Goal: Task Accomplishment & Management: Complete application form

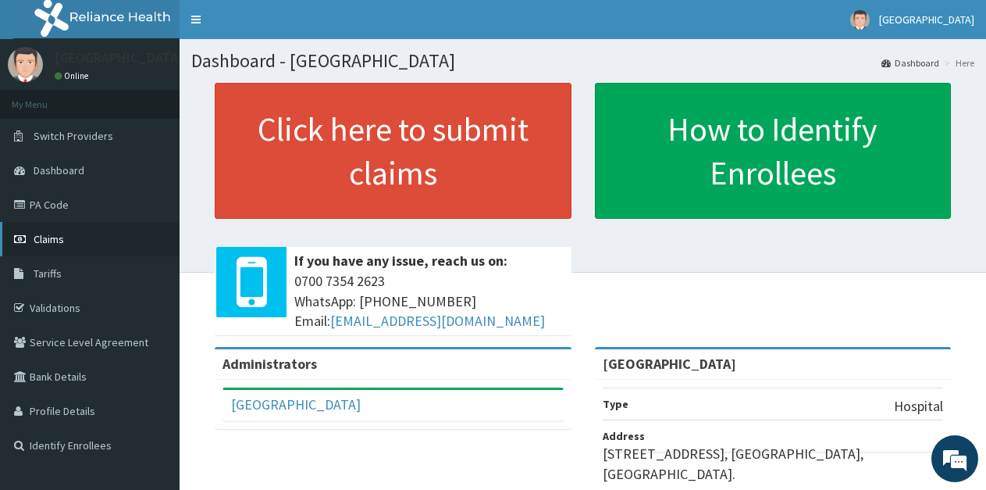
click at [52, 233] on span "Claims" at bounding box center [49, 239] width 30 height 14
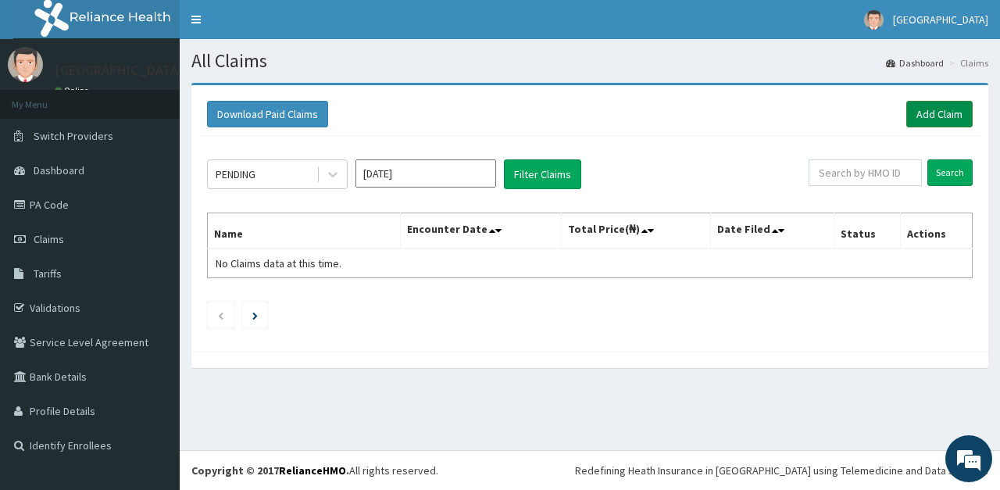
click at [939, 109] on link "Add Claim" at bounding box center [939, 114] width 66 height 27
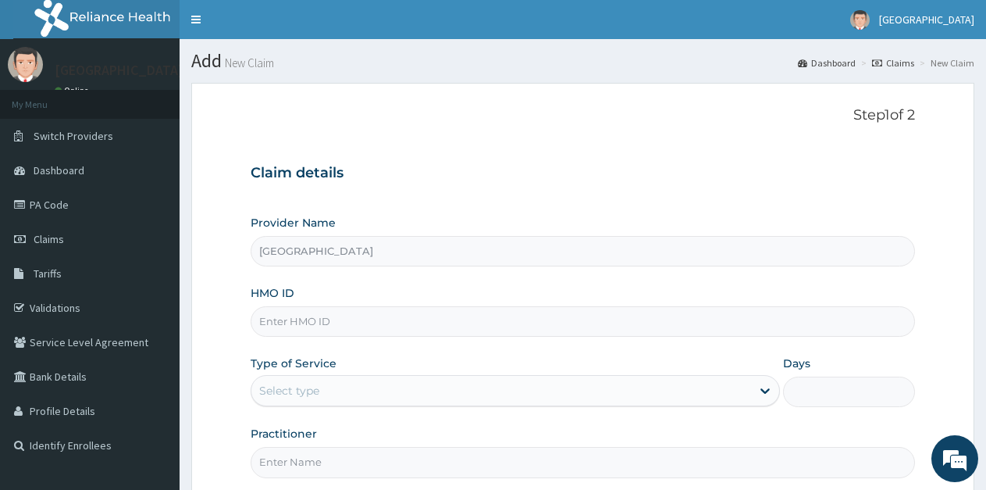
click at [346, 322] on input "HMO ID" at bounding box center [583, 321] width 665 height 30
type input "s"
type input "SDC/10060/D"
click at [349, 404] on div "Select type" at bounding box center [515, 390] width 529 height 31
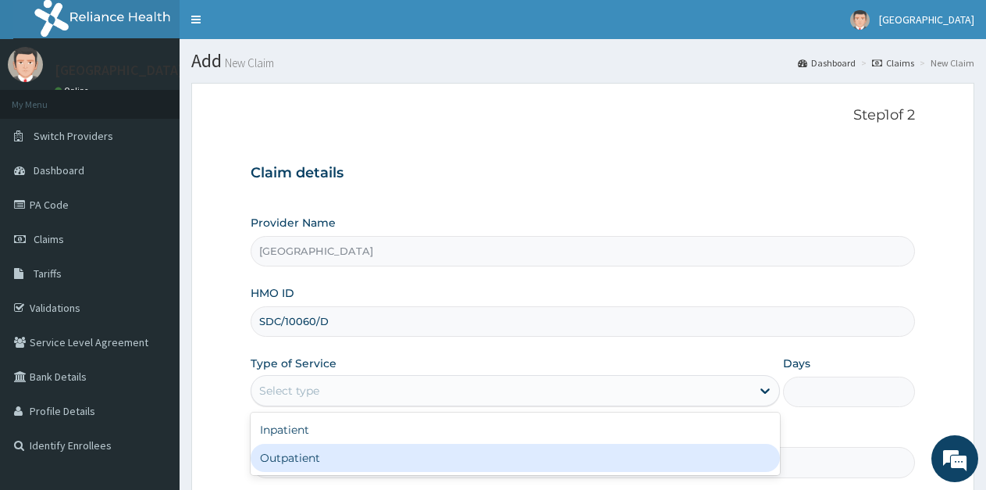
click at [315, 455] on div "Outpatient" at bounding box center [515, 458] width 529 height 28
type input "1"
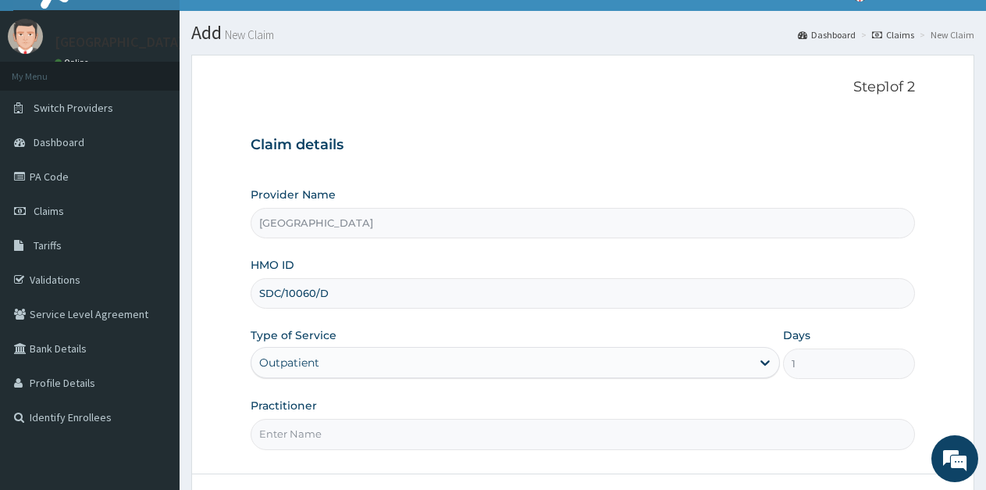
scroll to position [78, 0]
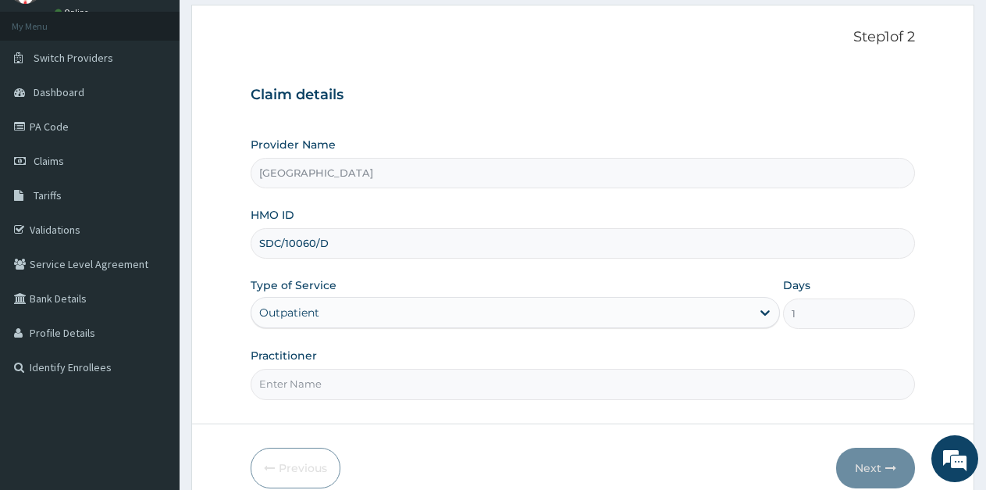
click at [431, 381] on input "Practitioner" at bounding box center [583, 384] width 665 height 30
type input "ikpowomba"
click at [854, 469] on button "Next" at bounding box center [875, 467] width 79 height 41
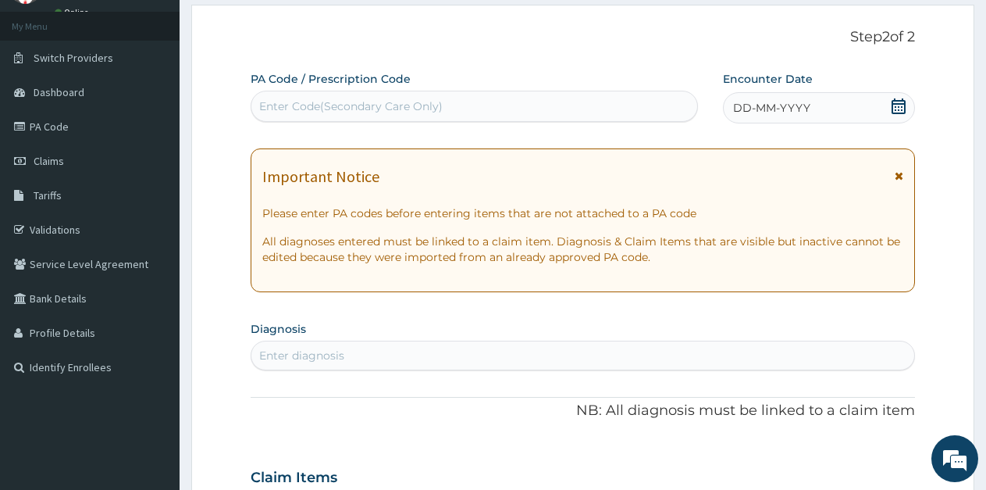
click at [896, 109] on icon at bounding box center [899, 106] width 16 height 16
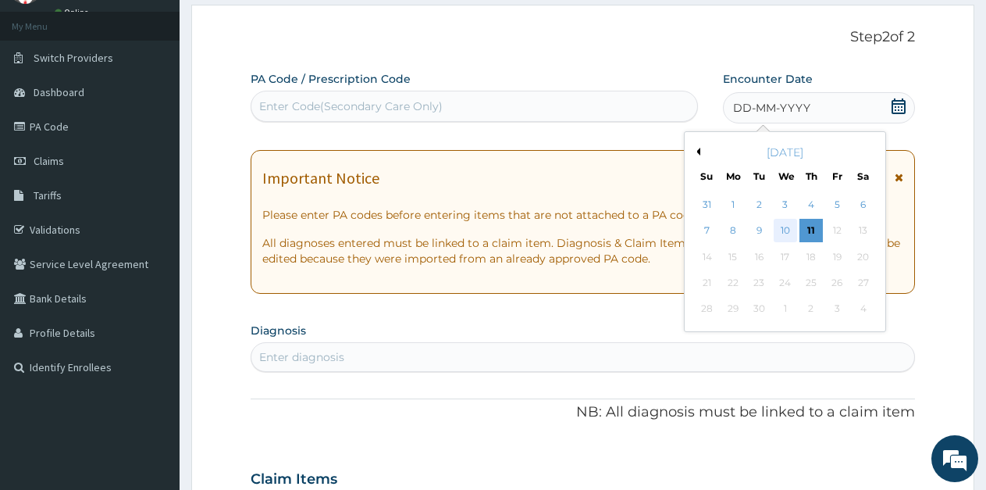
click at [786, 231] on div "10" at bounding box center [785, 230] width 23 height 23
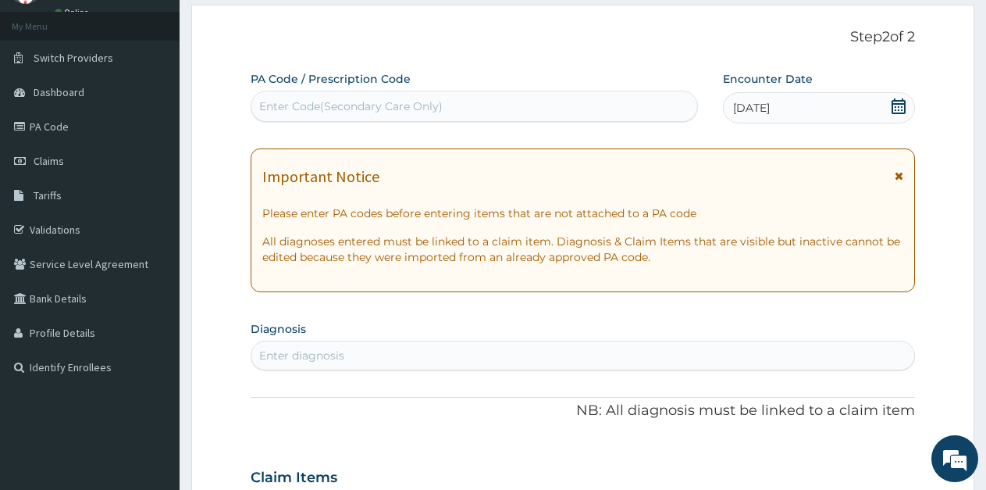
click at [370, 354] on div "Enter diagnosis" at bounding box center [582, 355] width 663 height 25
type input "MALAR"
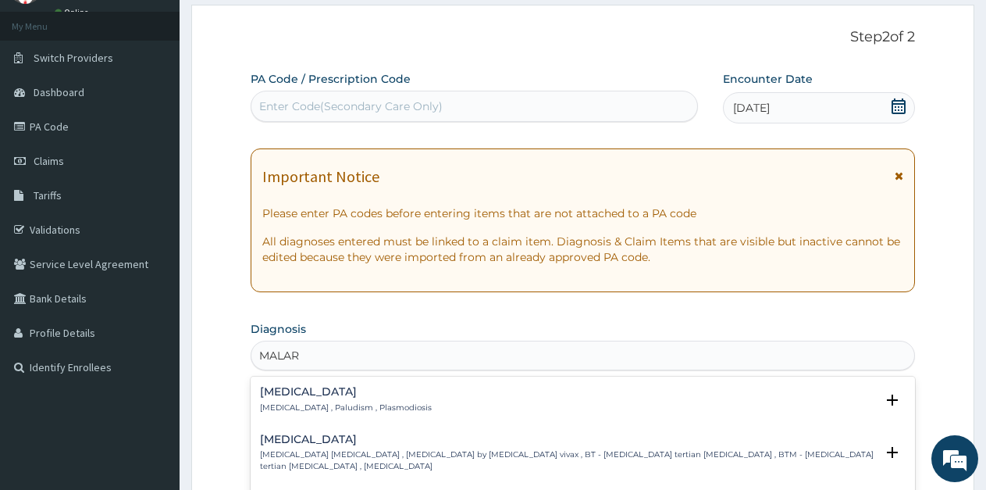
click at [312, 404] on p "Malaria , Paludism , Plasmodiosis" at bounding box center [346, 407] width 172 height 11
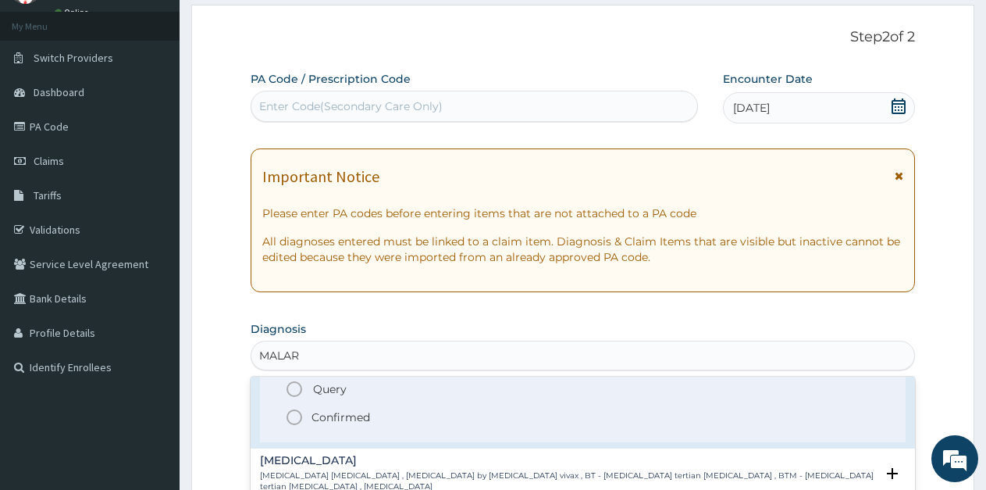
click at [290, 415] on icon "status option filled" at bounding box center [294, 417] width 19 height 19
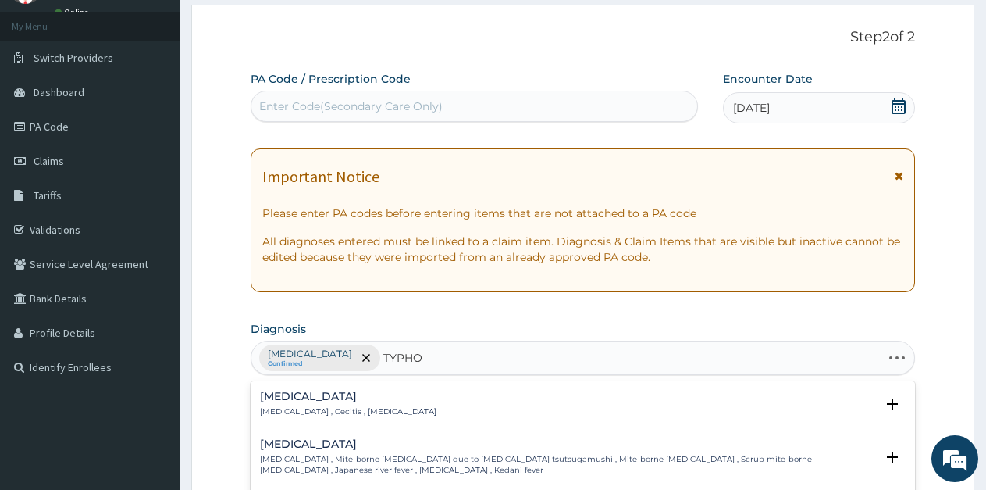
type input "TYPHOI"
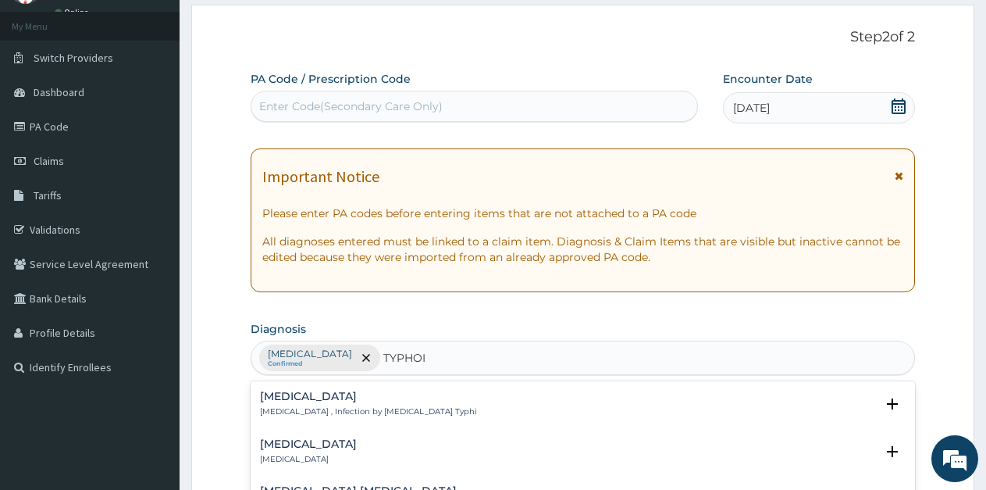
click at [339, 400] on h4 "Typhoid fever" at bounding box center [368, 396] width 217 height 12
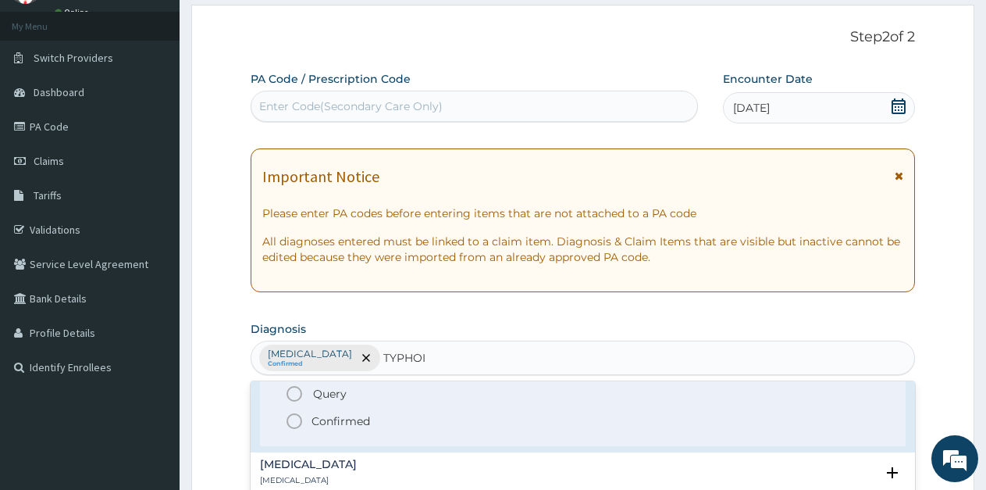
click at [291, 420] on icon "status option filled" at bounding box center [294, 421] width 19 height 19
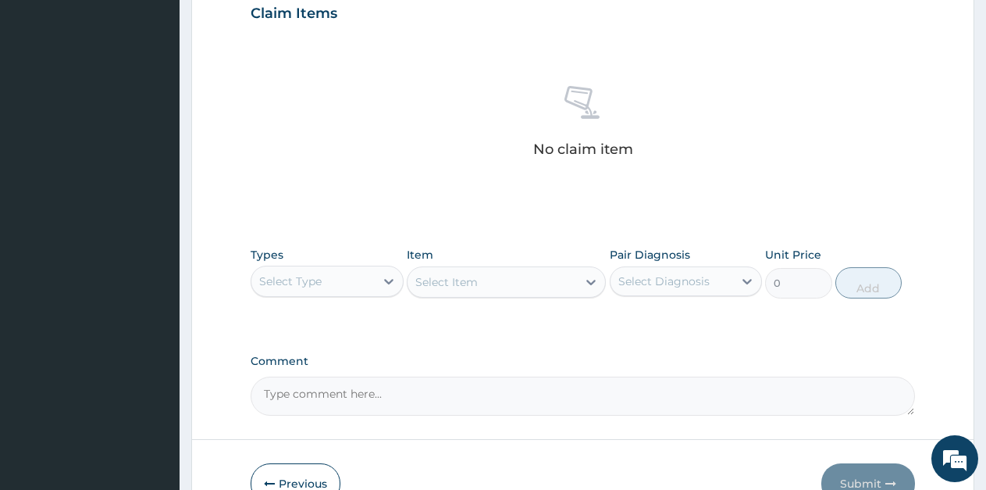
scroll to position [625, 0]
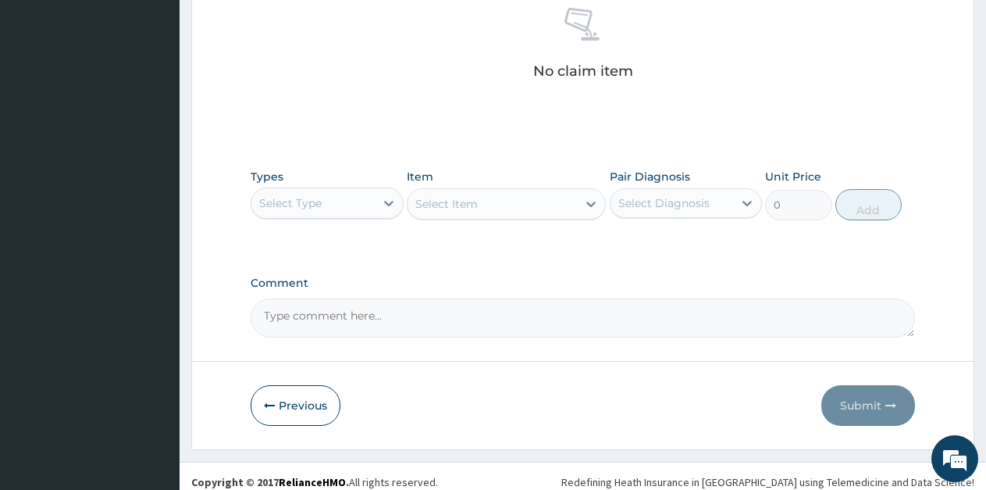
click at [337, 207] on div "Select Type" at bounding box center [312, 203] width 123 height 25
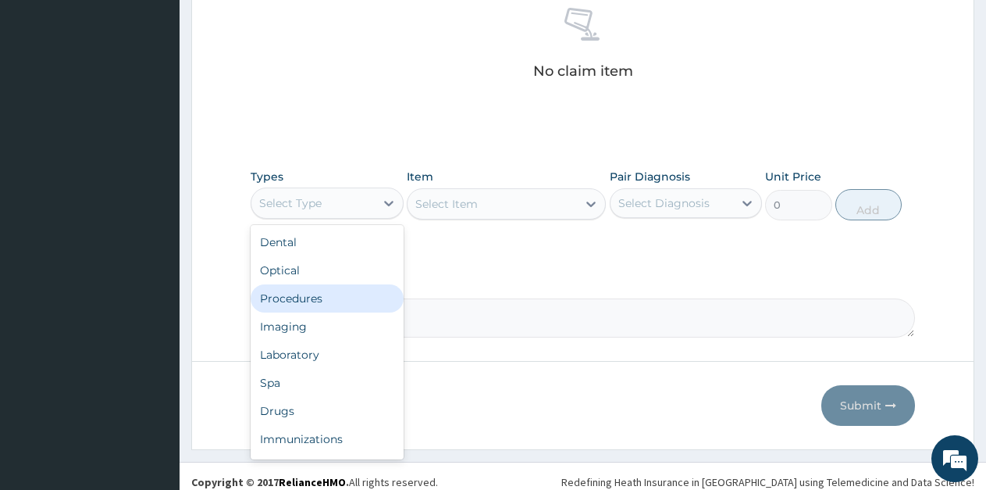
click at [303, 298] on div "Procedures" at bounding box center [327, 298] width 153 height 28
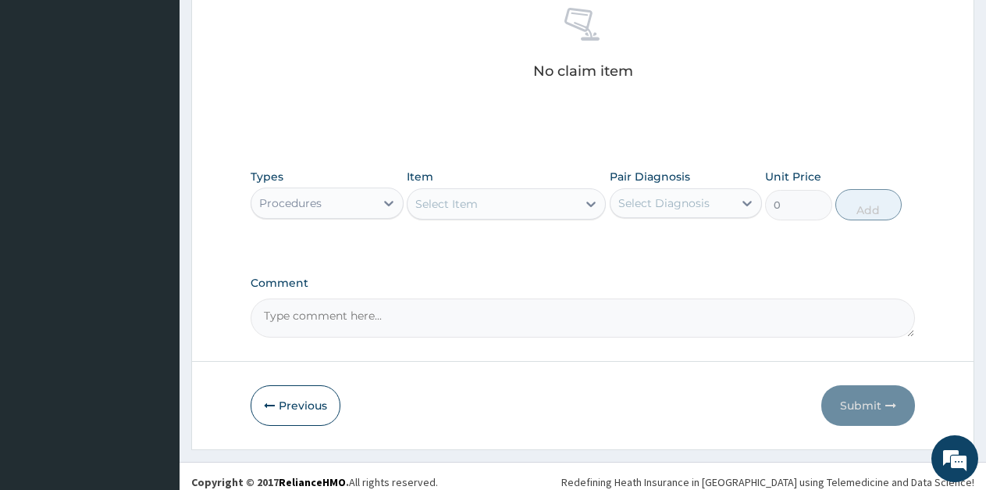
click at [578, 205] on div at bounding box center [591, 204] width 28 height 28
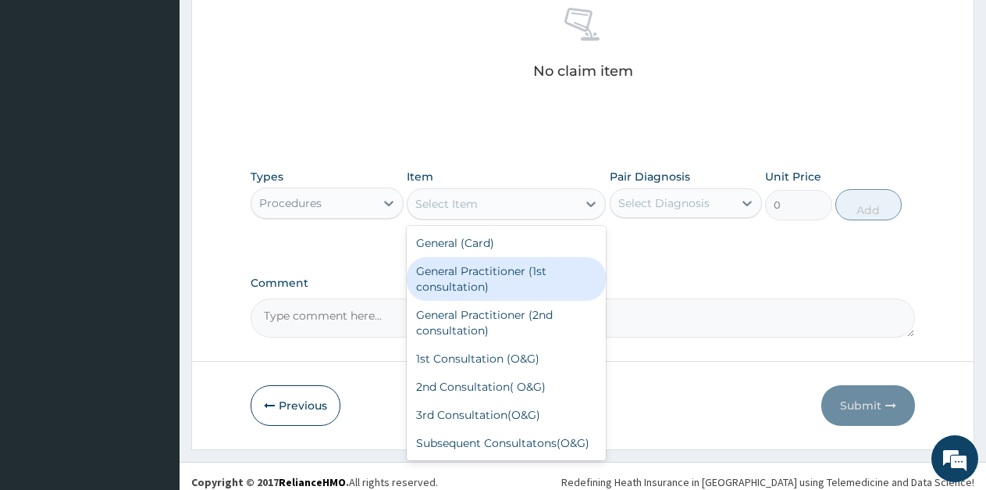
click at [510, 271] on div "General Practitioner (1st consultation)" at bounding box center [506, 279] width 199 height 44
type input "1500"
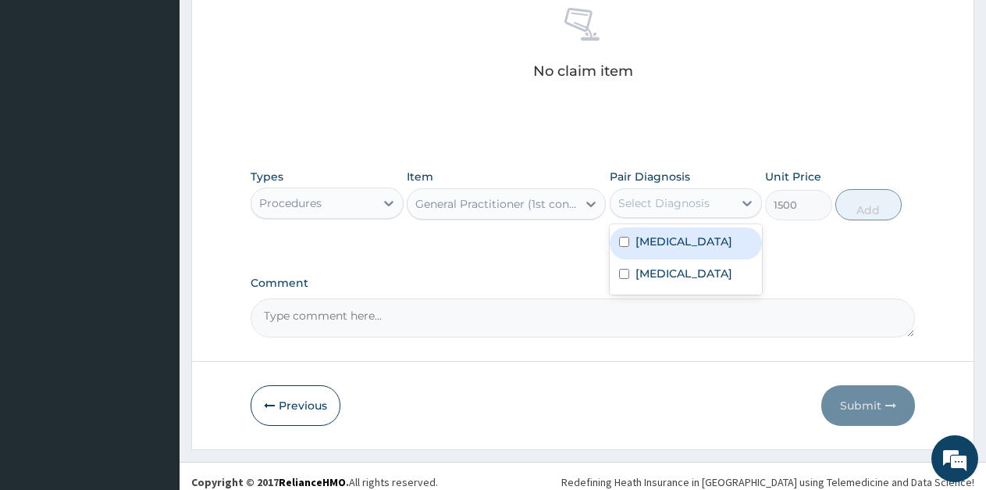
click at [682, 211] on div "Select Diagnosis" at bounding box center [672, 203] width 123 height 25
click at [662, 246] on label "Malaria" at bounding box center [684, 241] width 97 height 16
checkbox input "true"
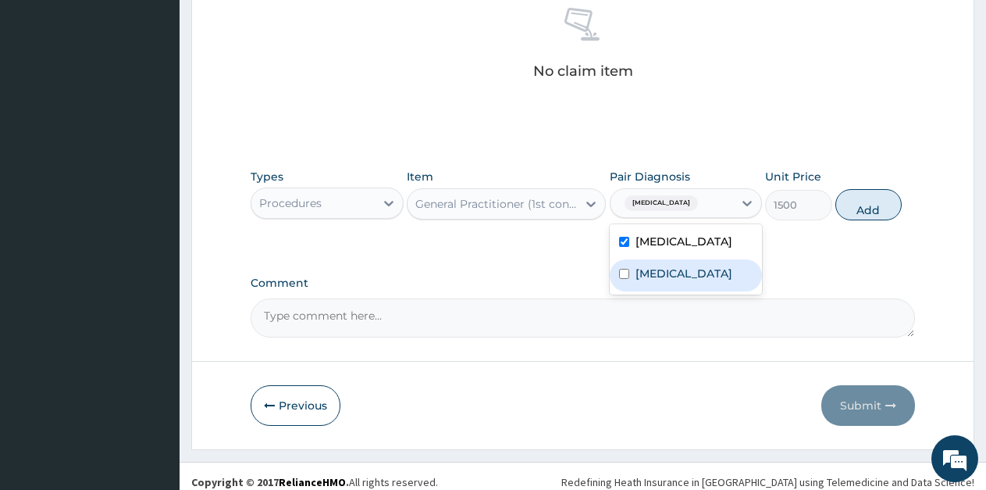
click at [651, 270] on label "Typhoid fever" at bounding box center [684, 273] width 97 height 16
checkbox input "true"
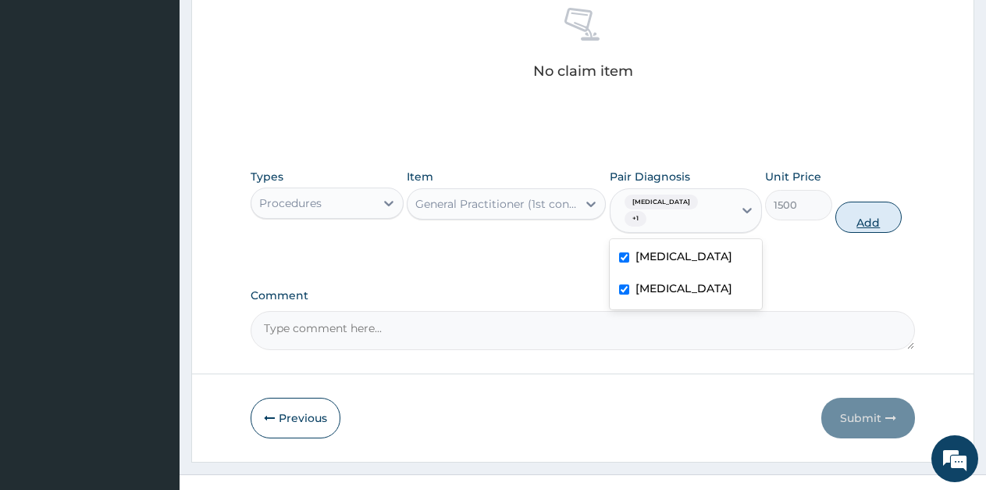
click at [875, 201] on button "Add" at bounding box center [869, 216] width 66 height 31
type input "0"
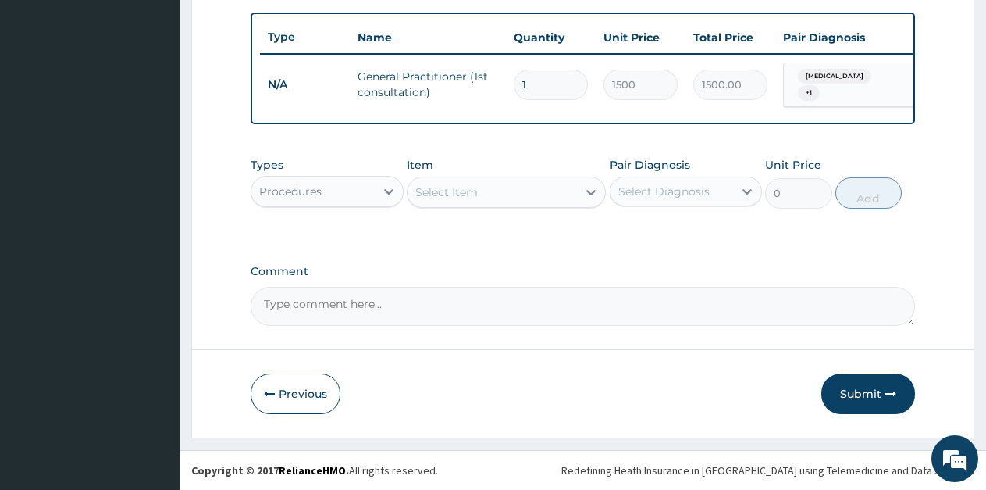
scroll to position [576, 0]
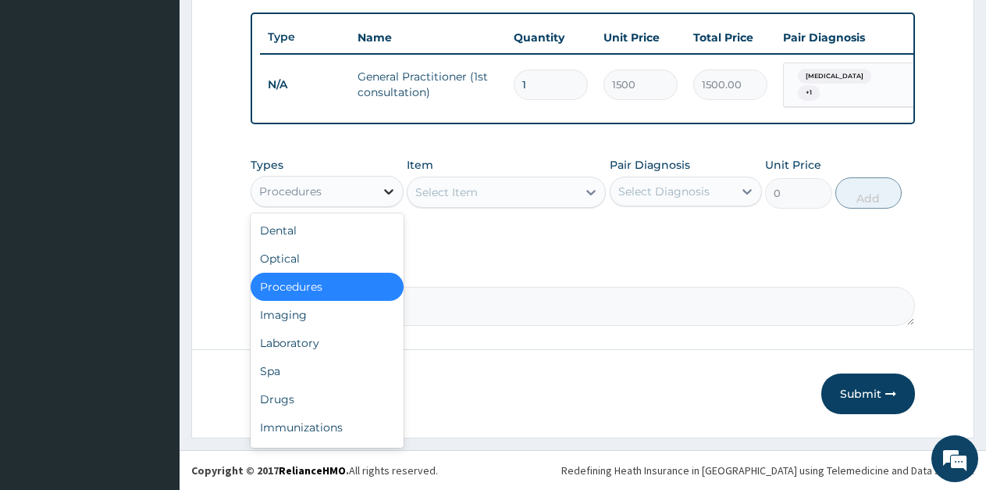
click at [390, 194] on icon at bounding box center [389, 192] width 16 height 16
click at [311, 342] on div "Laboratory" at bounding box center [327, 343] width 153 height 28
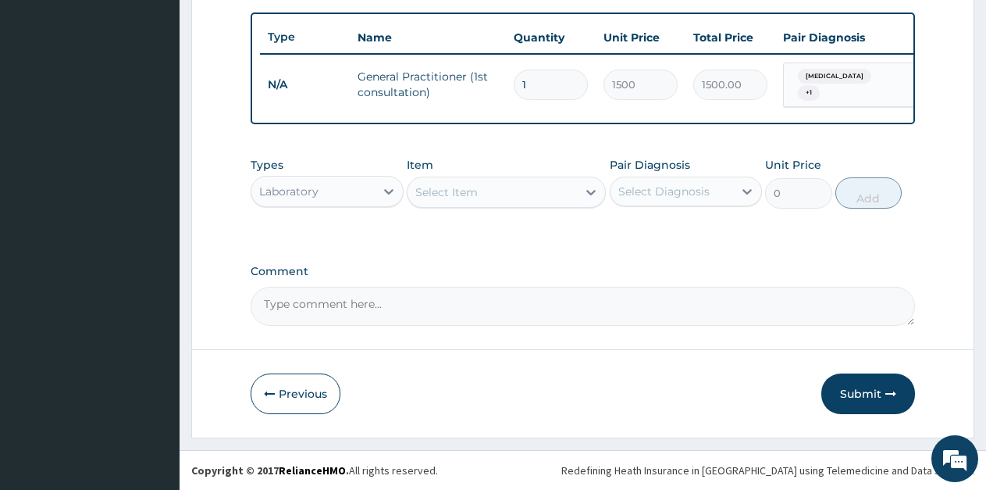
click at [484, 194] on div "Select Item" at bounding box center [492, 192] width 169 height 25
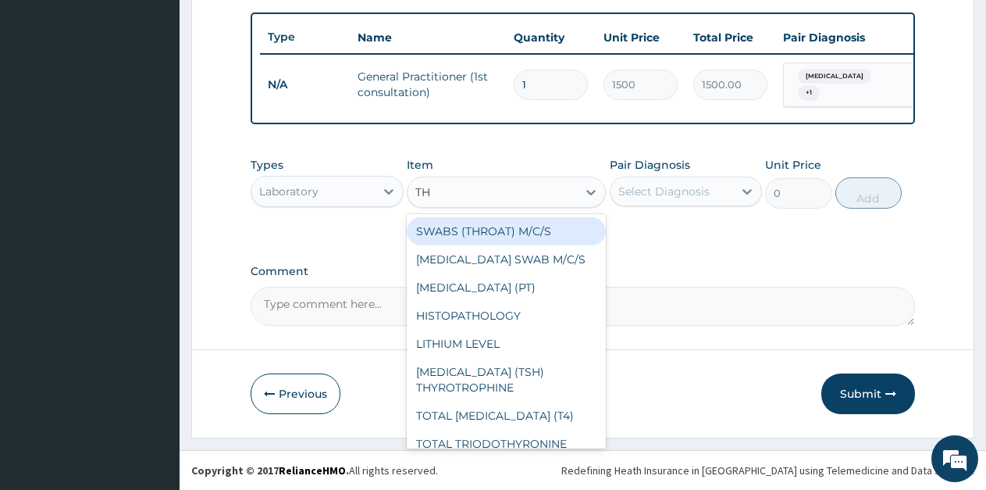
type input "THI"
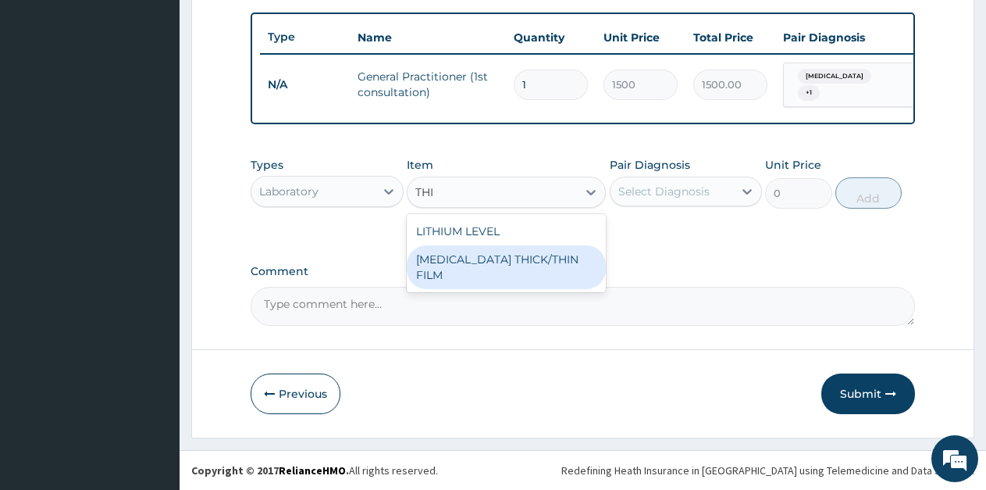
click at [504, 257] on div "[MEDICAL_DATA] THICK/THIN FILM" at bounding box center [506, 267] width 199 height 44
type input "1000"
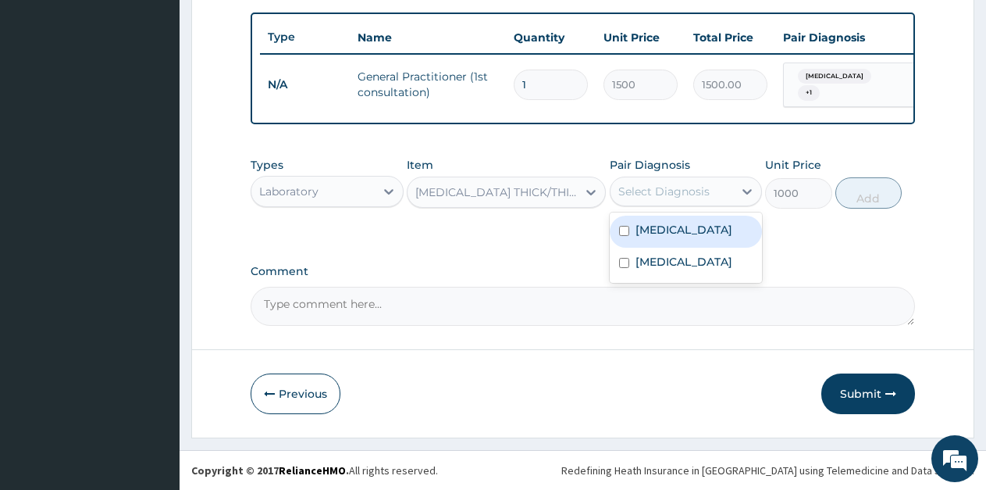
click at [682, 188] on div "Select Diagnosis" at bounding box center [663, 192] width 91 height 16
drag, startPoint x: 678, startPoint y: 237, endPoint x: 707, endPoint y: 237, distance: 29.7
click at [677, 237] on div "Malaria" at bounding box center [686, 232] width 153 height 32
checkbox input "true"
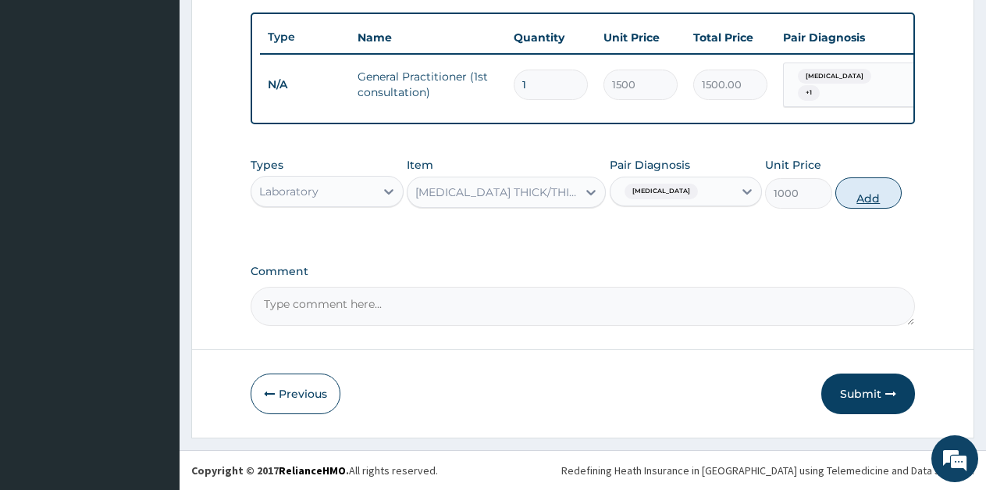
click at [887, 191] on button "Add" at bounding box center [869, 192] width 66 height 31
type input "0"
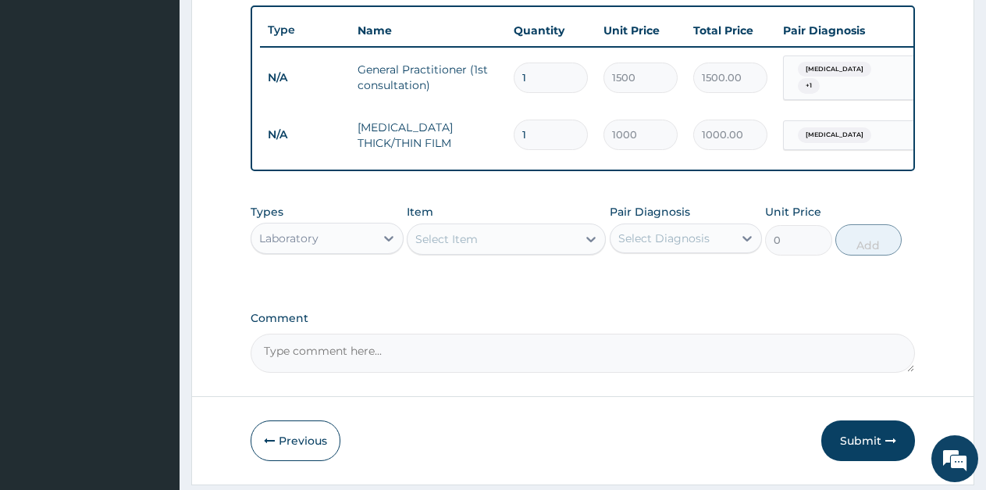
click at [439, 246] on div "Select Item" at bounding box center [446, 239] width 62 height 16
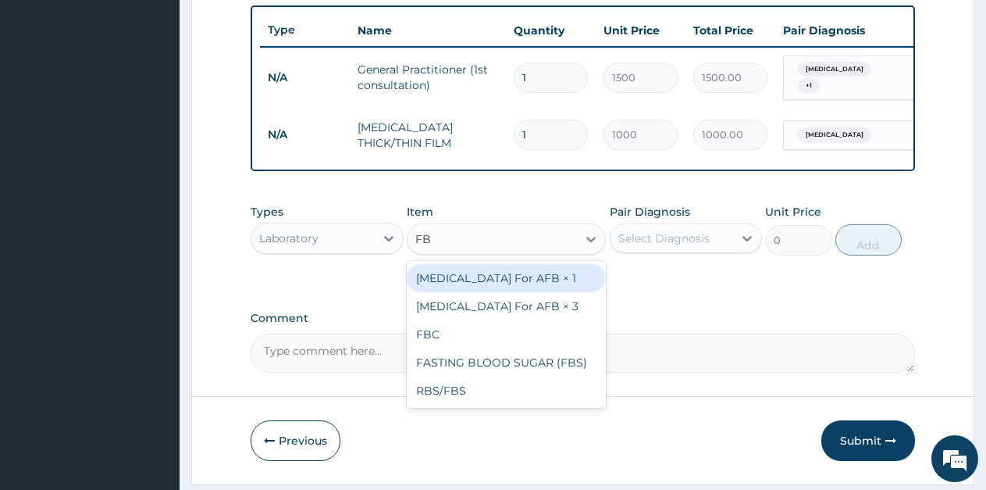
type input "FBC"
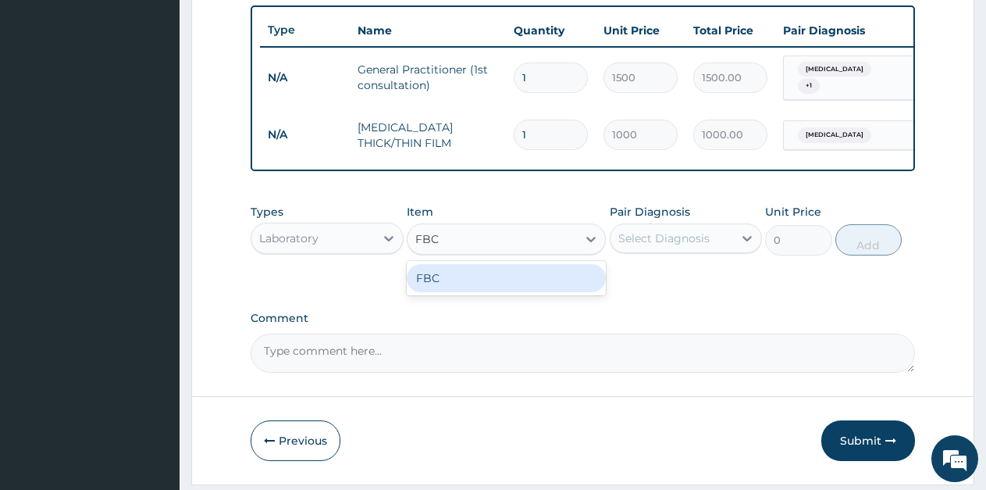
click at [438, 287] on div "FBC" at bounding box center [506, 278] width 199 height 28
type input "1600"
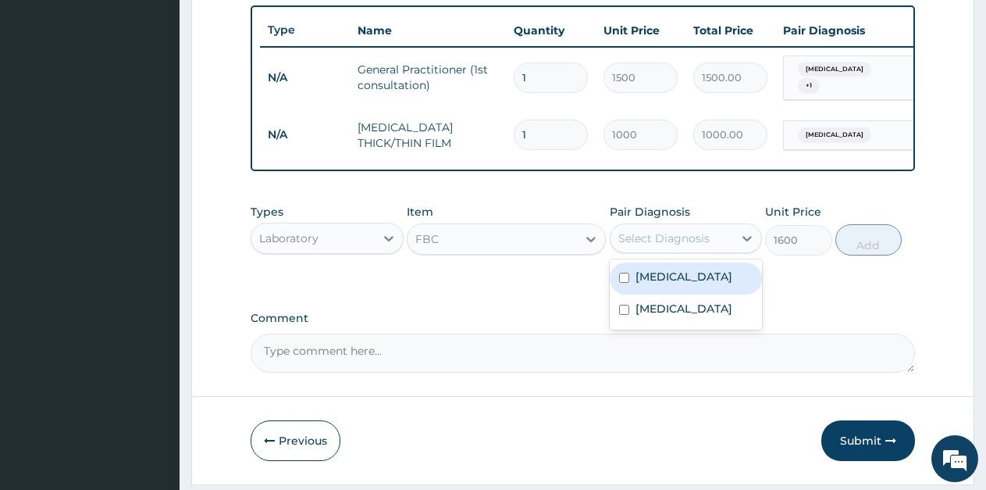
click at [698, 244] on div "Select Diagnosis" at bounding box center [663, 238] width 91 height 16
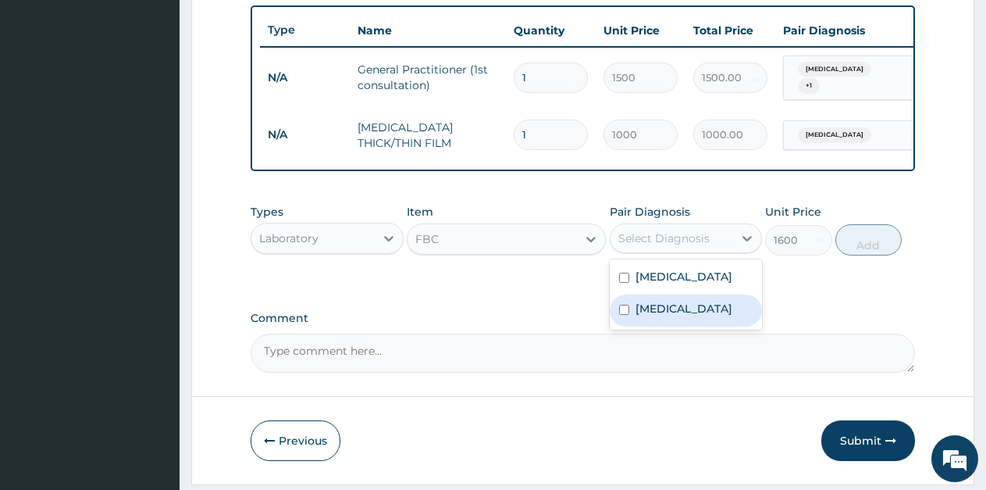
click at [670, 316] on label "Typhoid fever" at bounding box center [684, 309] width 97 height 16
checkbox input "true"
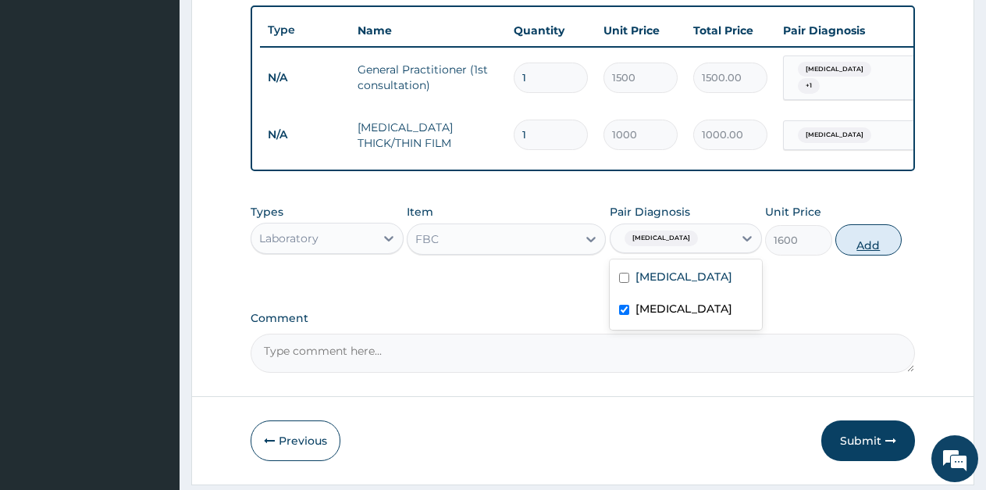
click at [864, 255] on button "Add" at bounding box center [869, 239] width 66 height 31
type input "0"
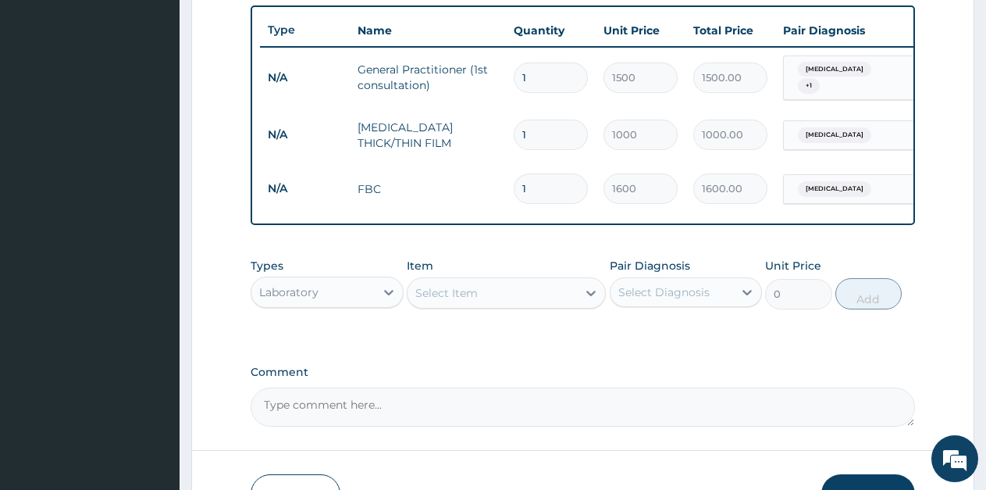
click at [345, 298] on div "Laboratory" at bounding box center [312, 292] width 123 height 25
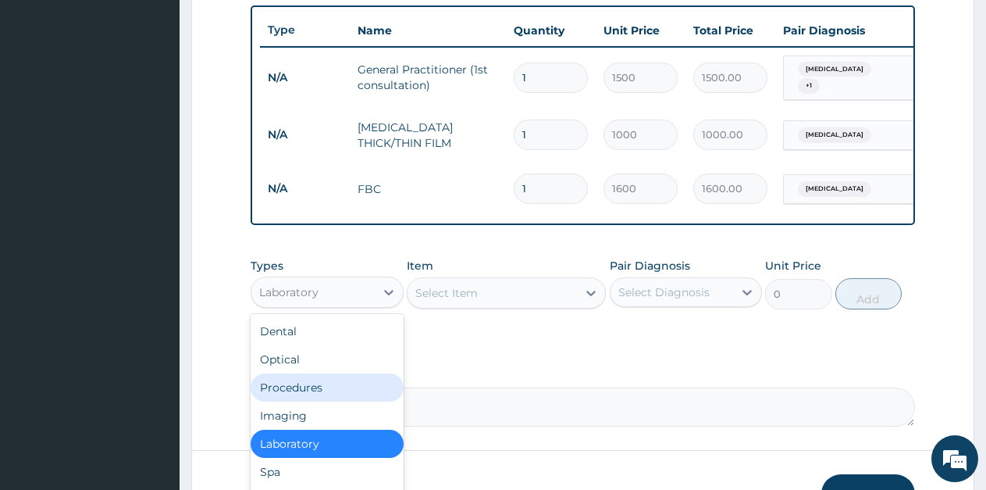
scroll to position [53, 0]
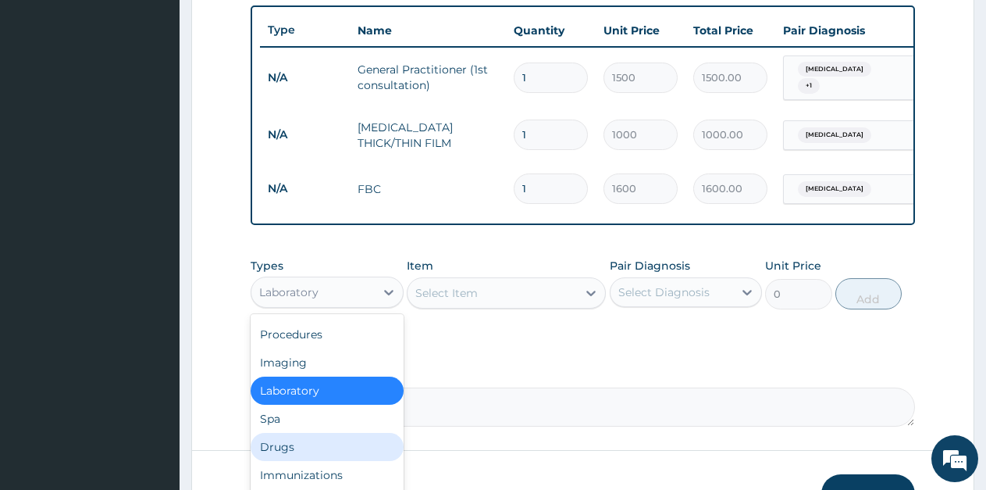
click at [290, 452] on div "Drugs" at bounding box center [327, 447] width 153 height 28
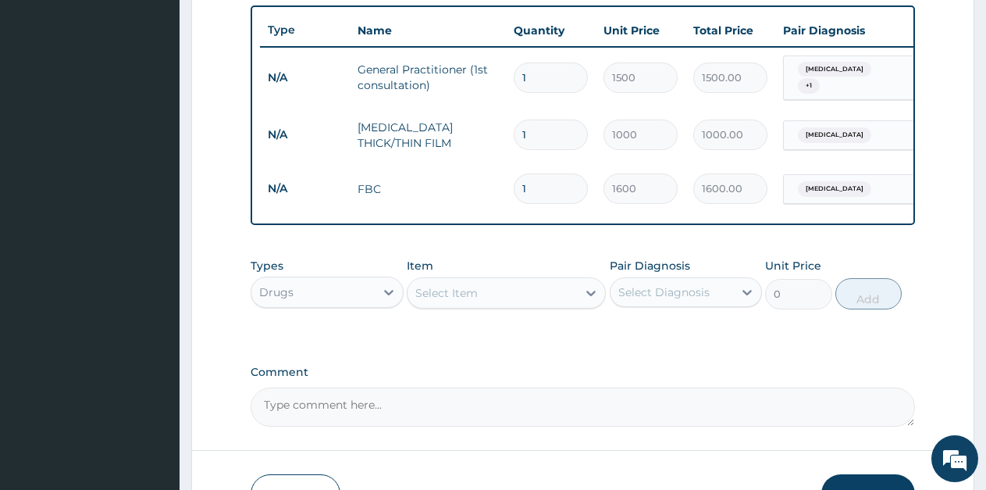
click at [505, 303] on div "Select Item" at bounding box center [492, 292] width 169 height 25
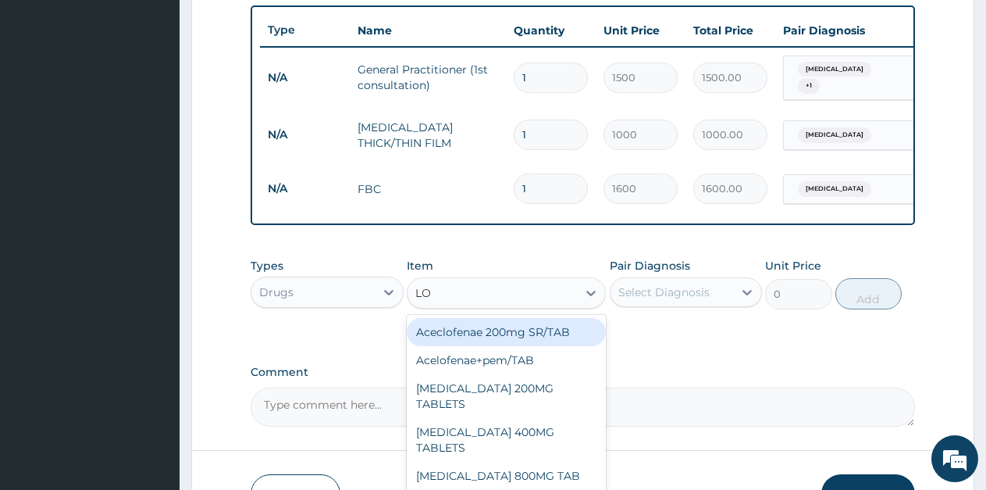
type input "LON"
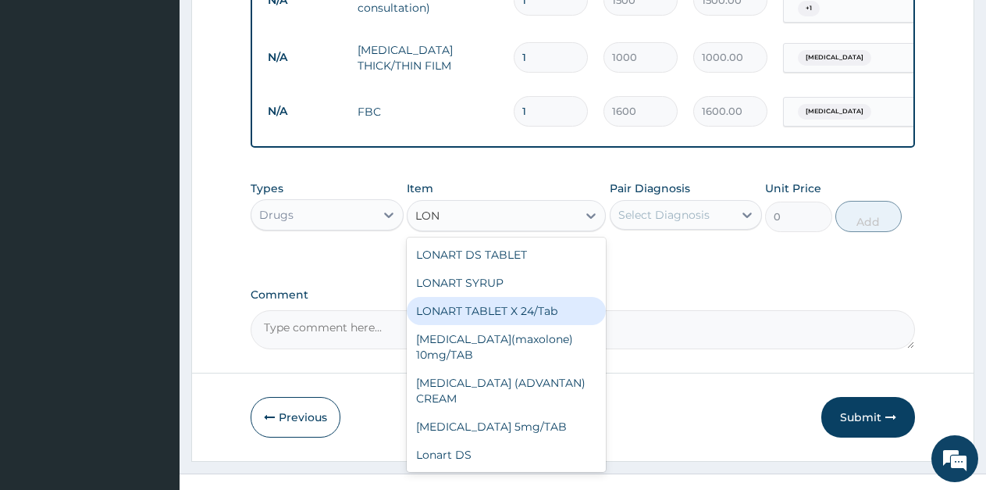
scroll to position [683, 0]
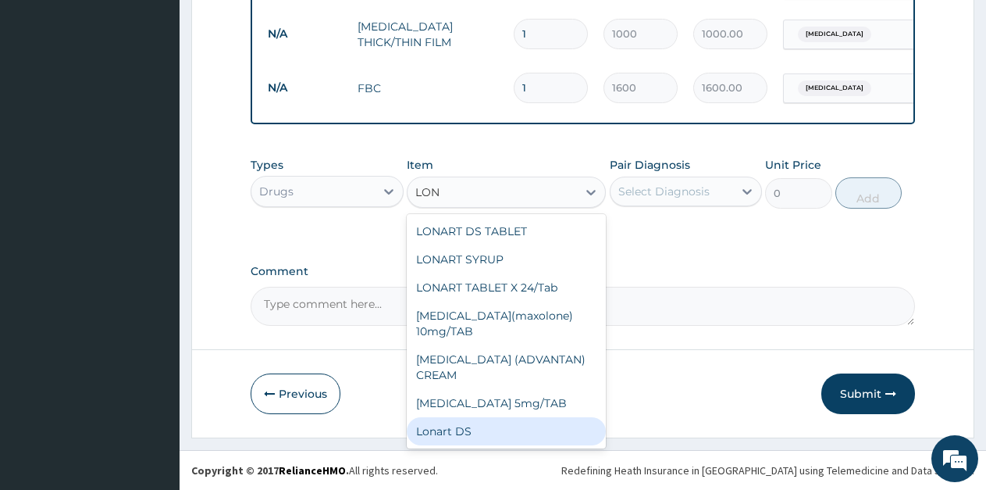
click at [424, 437] on div "Lonart DS" at bounding box center [506, 431] width 199 height 28
type input "500"
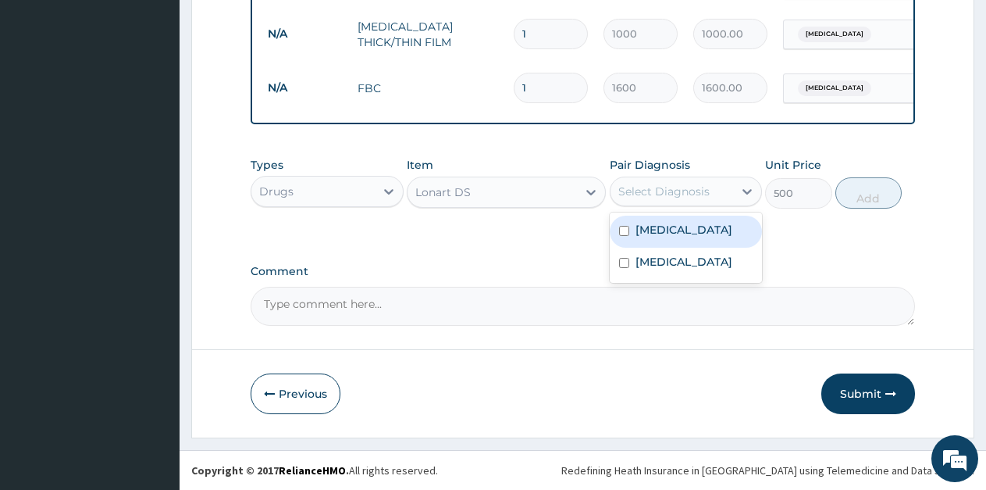
click at [697, 187] on div "Select Diagnosis" at bounding box center [663, 192] width 91 height 16
click at [693, 230] on div "Malaria" at bounding box center [686, 232] width 153 height 32
checkbox input "true"
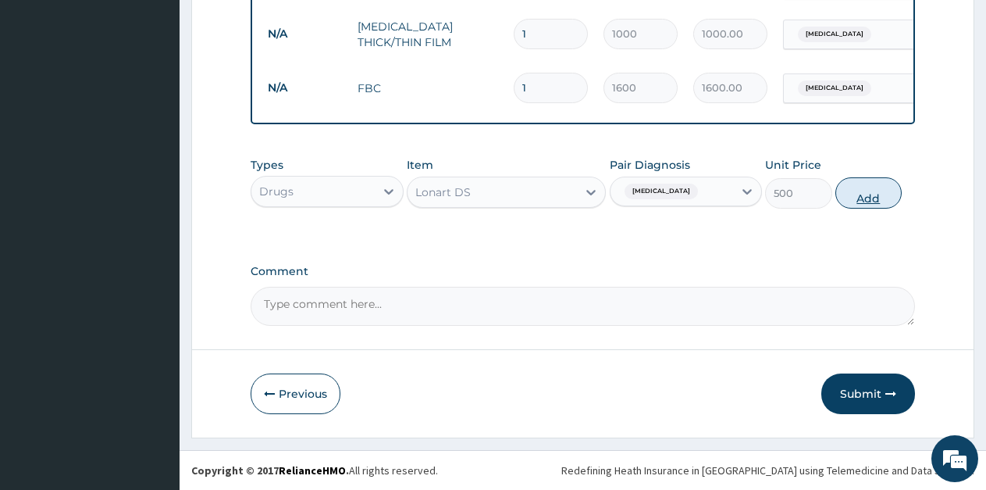
click at [857, 196] on button "Add" at bounding box center [869, 192] width 66 height 31
type input "0"
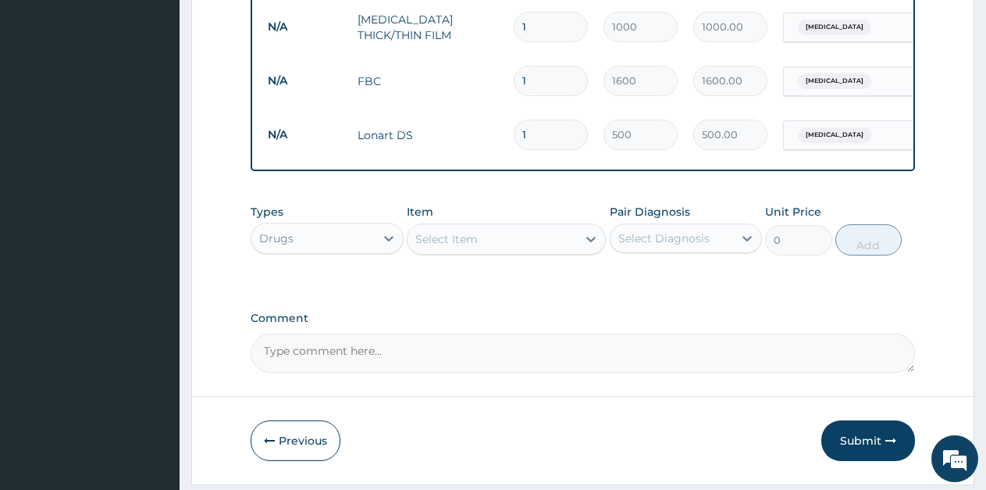
drag, startPoint x: 533, startPoint y: 133, endPoint x: 510, endPoint y: 134, distance: 22.7
click at [511, 133] on td "1" at bounding box center [551, 135] width 90 height 46
type input "6"
type input "3000.00"
type input "6"
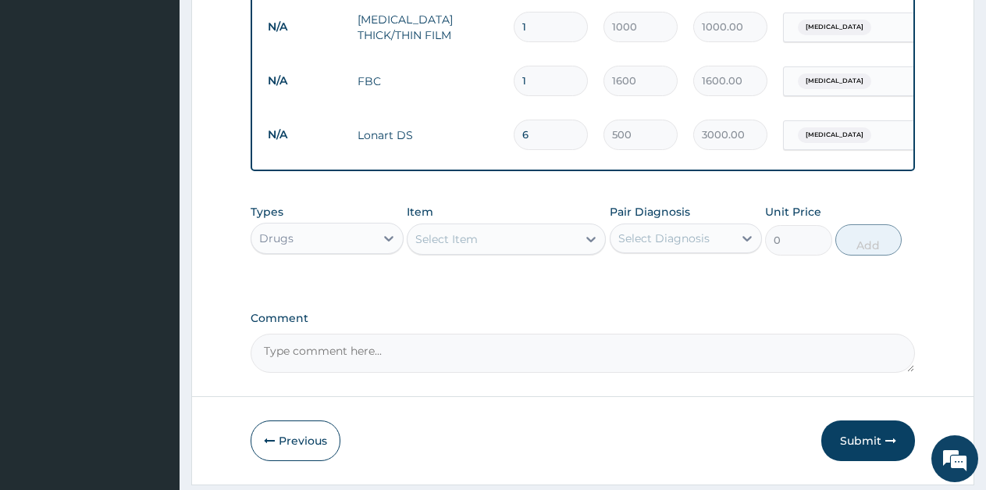
click at [430, 247] on div "Select Item" at bounding box center [446, 239] width 62 height 16
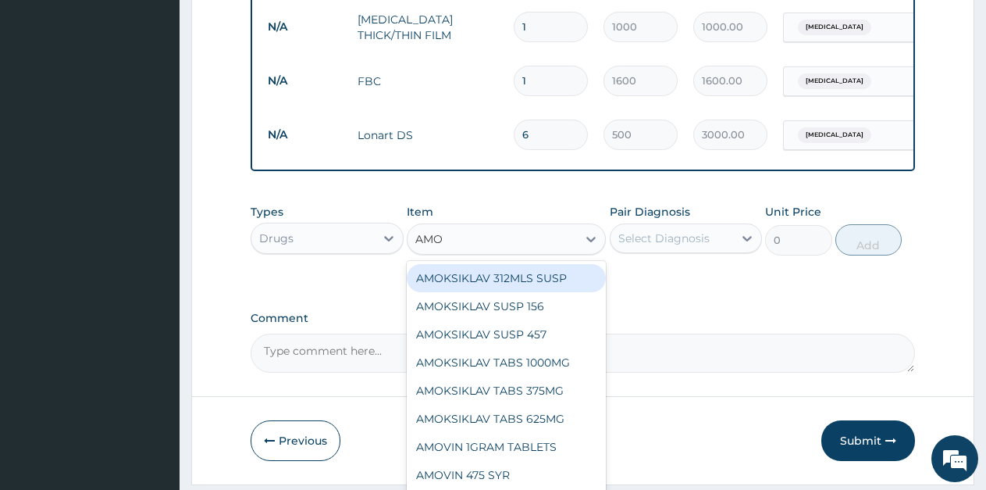
type input "AMOX"
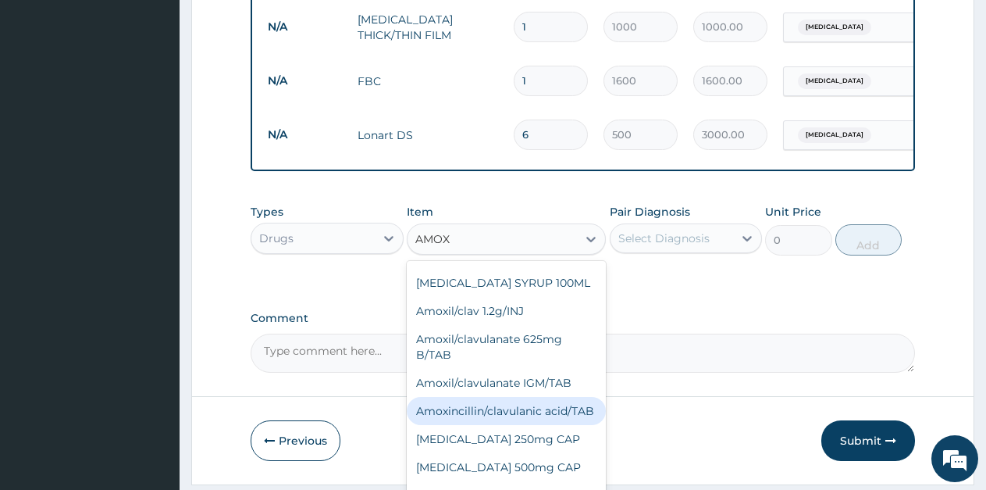
scroll to position [390, 0]
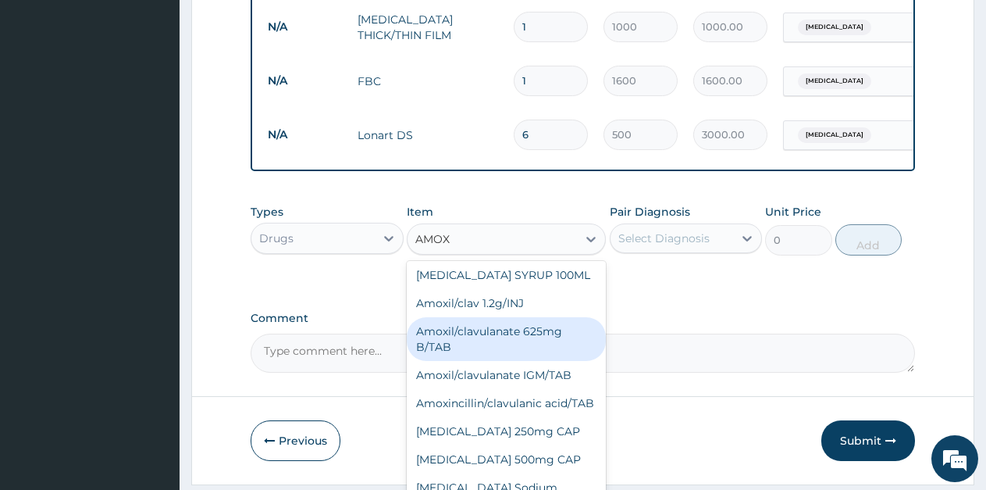
click at [522, 317] on div "Amoxil/clavulanate 625mg B/TAB" at bounding box center [506, 339] width 199 height 44
type input "189"
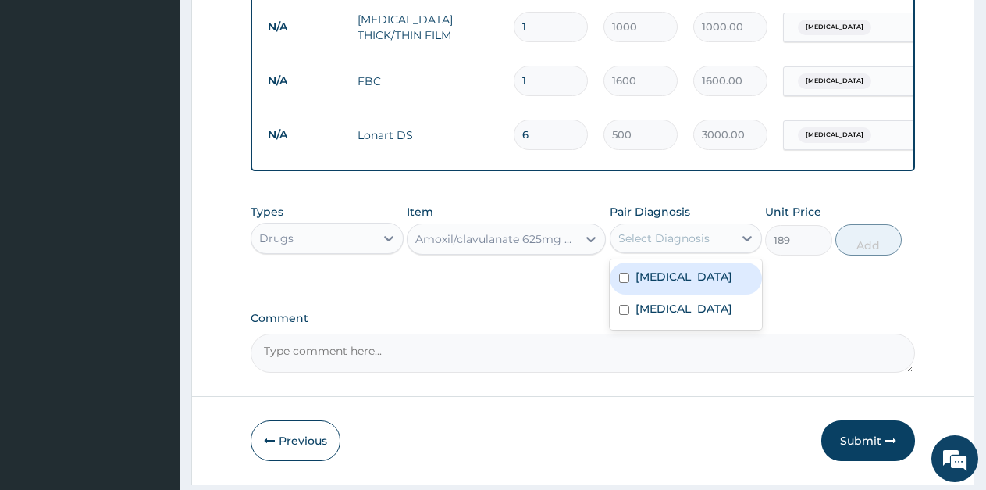
click at [666, 246] on div "Select Diagnosis" at bounding box center [663, 238] width 91 height 16
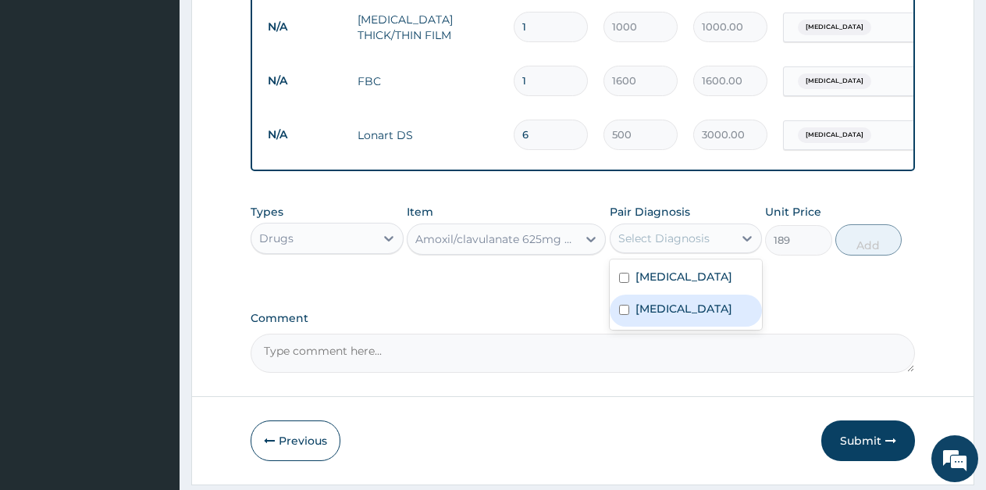
click at [668, 315] on label "Typhoid fever" at bounding box center [684, 309] width 97 height 16
checkbox input "true"
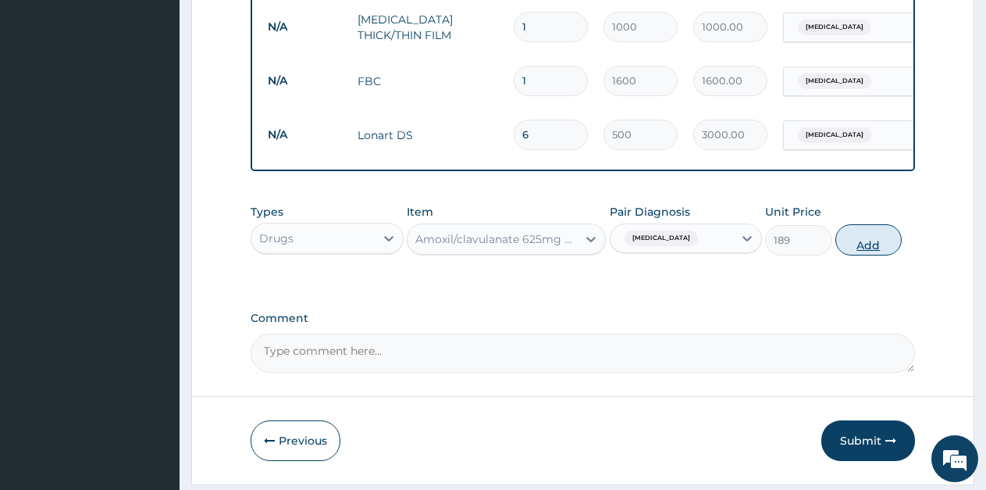
click at [861, 252] on button "Add" at bounding box center [869, 239] width 66 height 31
type input "0"
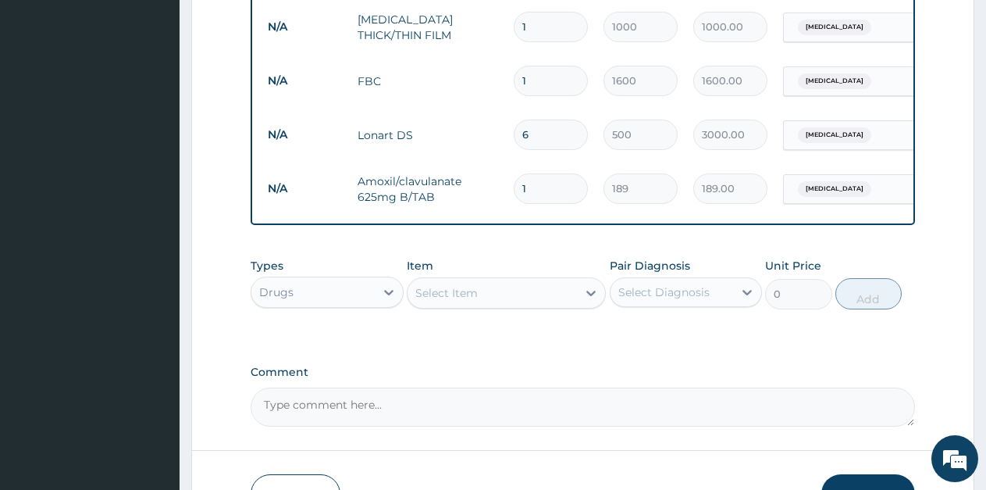
type input "10"
type input "1890.00"
type input "10"
click at [478, 298] on div "Select Item" at bounding box center [492, 292] width 169 height 25
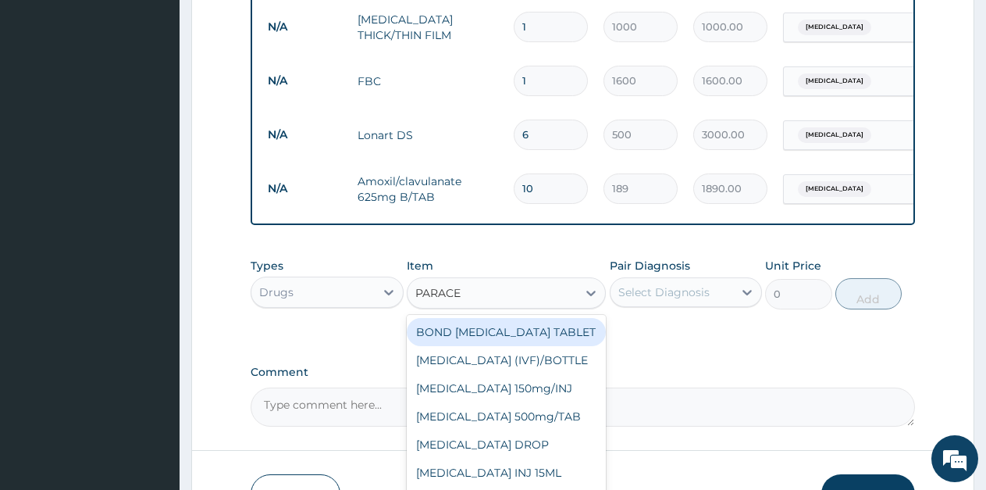
type input "PARACET"
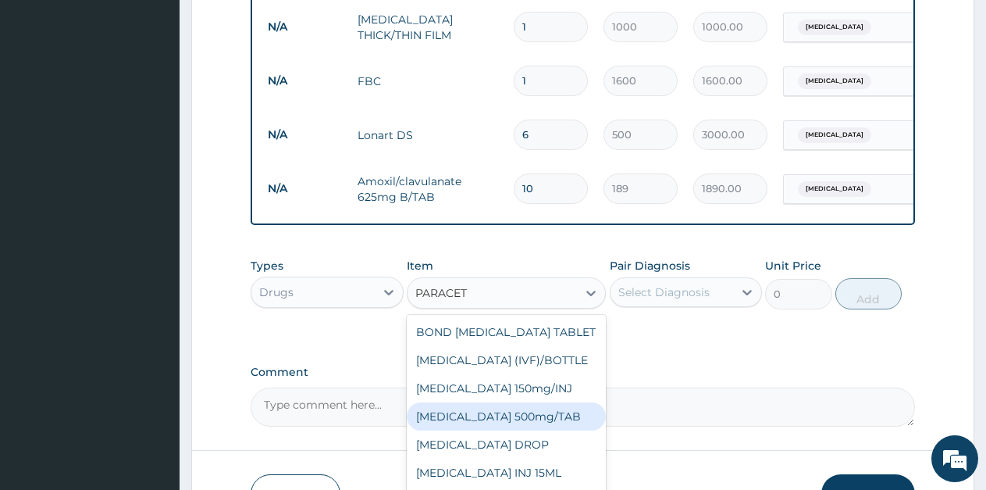
click at [518, 430] on div "PARACETAMOL 500mg/TAB" at bounding box center [506, 416] width 199 height 28
type input "5.25"
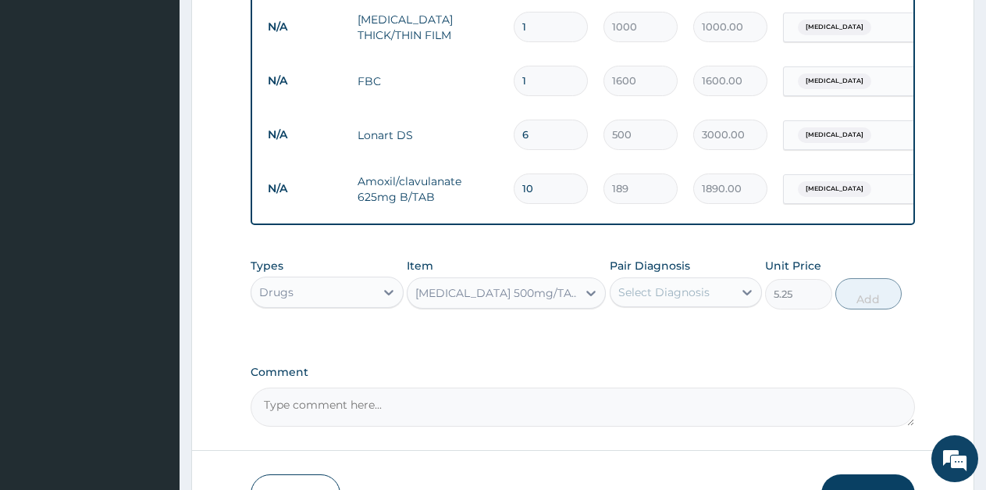
click at [713, 298] on div "Select Diagnosis" at bounding box center [672, 292] width 123 height 25
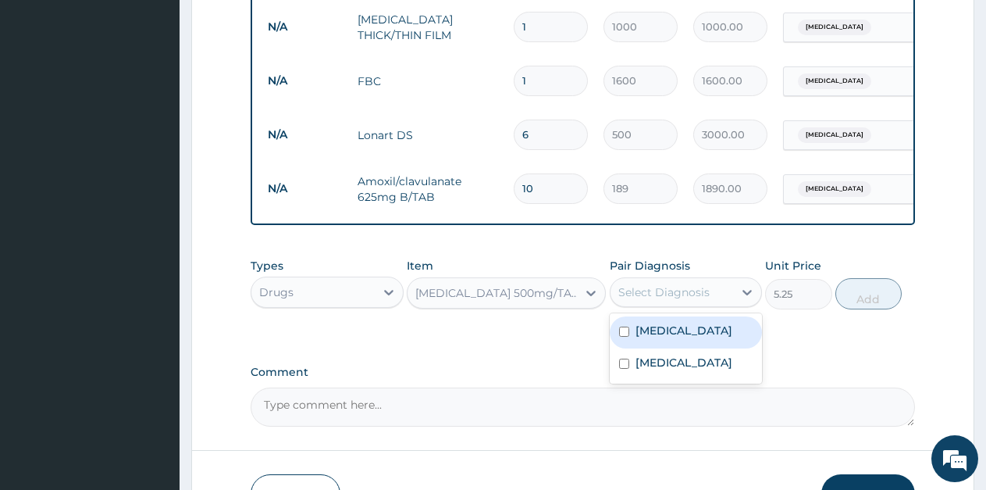
click at [668, 338] on label "Malaria" at bounding box center [684, 331] width 97 height 16
checkbox input "true"
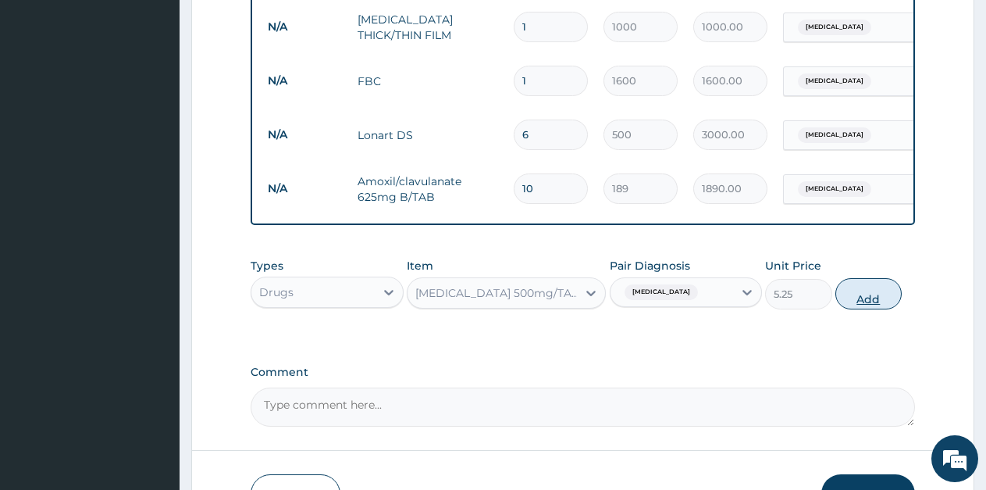
click at [871, 305] on button "Add" at bounding box center [869, 293] width 66 height 31
type input "0"
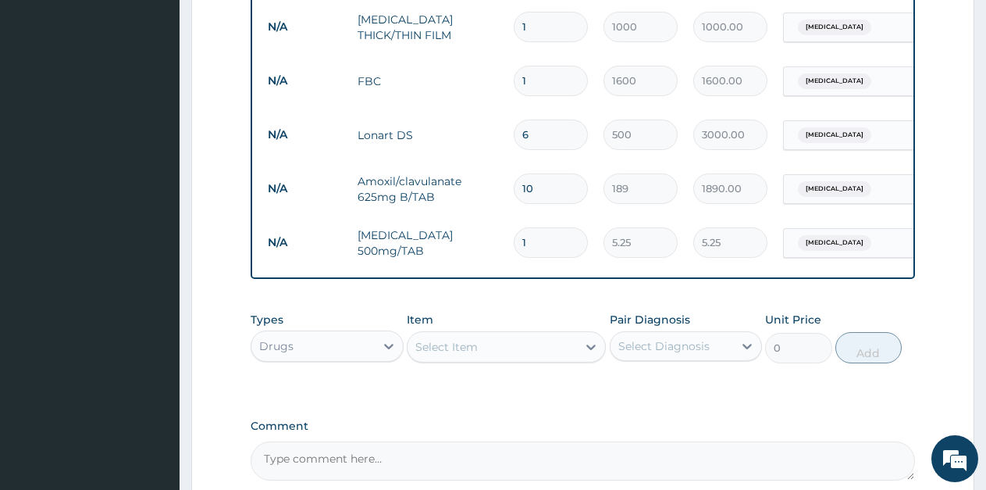
type input "18"
type input "94.50"
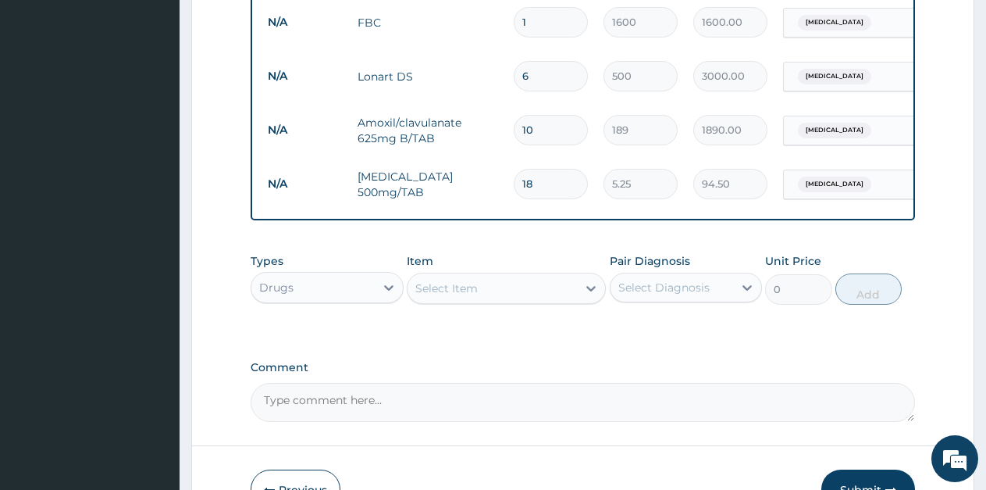
scroll to position [839, 0]
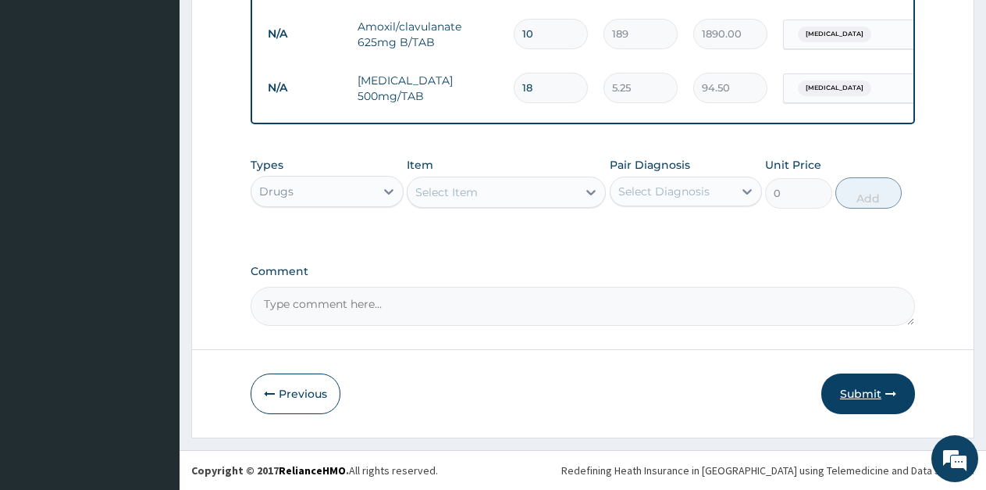
type input "18"
click at [853, 397] on button "Submit" at bounding box center [868, 393] width 94 height 41
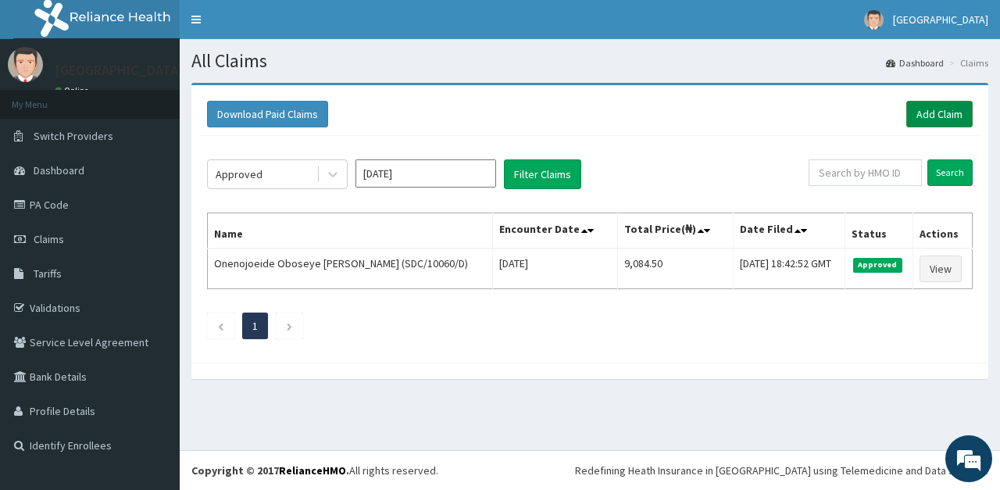
click at [941, 113] on link "Add Claim" at bounding box center [939, 114] width 66 height 27
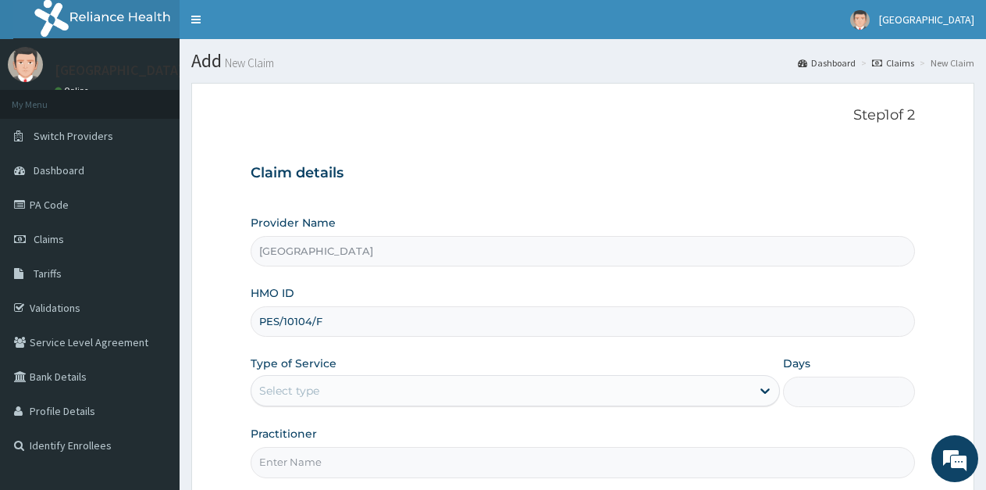
type input "PES/10104/F"
click at [306, 397] on div "Select type" at bounding box center [289, 391] width 60 height 16
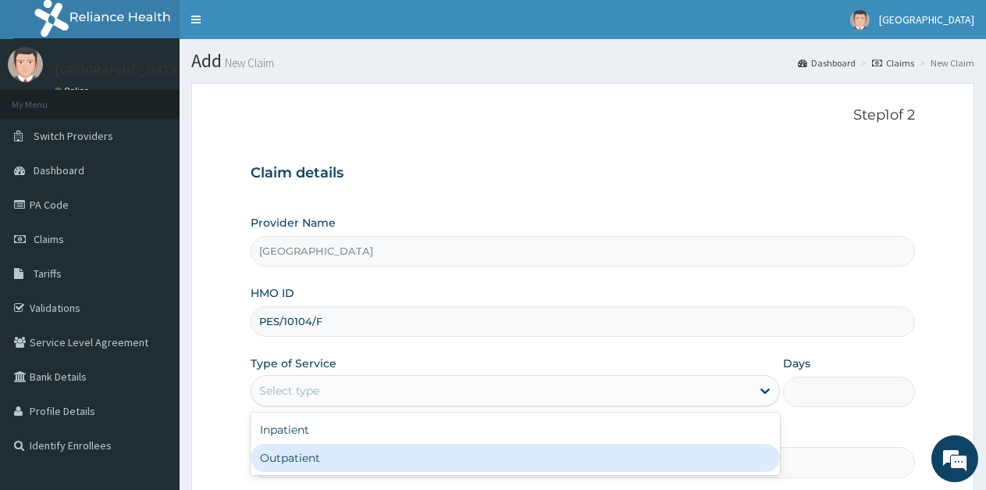
click at [305, 458] on div "Outpatient" at bounding box center [515, 458] width 529 height 28
type input "1"
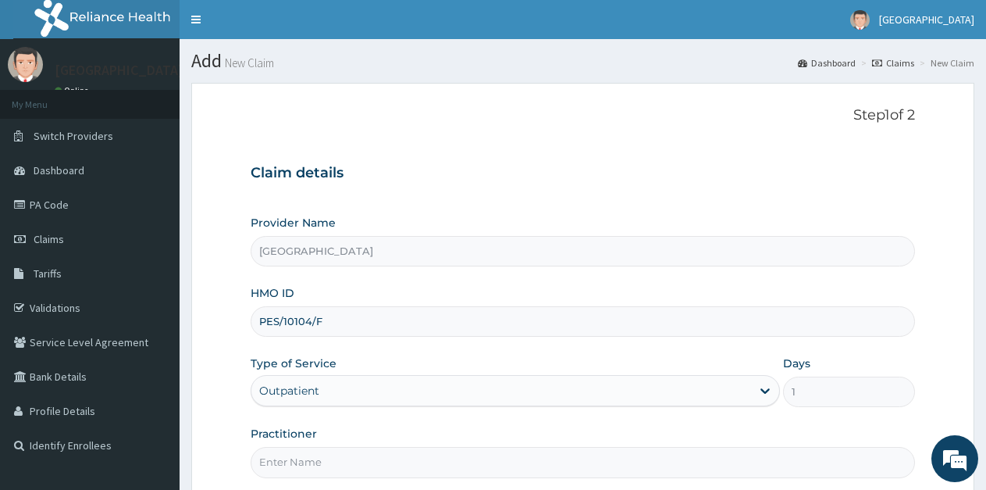
scroll to position [152, 0]
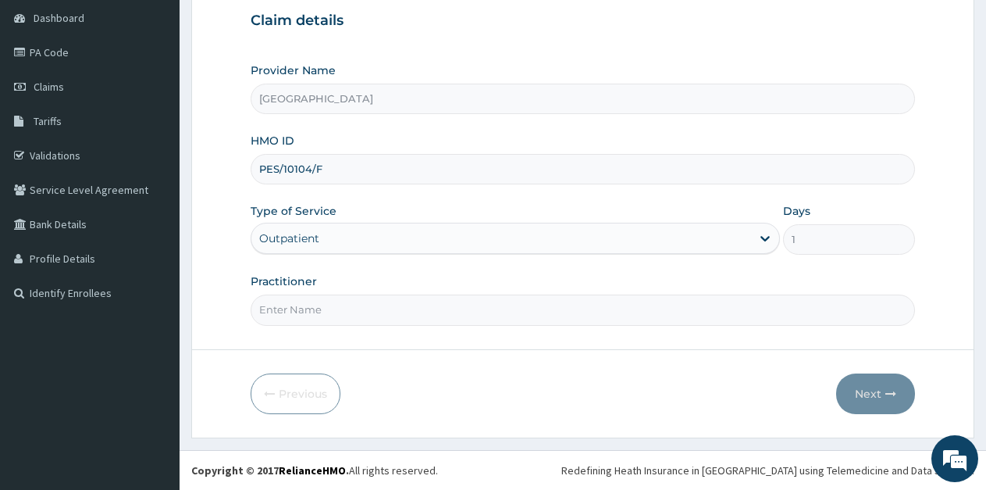
click at [338, 307] on input "Practitioner" at bounding box center [583, 309] width 665 height 30
type input "ikpowomba"
click at [868, 391] on button "Next" at bounding box center [875, 393] width 79 height 41
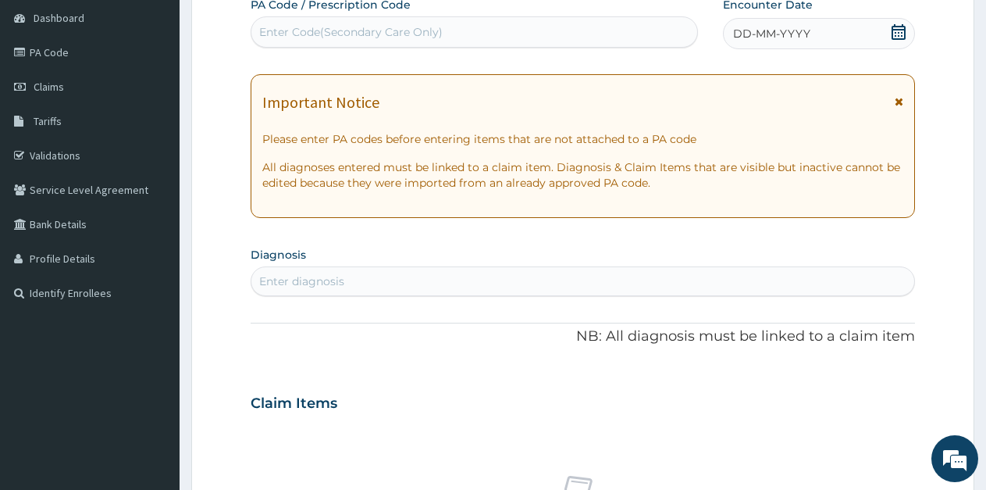
click at [390, 283] on div "Enter diagnosis" at bounding box center [582, 281] width 663 height 25
type input "F"
type input "falcip"
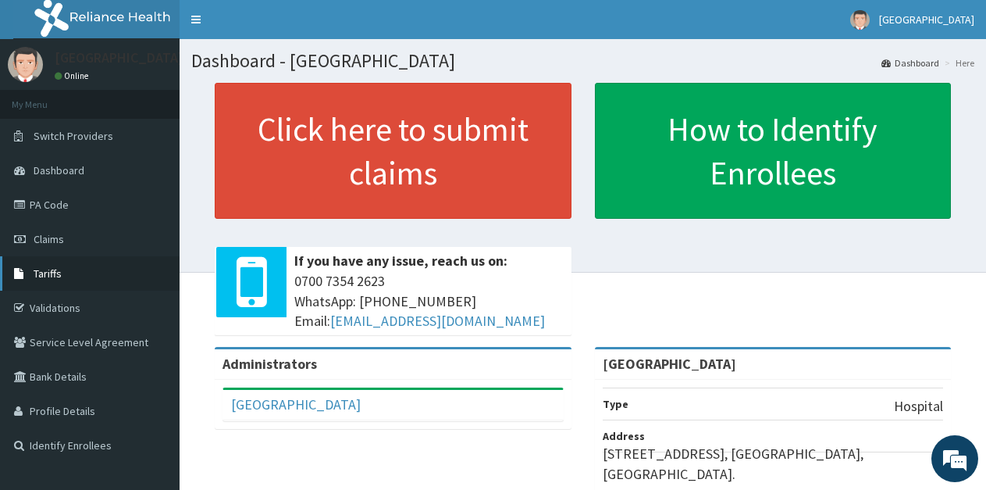
click at [48, 276] on span "Tariffs" at bounding box center [48, 273] width 28 height 14
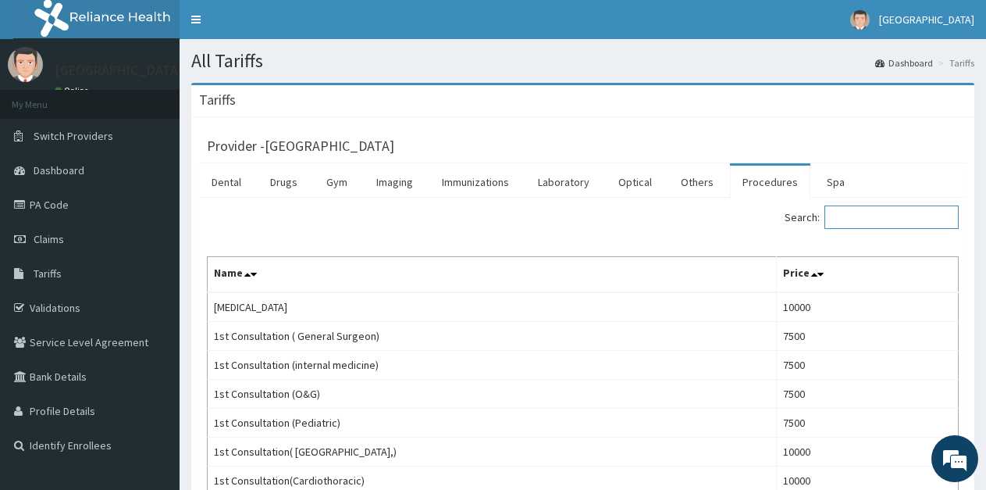
click at [901, 220] on input "Search:" at bounding box center [892, 216] width 134 height 23
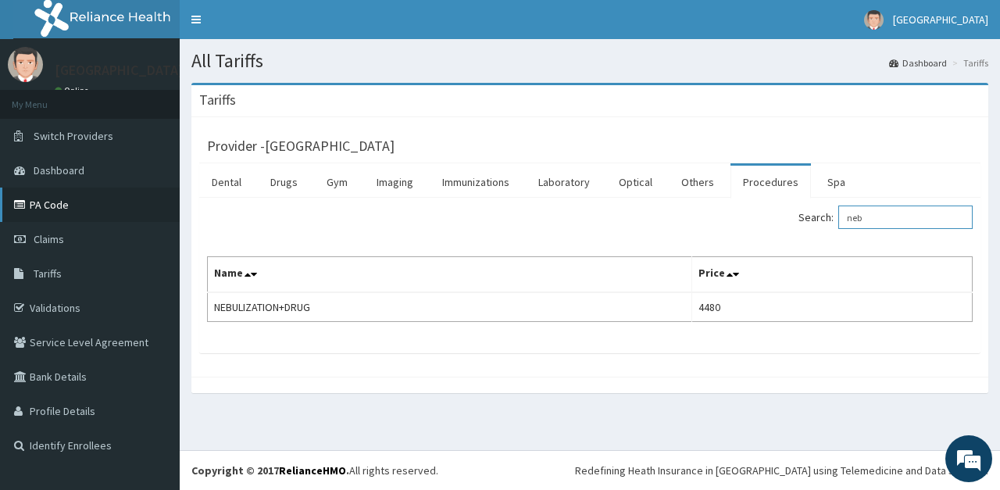
type input "neb"
click at [55, 207] on link "PA Code" at bounding box center [90, 204] width 180 height 34
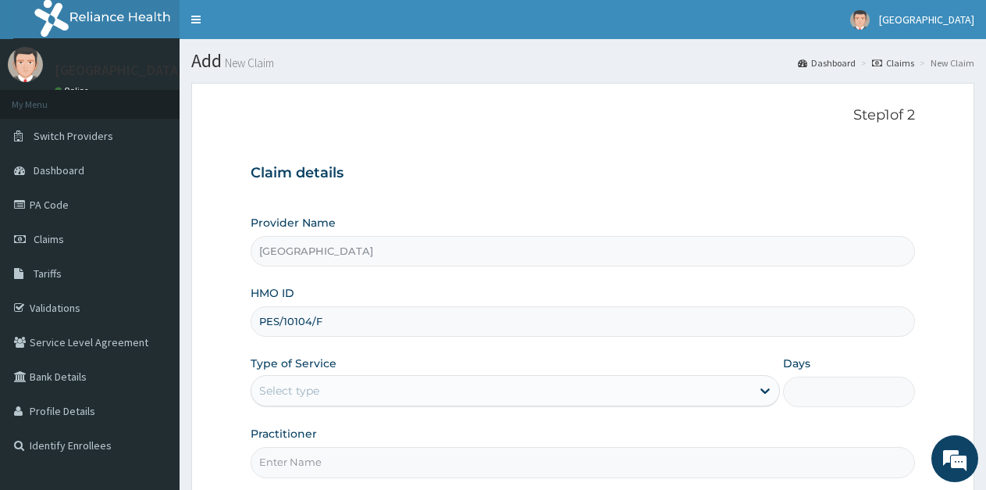
type input "PES/10104/F"
click at [348, 397] on div "Select type" at bounding box center [500, 390] width 499 height 25
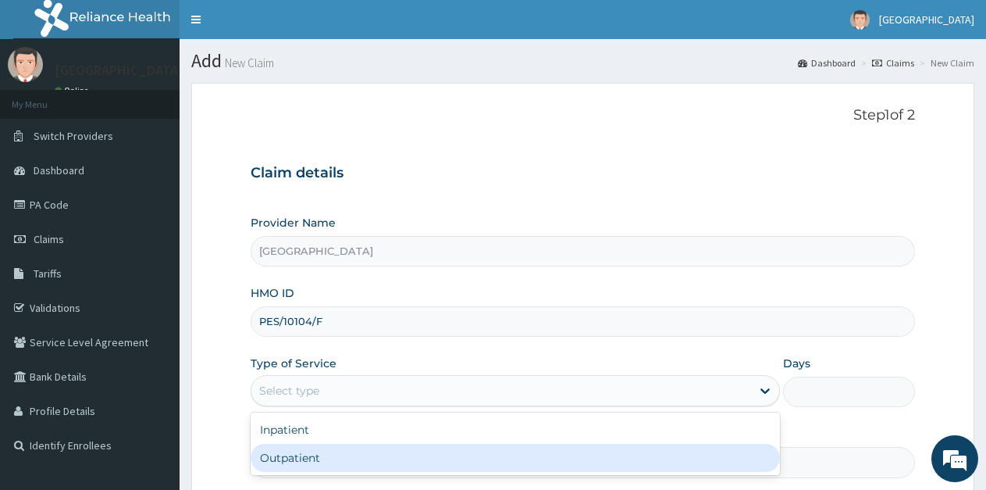
click at [318, 455] on div "Outpatient" at bounding box center [515, 458] width 529 height 28
type input "1"
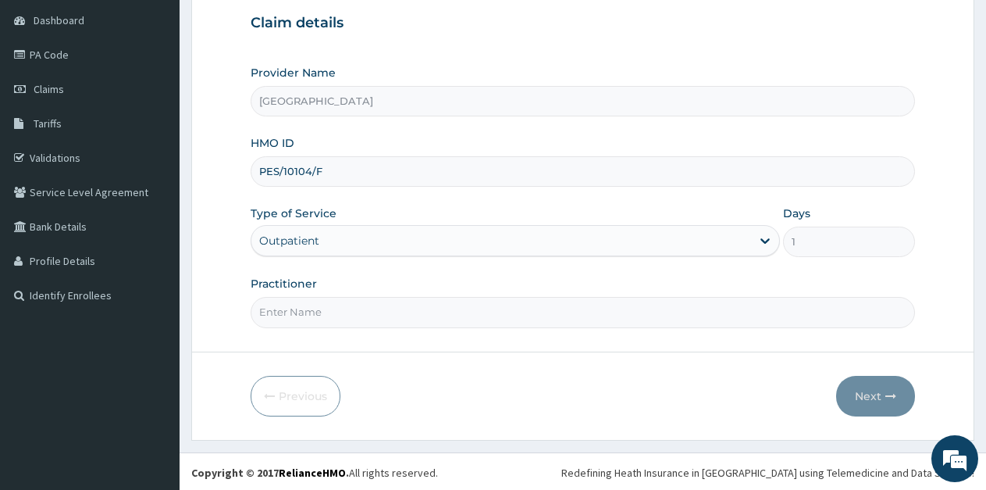
scroll to position [152, 0]
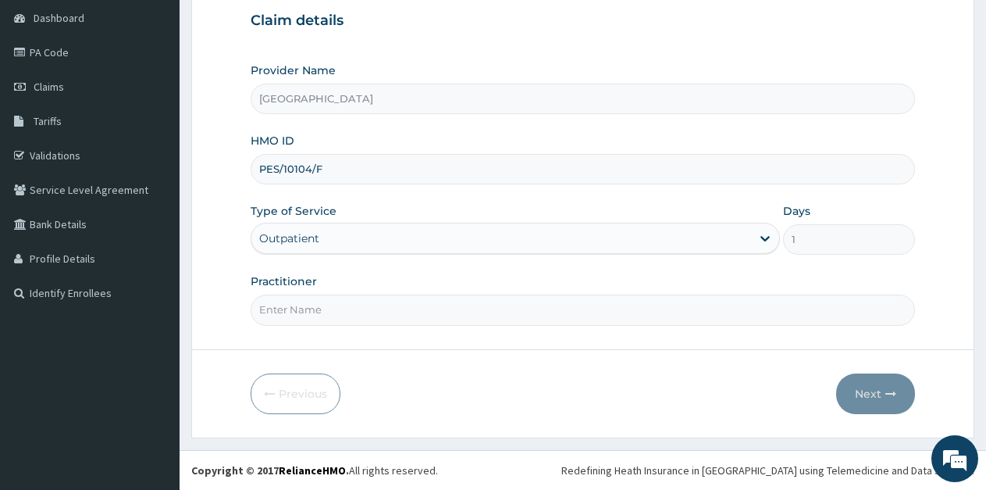
click at [351, 304] on input "Practitioner" at bounding box center [583, 309] width 665 height 30
type input "ikpowomba"
click at [878, 391] on button "Next" at bounding box center [875, 393] width 79 height 41
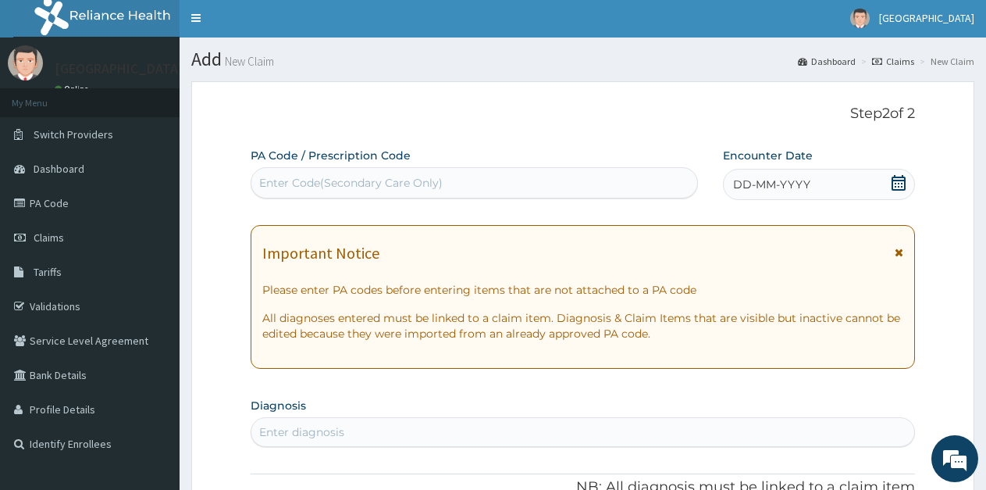
scroll to position [0, 0]
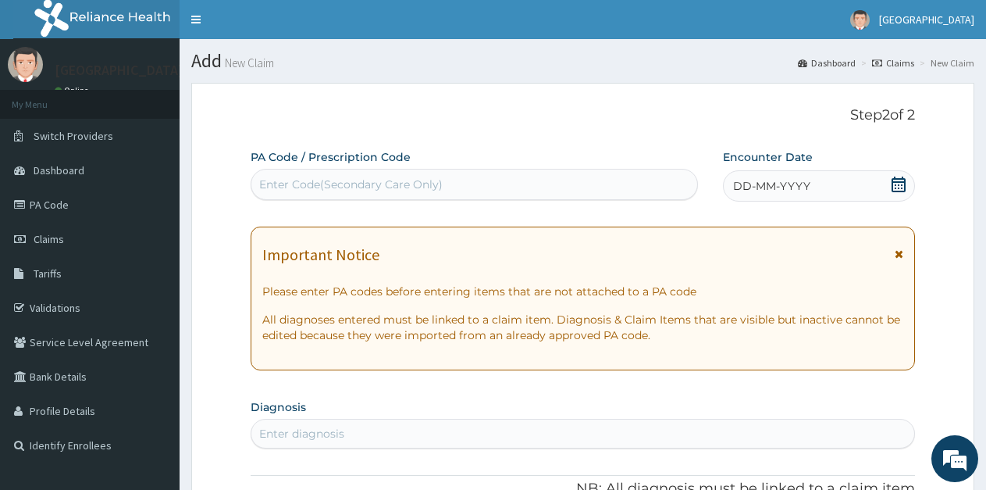
click at [898, 185] on icon at bounding box center [899, 184] width 14 height 16
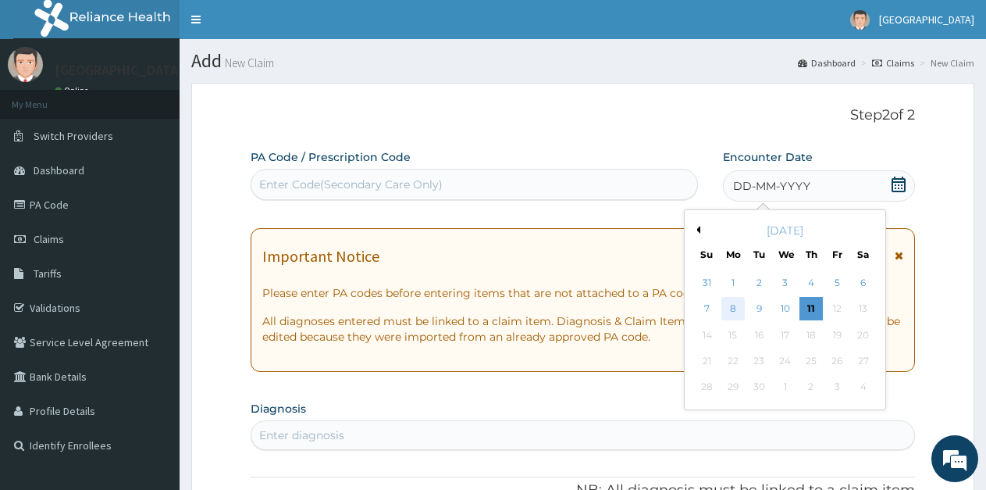
click at [729, 306] on div "8" at bounding box center [733, 309] width 23 height 23
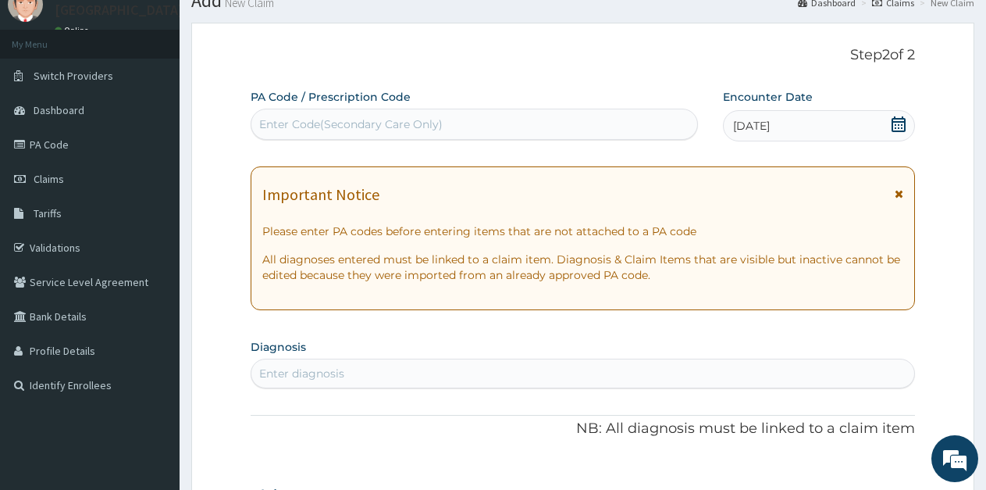
scroll to position [156, 0]
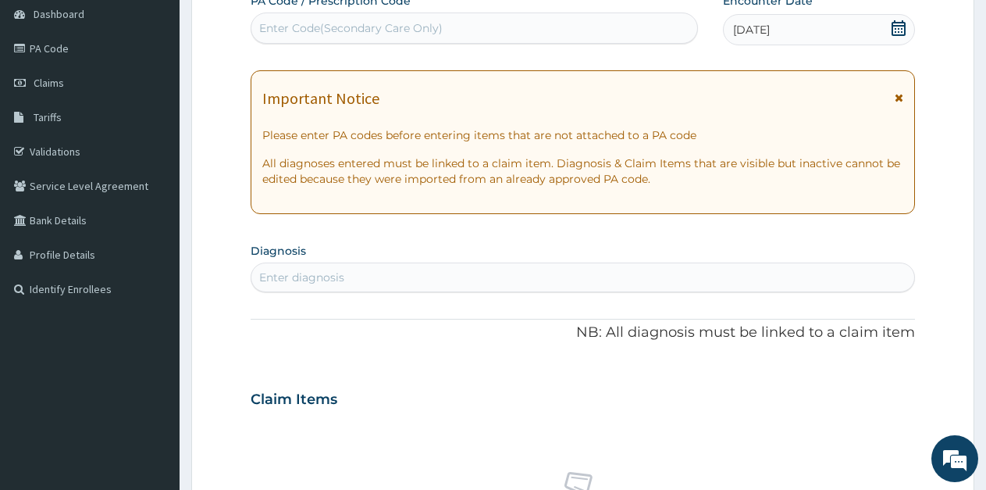
click at [422, 282] on div "Enter diagnosis" at bounding box center [582, 277] width 663 height 25
type input "PLASMO"
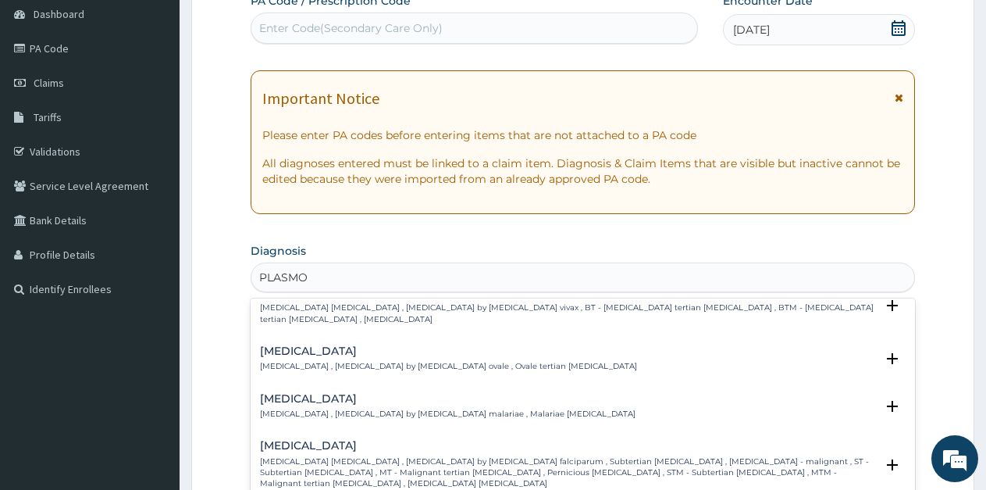
scroll to position [78, 0]
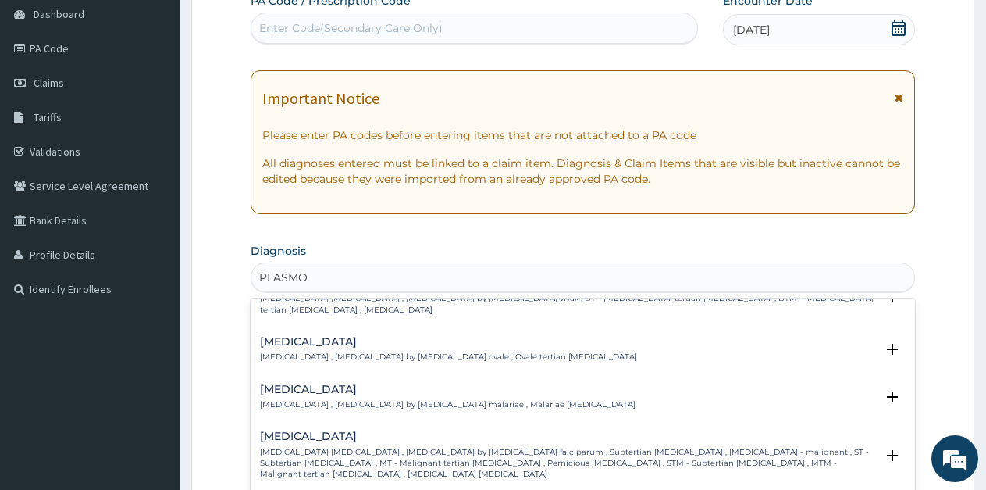
click at [356, 440] on h4 "[MEDICAL_DATA]" at bounding box center [567, 436] width 615 height 12
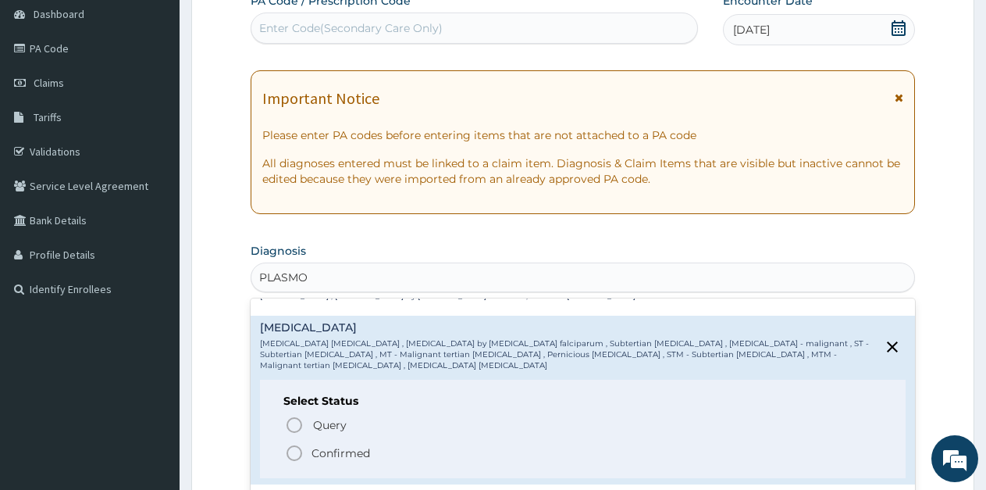
scroll to position [234, 0]
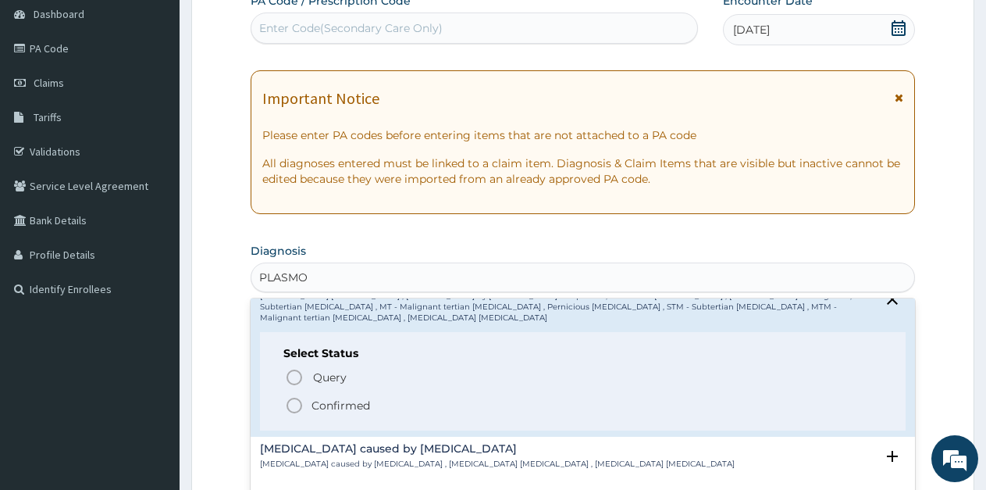
click at [297, 396] on icon "status option filled" at bounding box center [294, 405] width 19 height 19
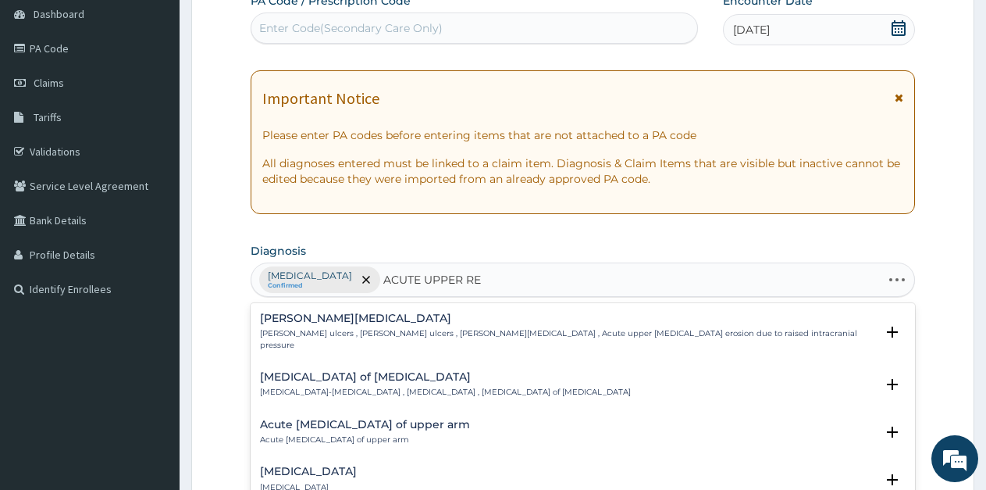
type input "ACUTE UPPER RES"
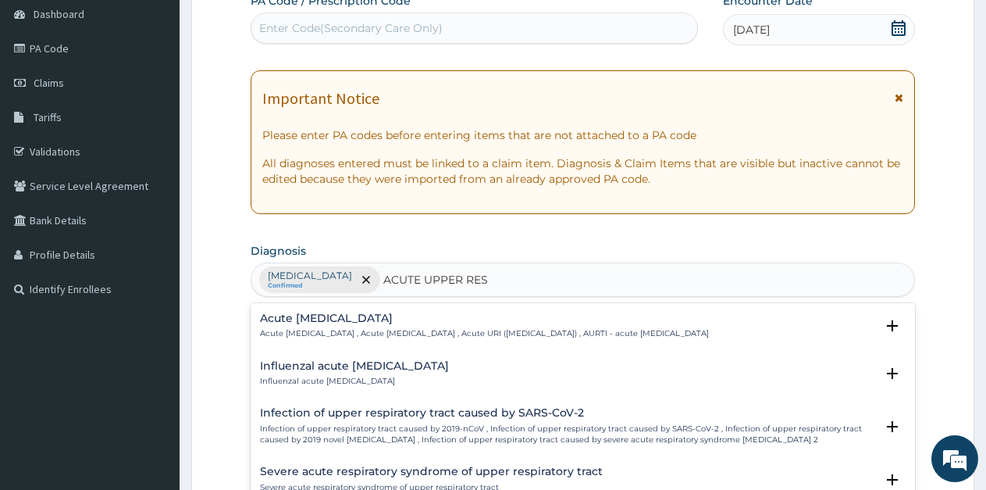
click at [383, 322] on h4 "Acute upper respiratory infection" at bounding box center [484, 318] width 449 height 12
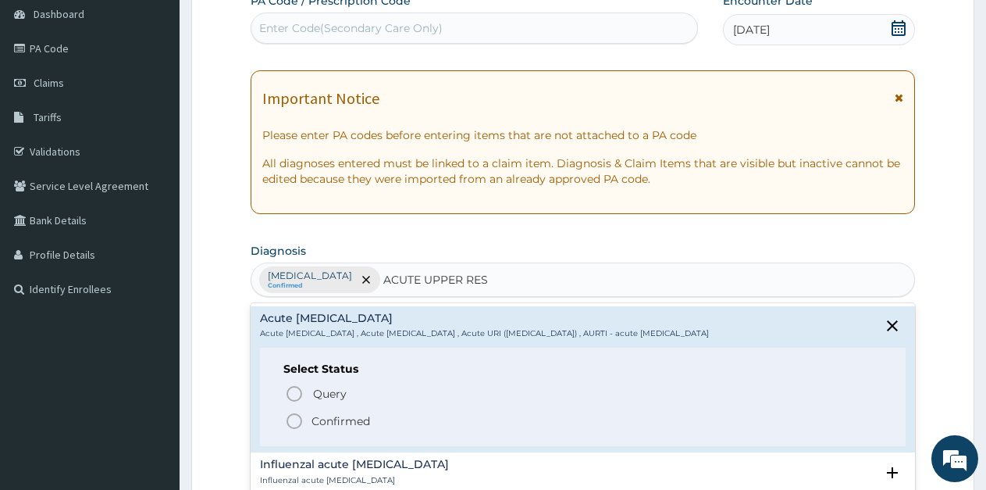
click at [293, 430] on icon "status option filled" at bounding box center [294, 421] width 19 height 19
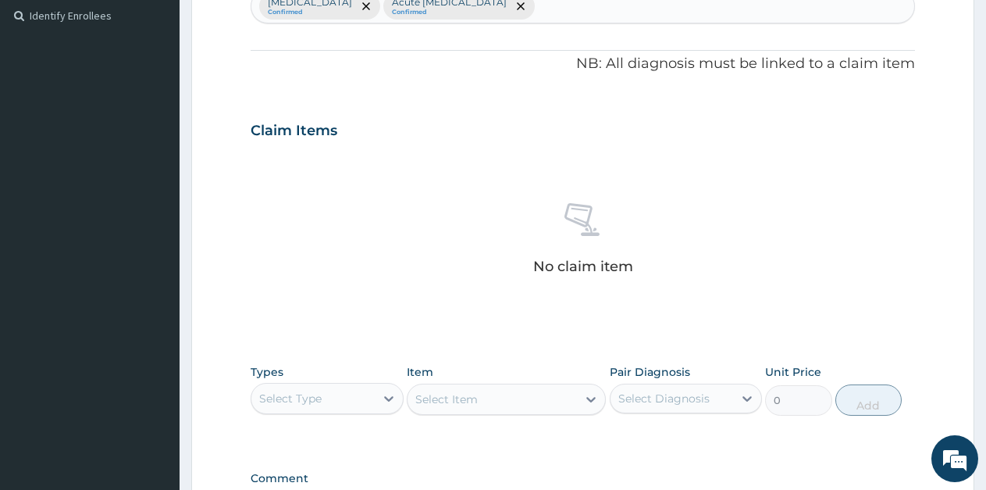
scroll to position [469, 0]
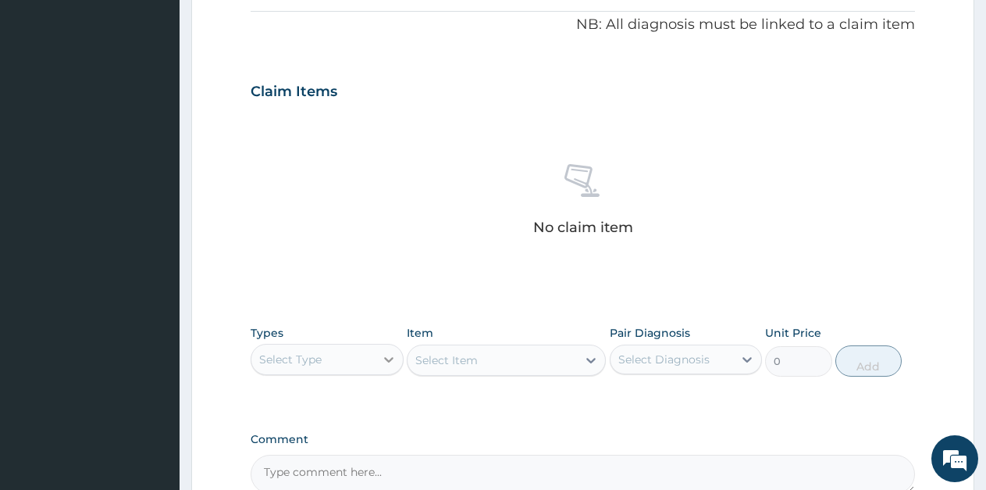
click at [378, 362] on div at bounding box center [389, 359] width 28 height 28
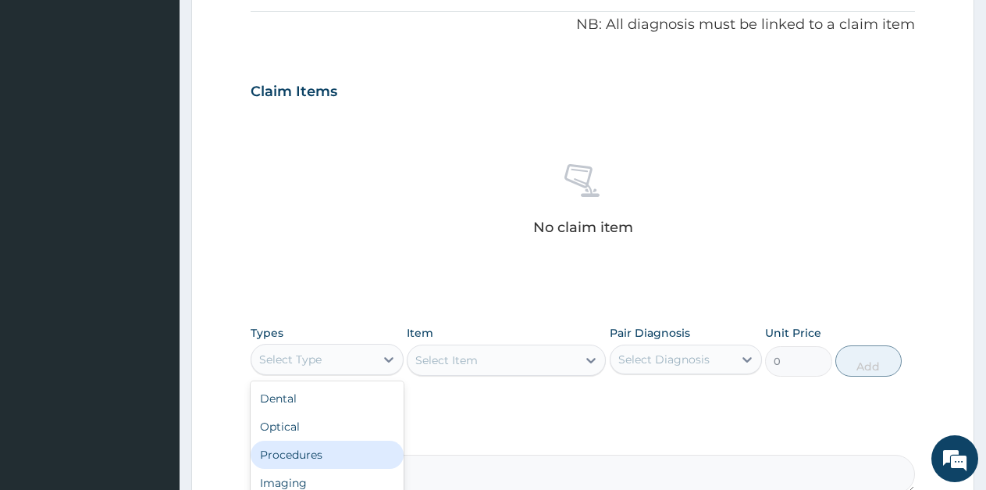
click at [310, 451] on div "Procedures" at bounding box center [327, 454] width 153 height 28
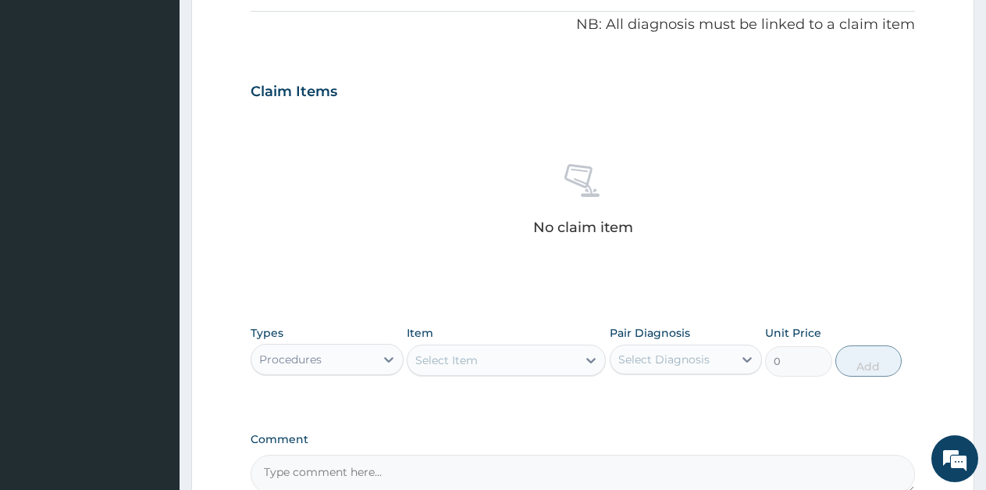
click at [480, 368] on div "Select Item" at bounding box center [492, 359] width 169 height 25
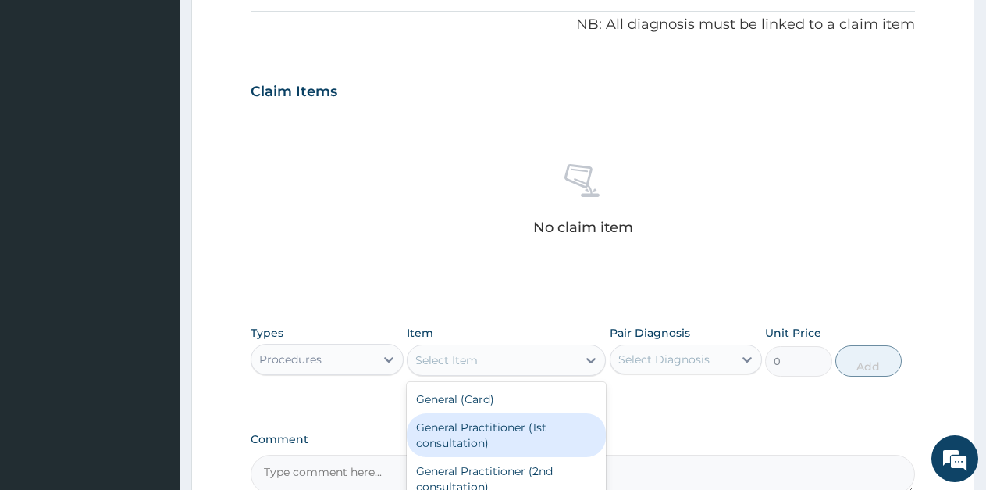
click at [487, 437] on div "General Practitioner (1st consultation)" at bounding box center [506, 435] width 199 height 44
type input "1500"
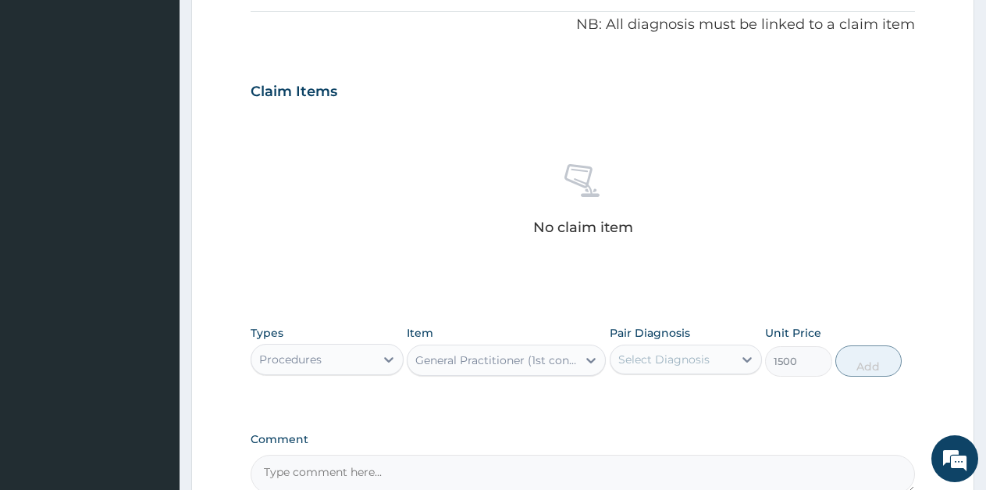
click at [701, 369] on div "Select Diagnosis" at bounding box center [672, 359] width 123 height 25
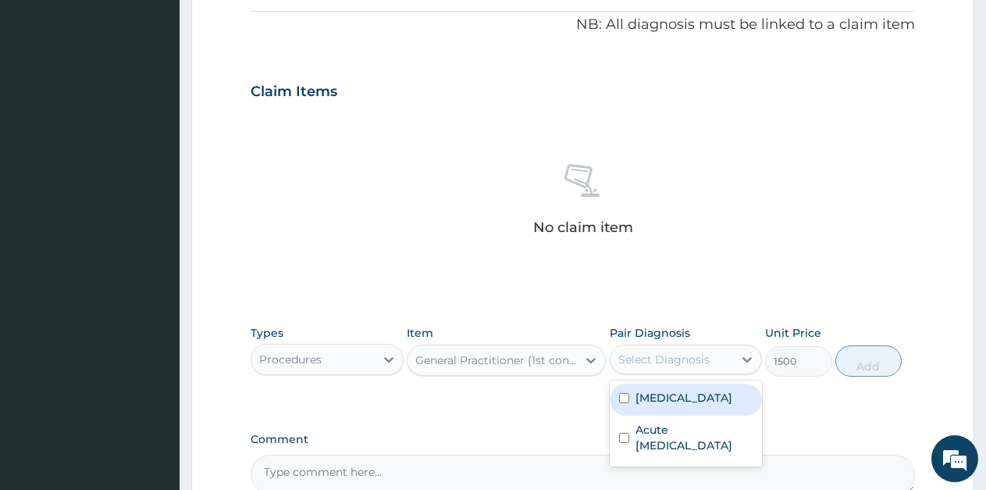
click at [686, 394] on label "Falciparum malaria" at bounding box center [684, 398] width 97 height 16
checkbox input "true"
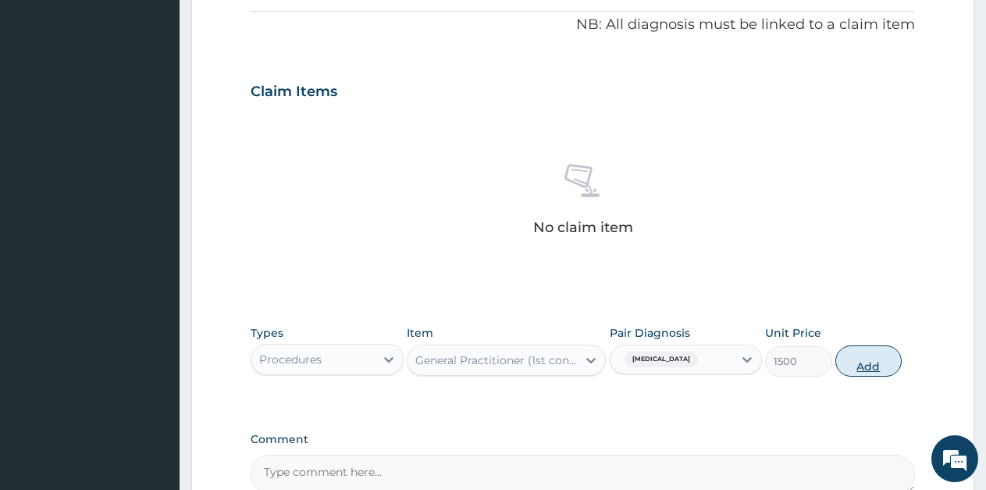
click at [862, 362] on button "Add" at bounding box center [869, 360] width 66 height 31
type input "0"
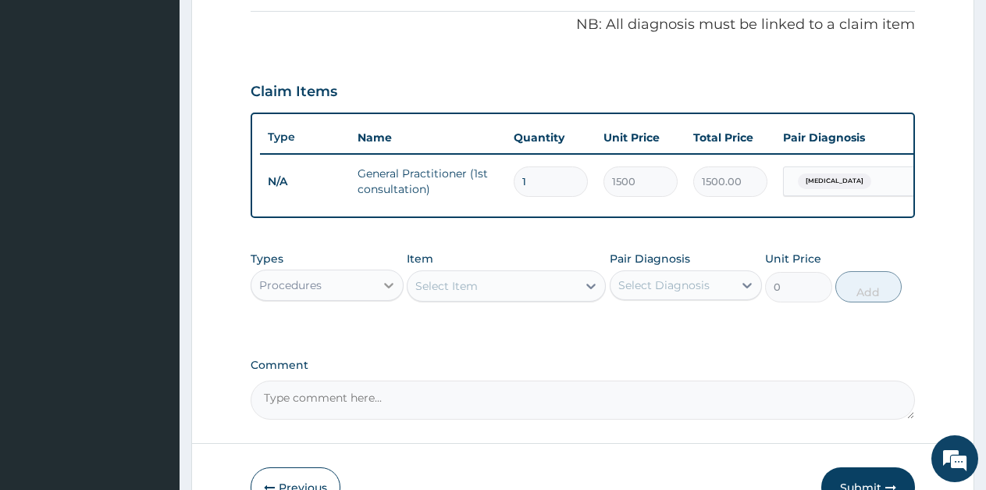
click at [387, 293] on icon at bounding box center [389, 285] width 16 height 16
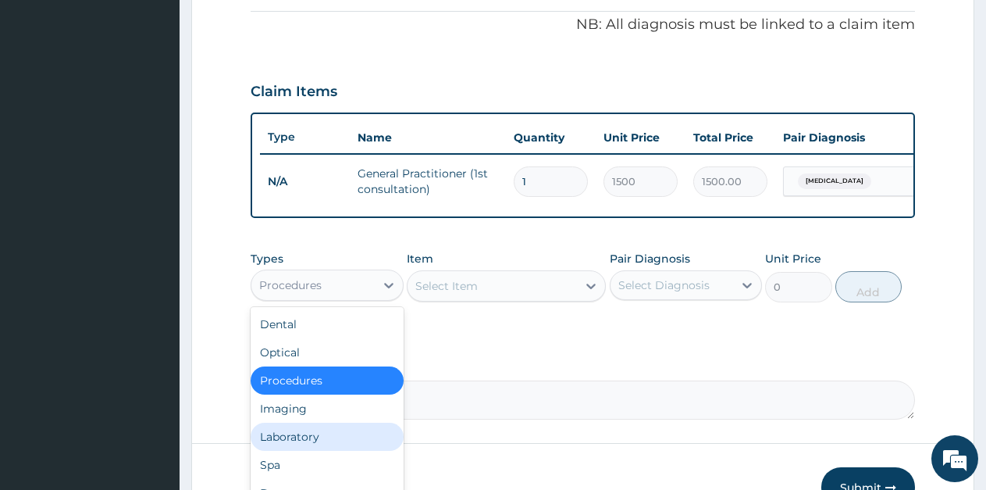
click at [314, 445] on div "Laboratory" at bounding box center [327, 436] width 153 height 28
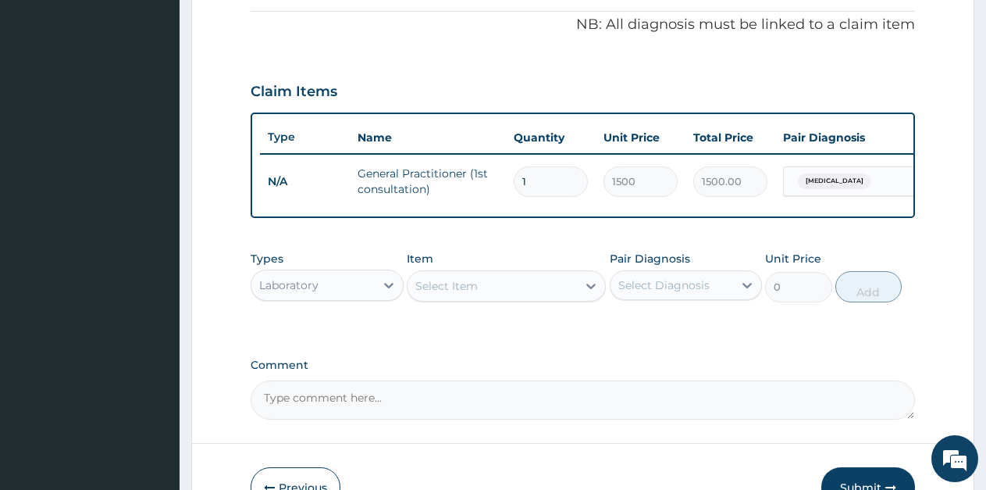
click at [485, 298] on div "Select Item" at bounding box center [492, 285] width 169 height 25
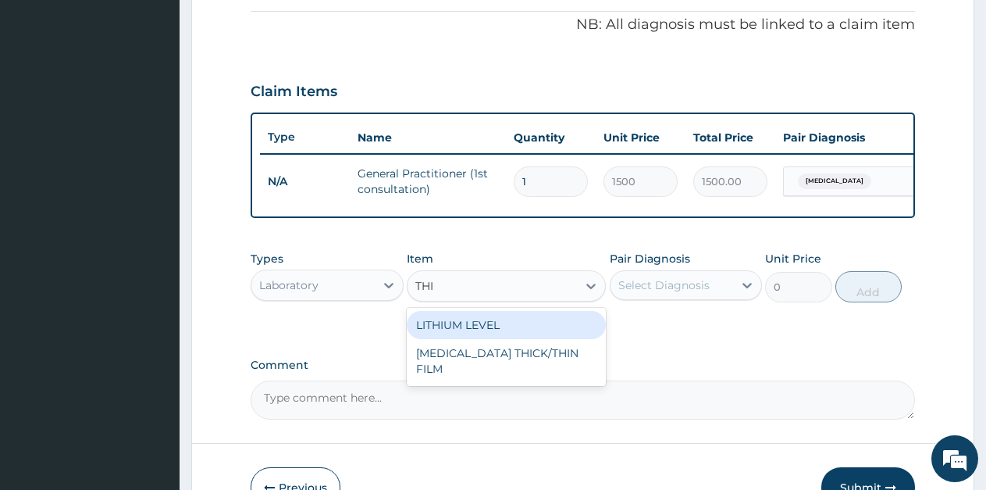
type input "THIC"
click at [485, 341] on div "MALARIA THICK/THIN FILM" at bounding box center [506, 333] width 199 height 44
type input "1000"
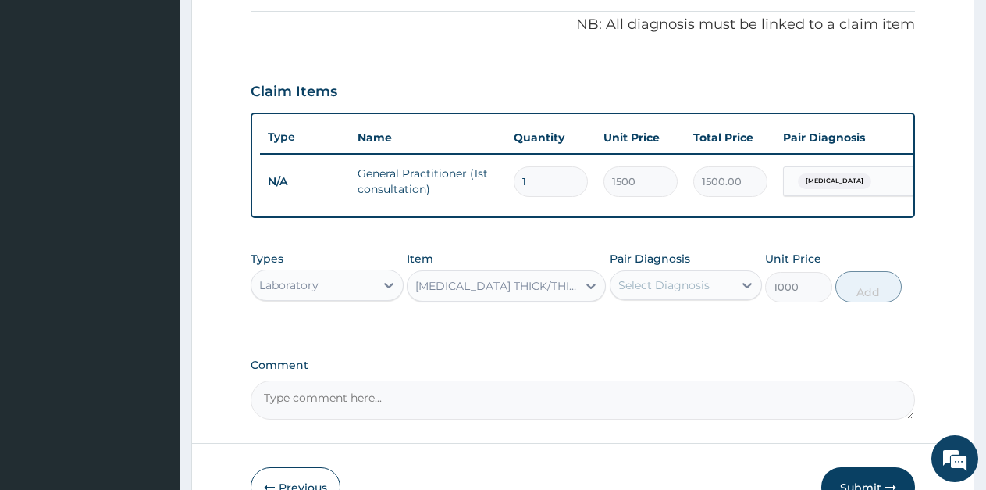
click at [663, 293] on div "Select Diagnosis" at bounding box center [663, 285] width 91 height 16
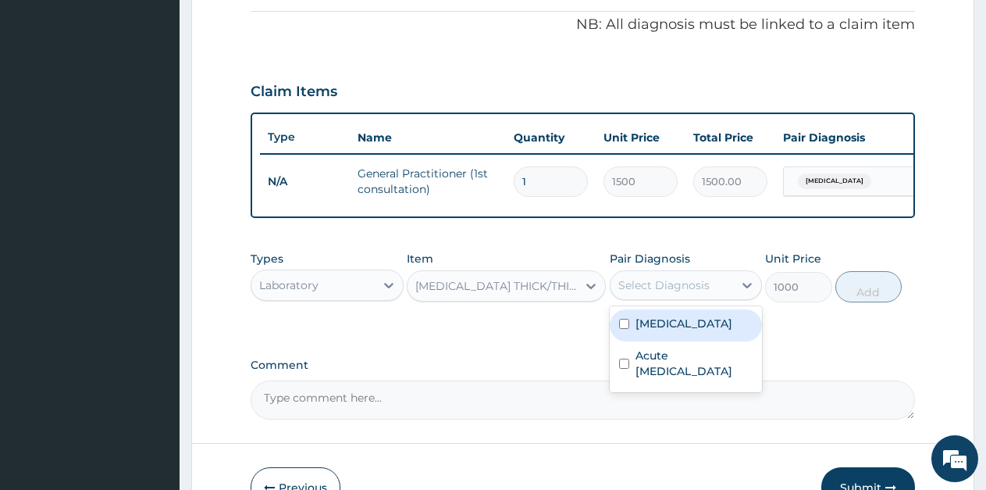
click at [654, 331] on label "Falciparum malaria" at bounding box center [684, 323] width 97 height 16
checkbox input "true"
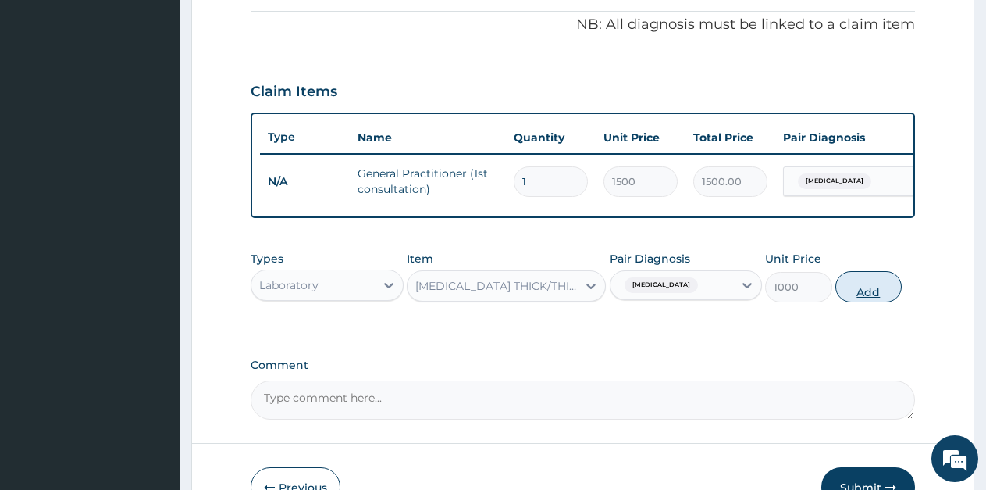
click at [869, 302] on button "Add" at bounding box center [869, 286] width 66 height 31
type input "0"
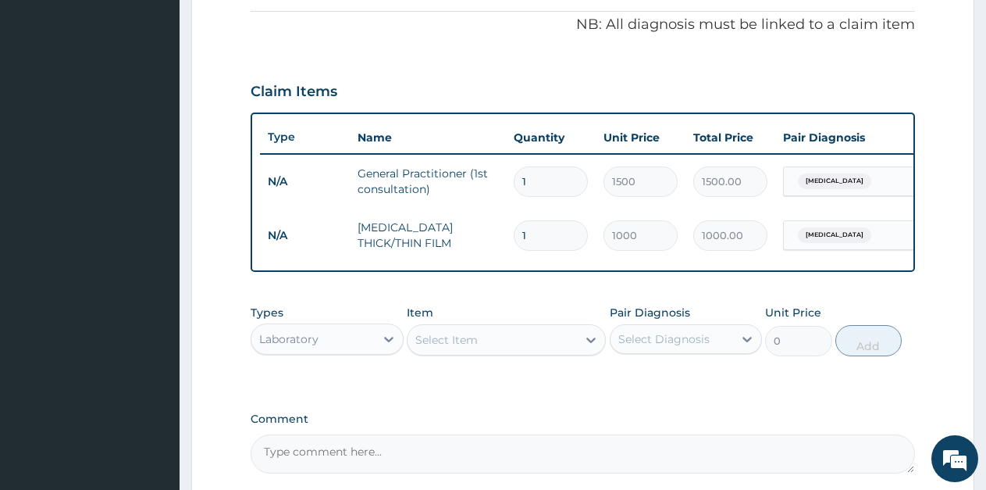
click at [452, 347] on div "Select Item" at bounding box center [446, 340] width 62 height 16
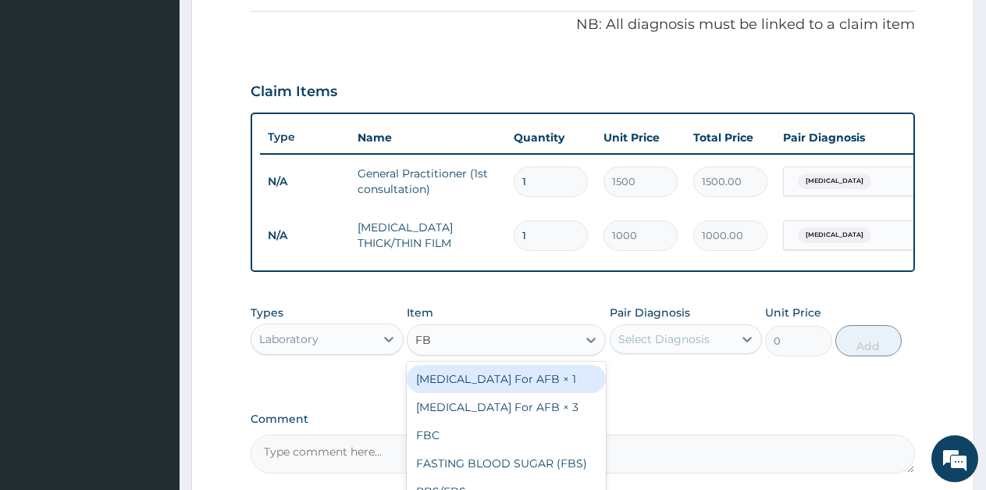
type input "FBC"
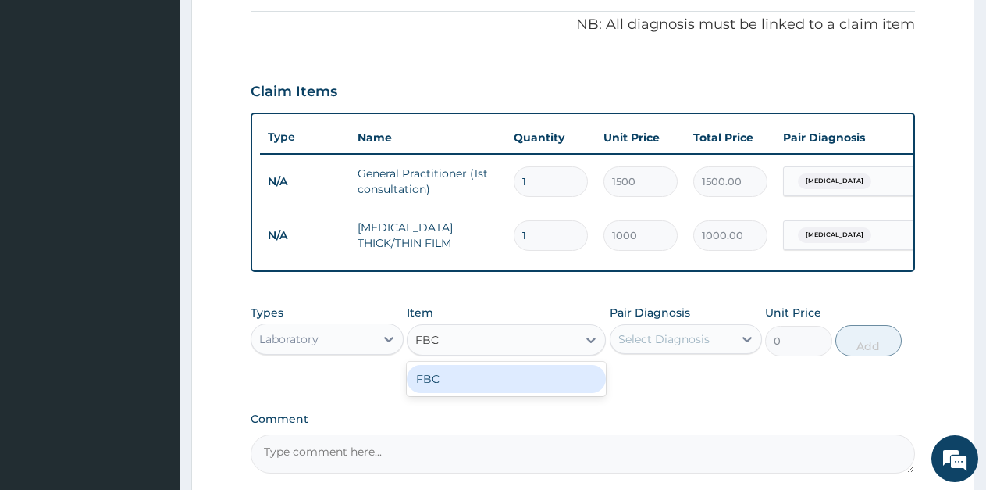
click at [454, 393] on div "FBC" at bounding box center [506, 379] width 199 height 28
type input "1600"
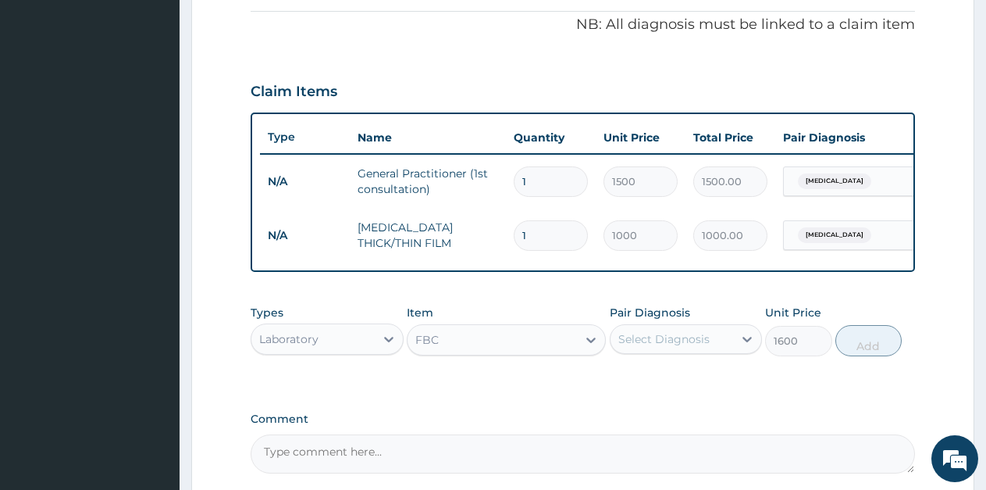
click at [641, 351] on div "Select Diagnosis" at bounding box center [672, 338] width 123 height 25
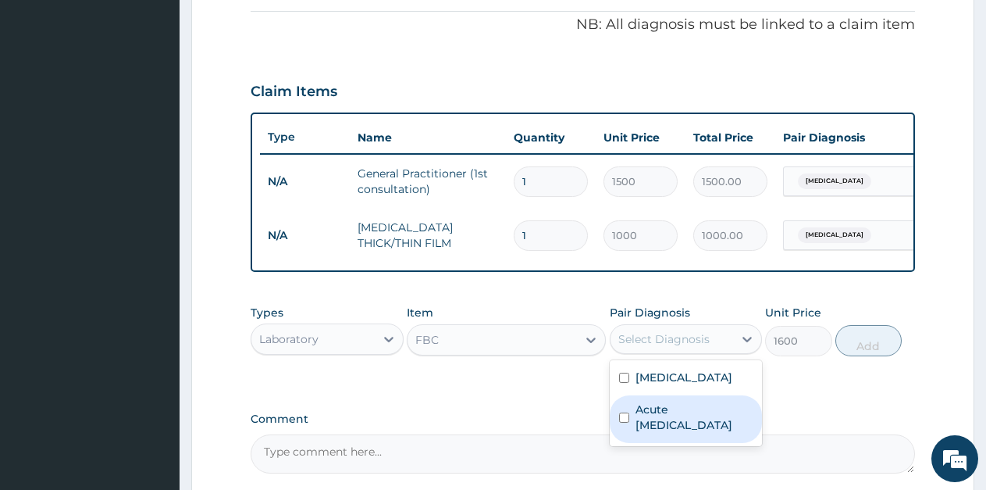
click at [652, 432] on label "Acute upper respiratory infection" at bounding box center [695, 416] width 118 height 31
checkbox input "true"
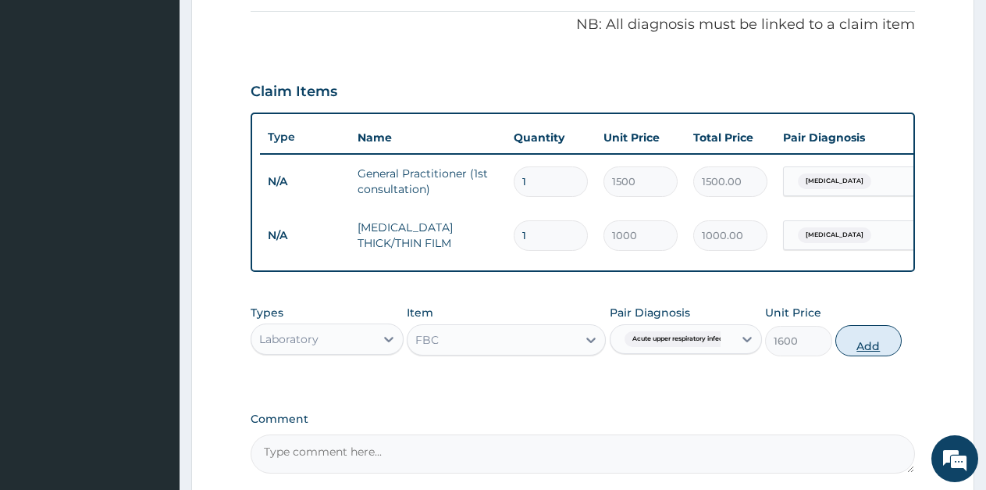
click at [862, 355] on button "Add" at bounding box center [869, 340] width 66 height 31
type input "0"
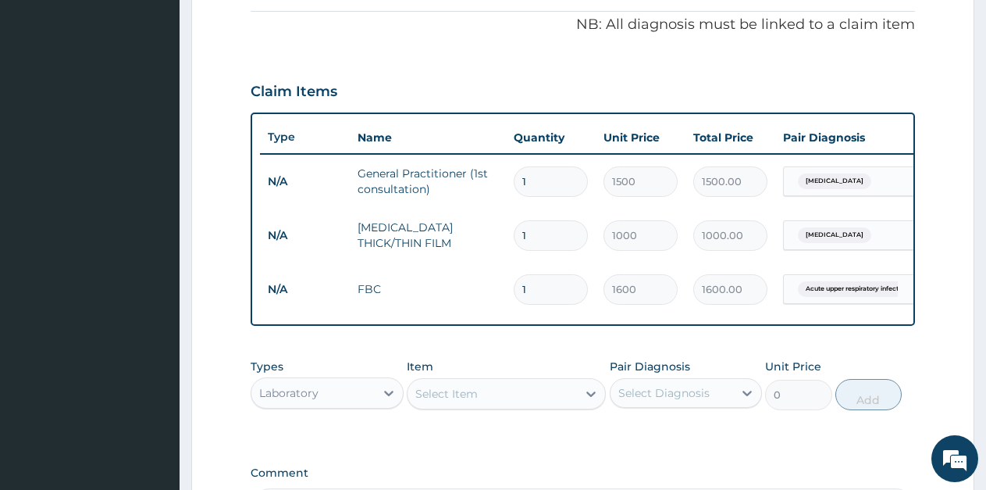
click at [337, 405] on div "Laboratory" at bounding box center [312, 392] width 123 height 25
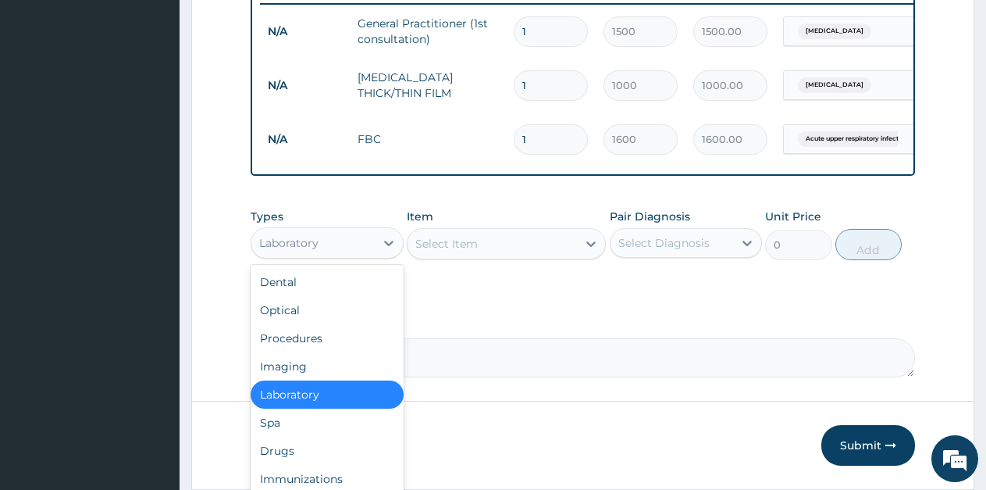
scroll to position [625, 0]
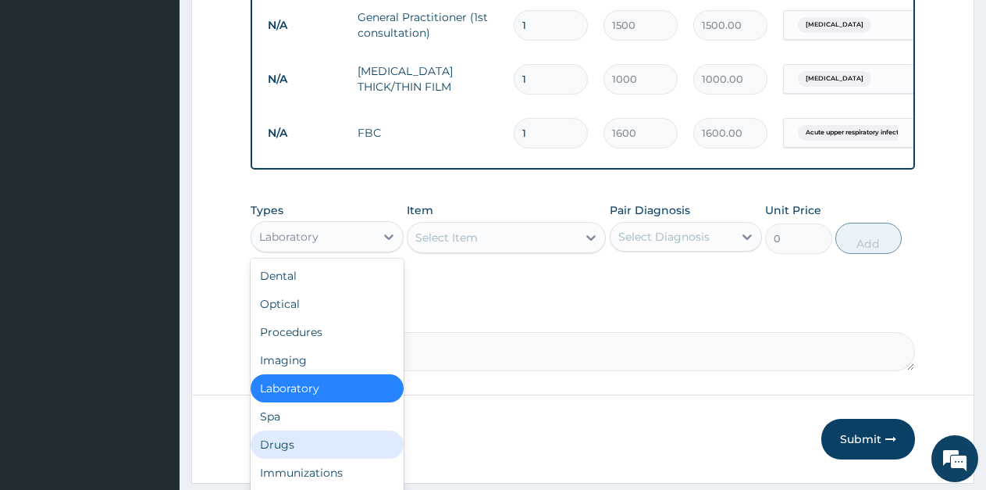
click at [285, 458] on div "Drugs" at bounding box center [327, 444] width 153 height 28
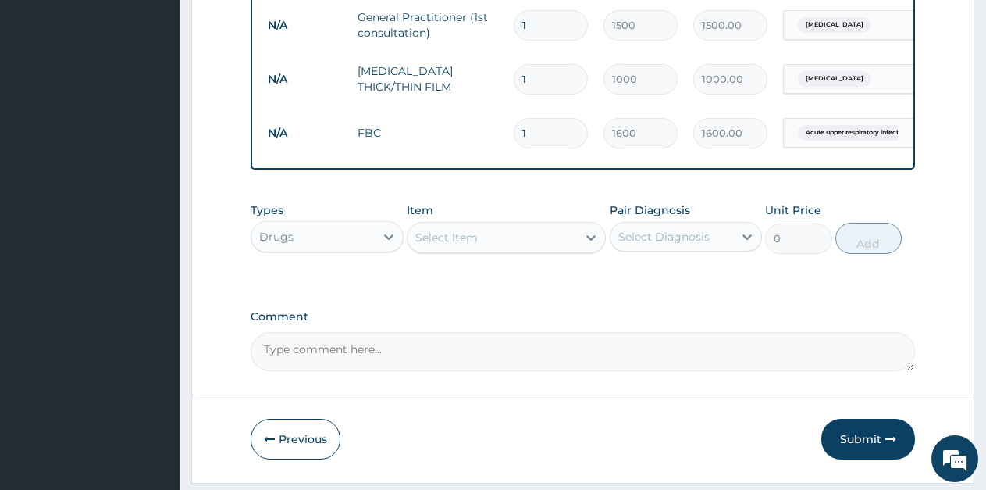
click at [504, 250] on div "Select Item" at bounding box center [492, 237] width 169 height 25
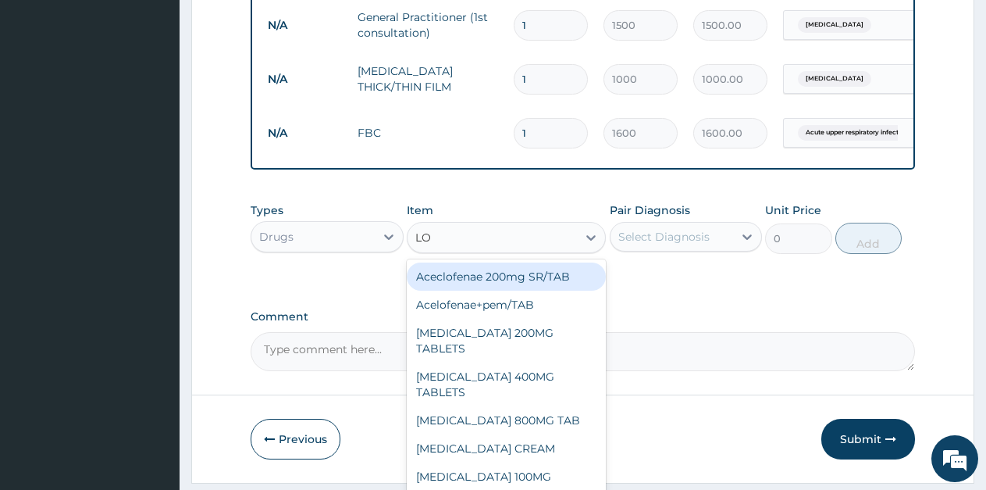
type input "LON"
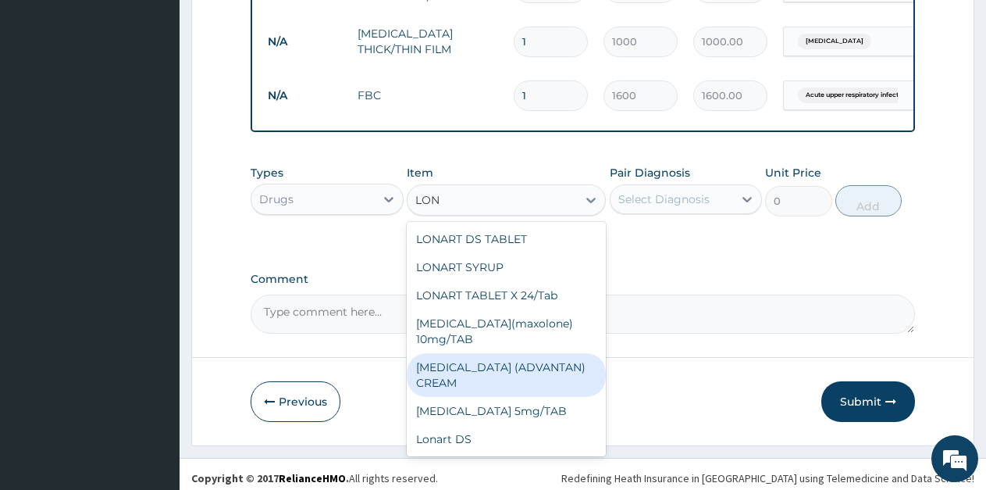
scroll to position [683, 0]
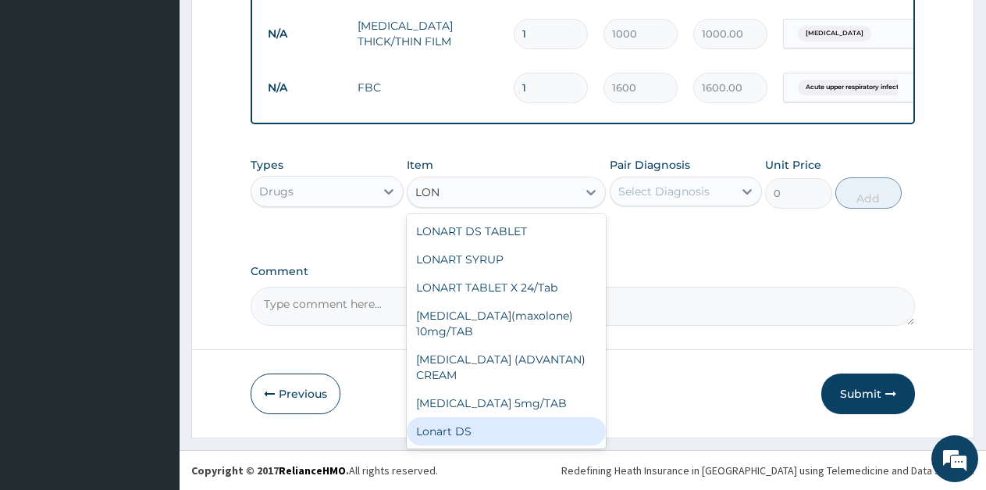
click at [472, 437] on div "Lonart DS" at bounding box center [506, 431] width 199 height 28
type input "500"
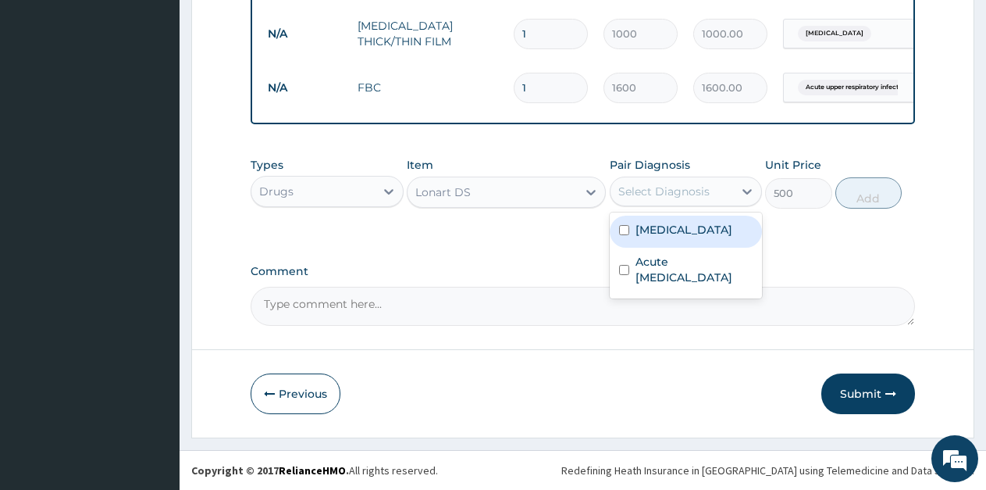
click at [700, 194] on div "Select Diagnosis" at bounding box center [663, 192] width 91 height 16
click at [664, 233] on label "Falciparum malaria" at bounding box center [684, 230] width 97 height 16
checkbox input "true"
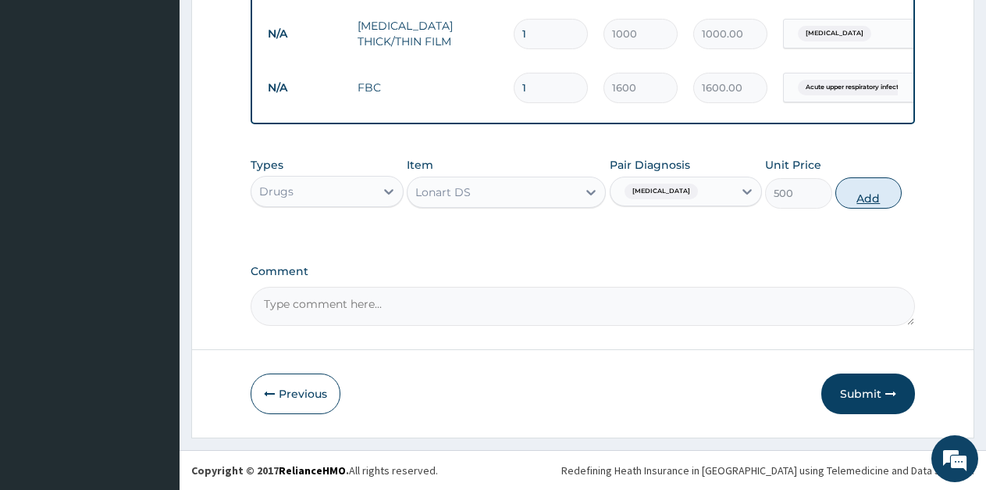
click at [864, 194] on button "Add" at bounding box center [869, 192] width 66 height 31
type input "0"
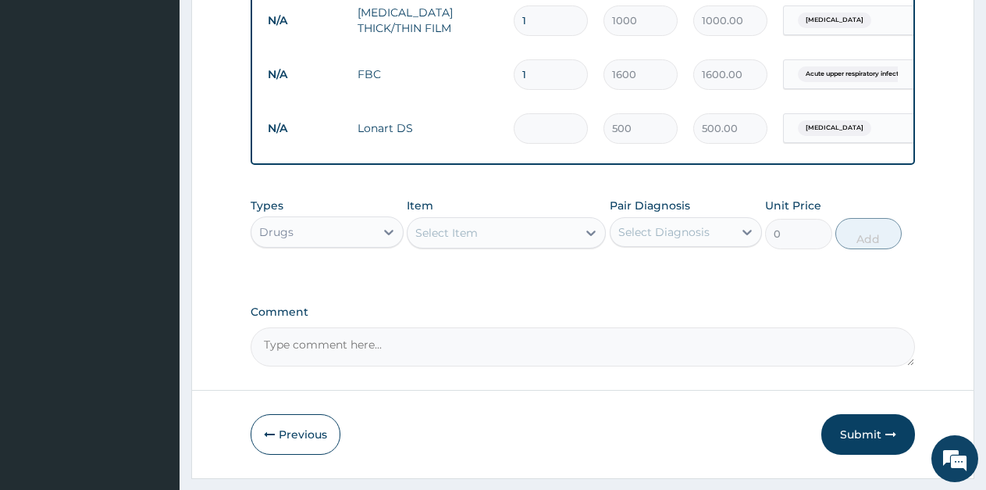
type input "0.00"
type input "6"
type input "3000.00"
type input "6"
click at [481, 245] on div "Select Item" at bounding box center [492, 232] width 169 height 25
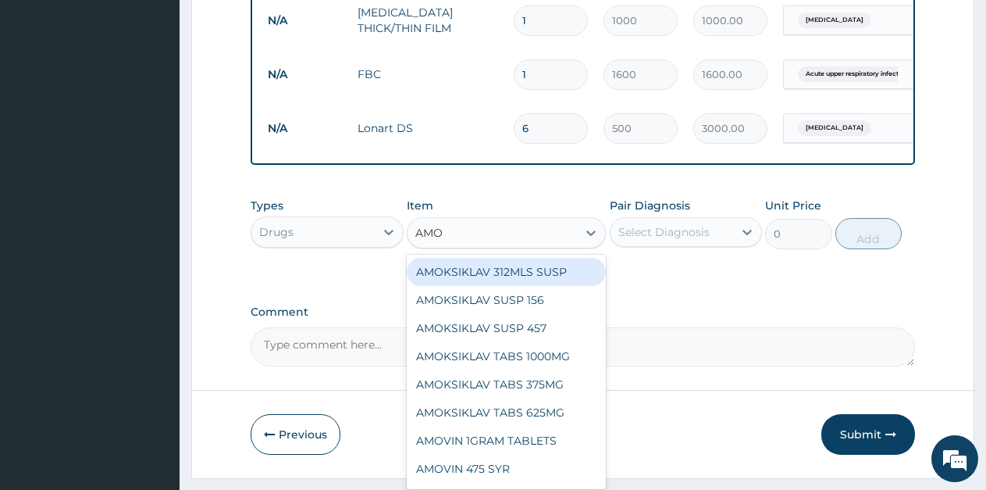
type input "AMOX"
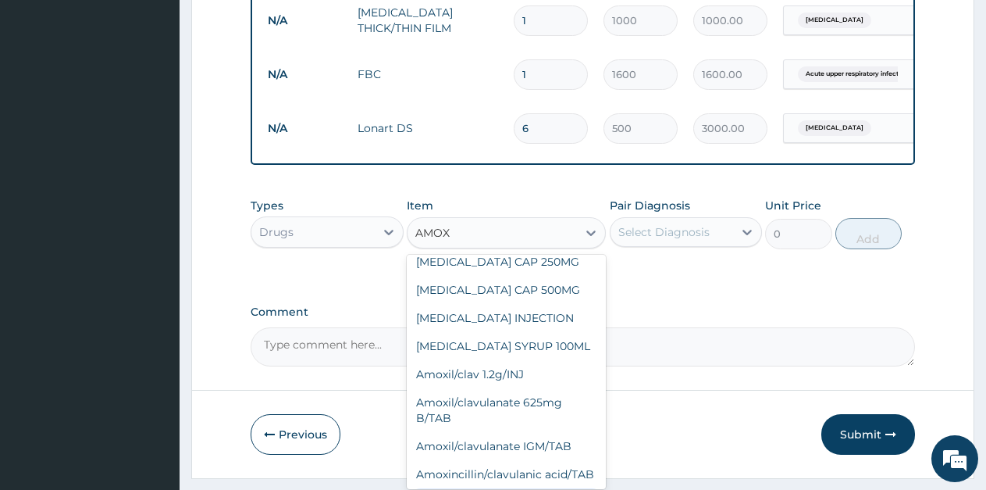
scroll to position [390, 0]
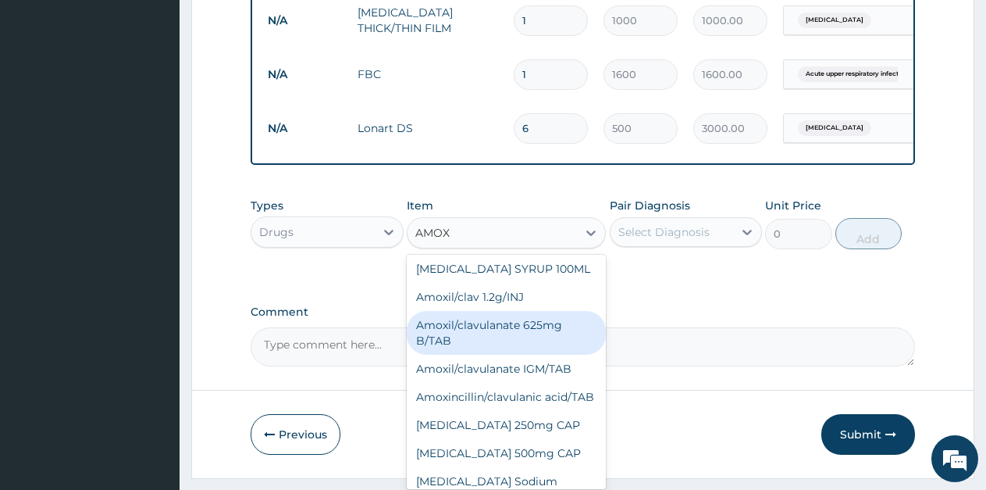
click at [511, 317] on div "Amoxil/clavulanate 625mg B/TAB" at bounding box center [506, 333] width 199 height 44
type input "189"
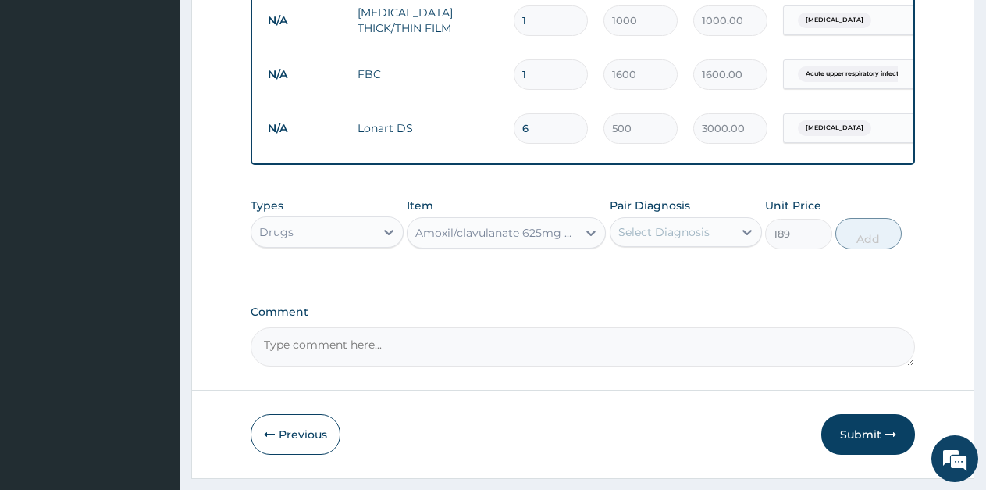
click at [648, 240] on div "Select Diagnosis" at bounding box center [663, 232] width 91 height 16
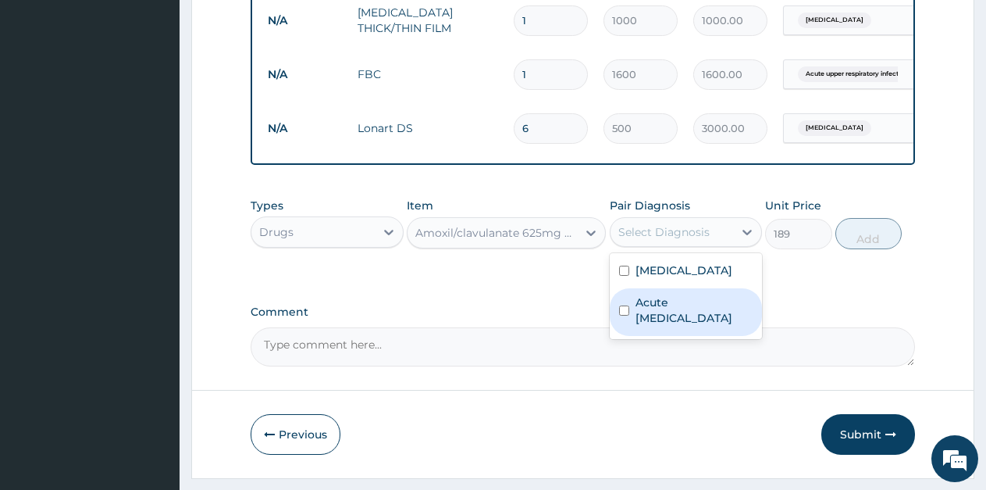
click at [648, 322] on label "Acute upper respiratory infection" at bounding box center [695, 309] width 118 height 31
checkbox input "true"
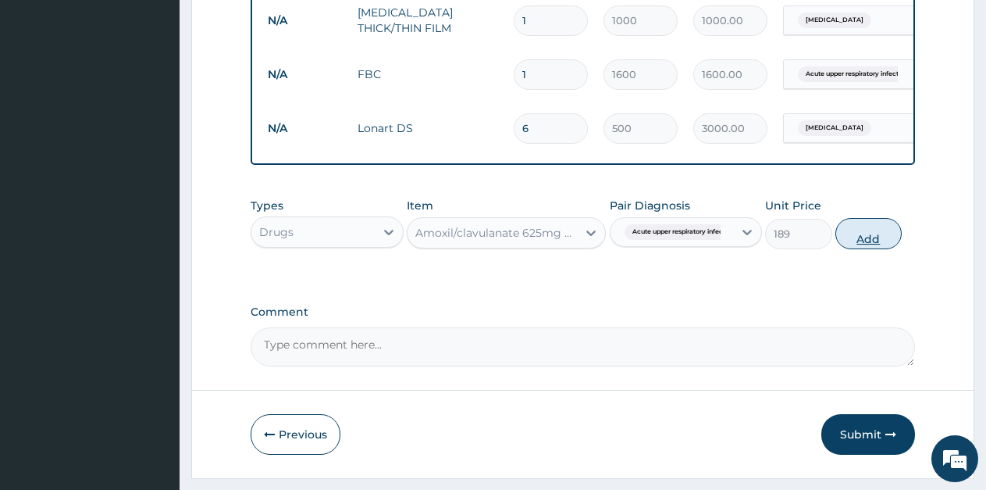
click at [862, 248] on button "Add" at bounding box center [869, 233] width 66 height 31
type input "0"
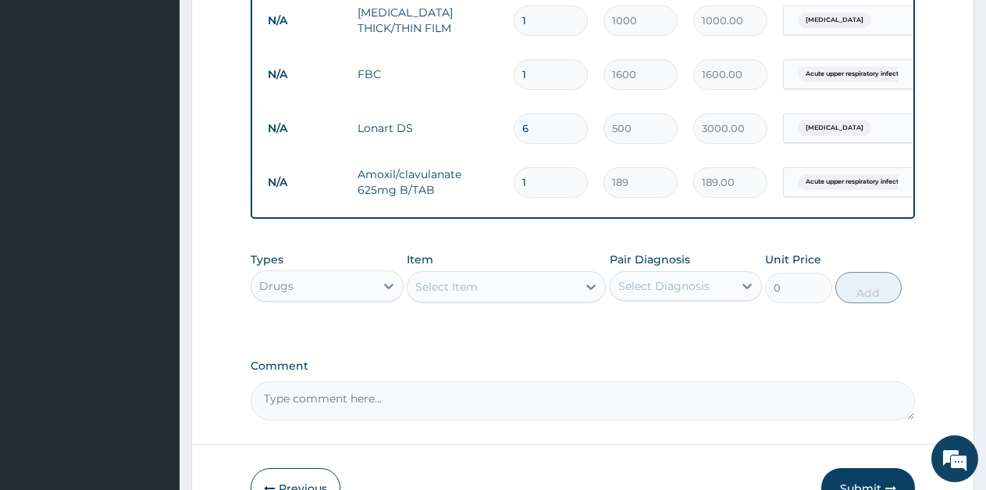
type input "10"
type input "1890.00"
type input "10"
click at [454, 294] on div "Select Item" at bounding box center [446, 287] width 62 height 16
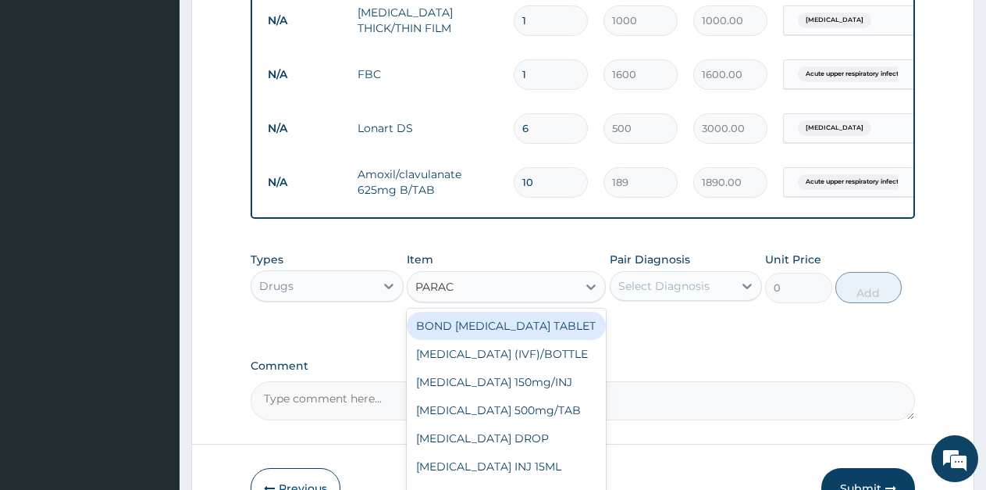
type input "PARACE"
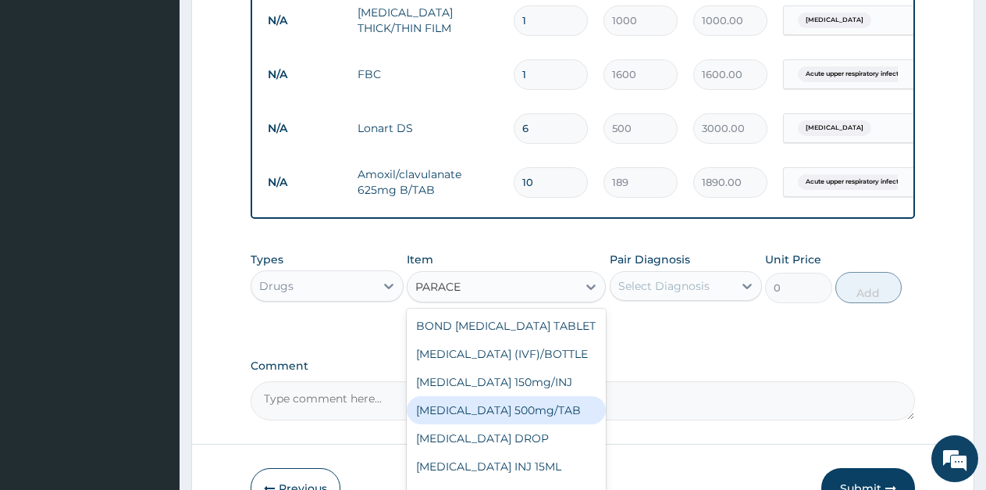
click at [512, 424] on div "PARACETAMOL 500mg/TAB" at bounding box center [506, 410] width 199 height 28
type input "5.25"
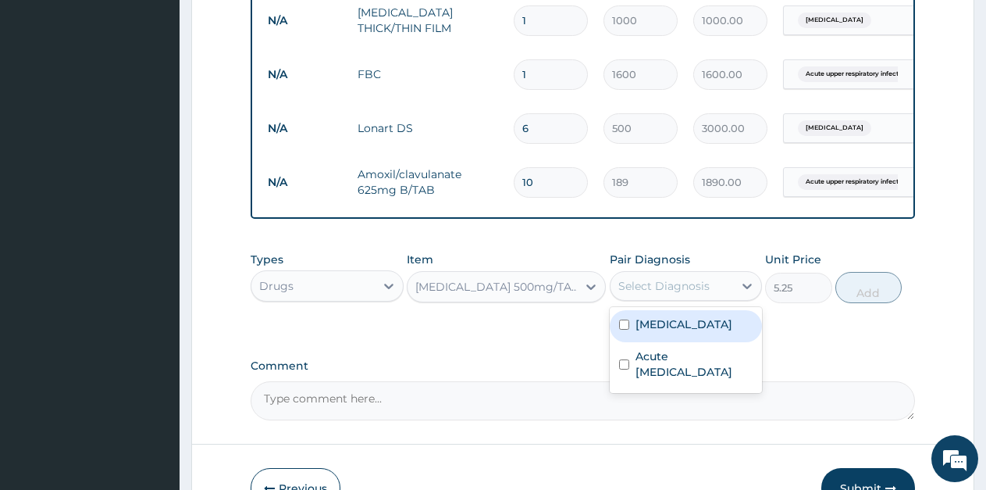
click at [693, 294] on div "Select Diagnosis" at bounding box center [663, 286] width 91 height 16
click at [664, 327] on div "Falciparum malaria" at bounding box center [686, 326] width 153 height 32
checkbox input "true"
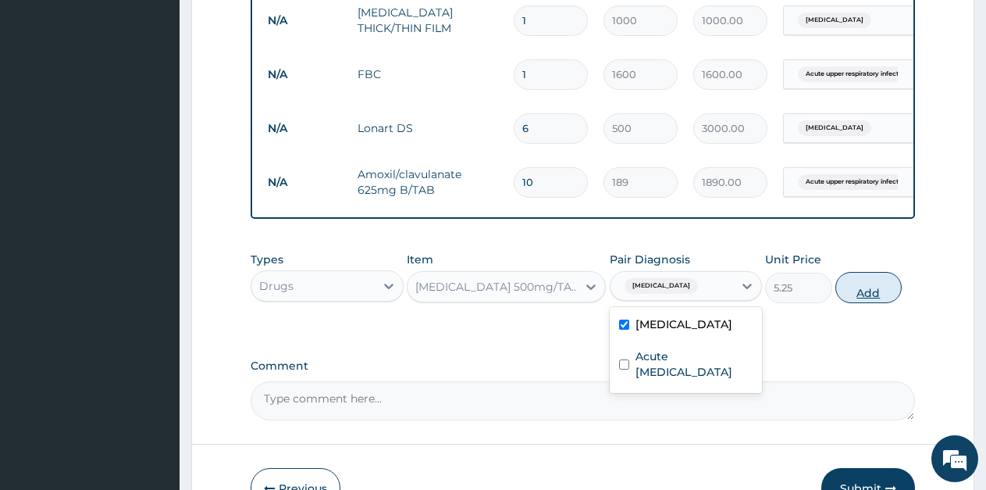
click at [846, 303] on button "Add" at bounding box center [869, 287] width 66 height 31
type input "0"
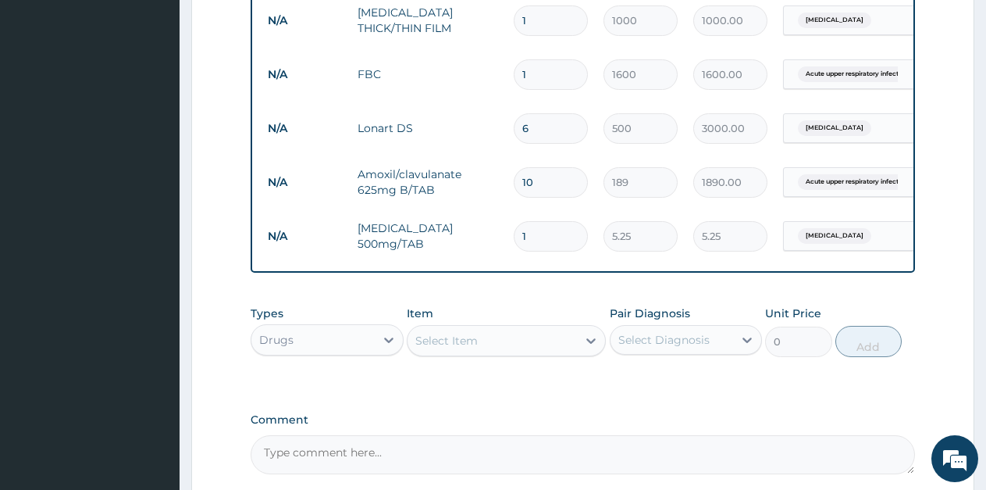
type input "18"
type input "94.50"
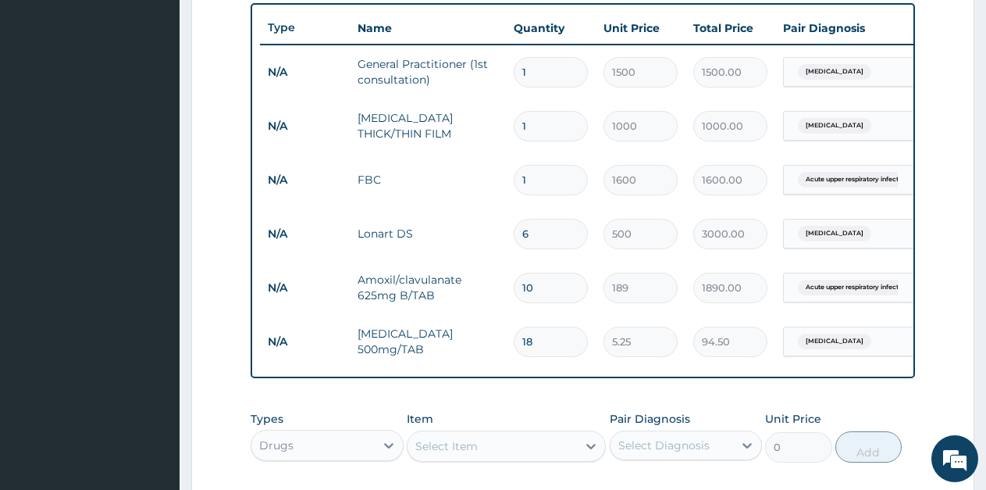
scroll to position [683, 0]
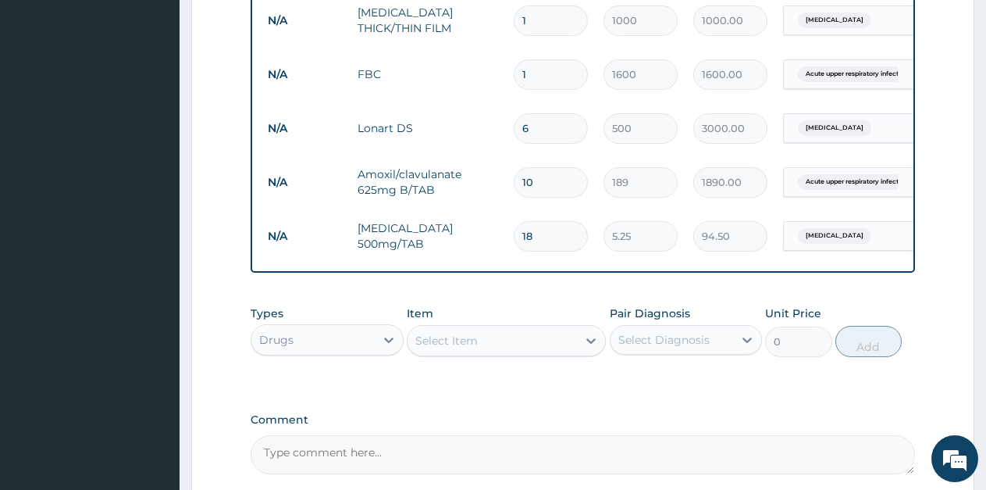
type input "18"
click at [486, 353] on div "Select Item" at bounding box center [492, 340] width 169 height 25
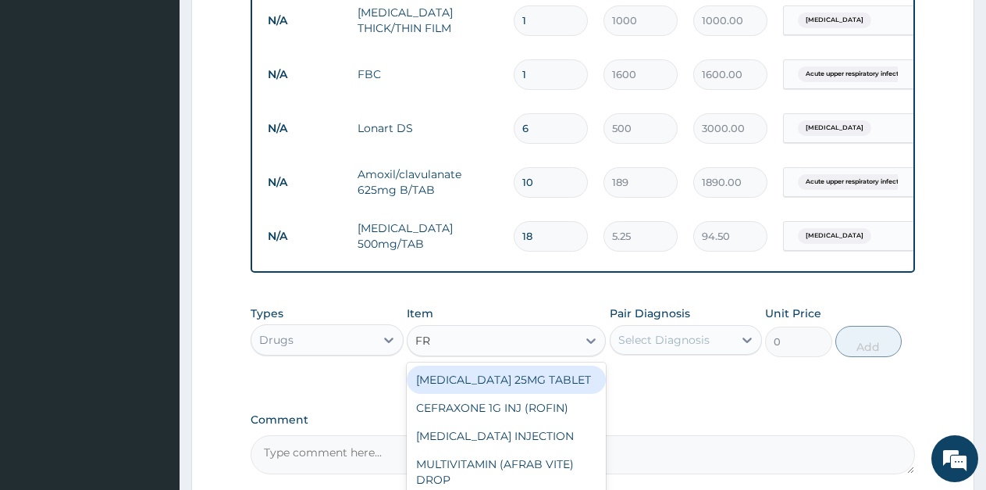
type input "F"
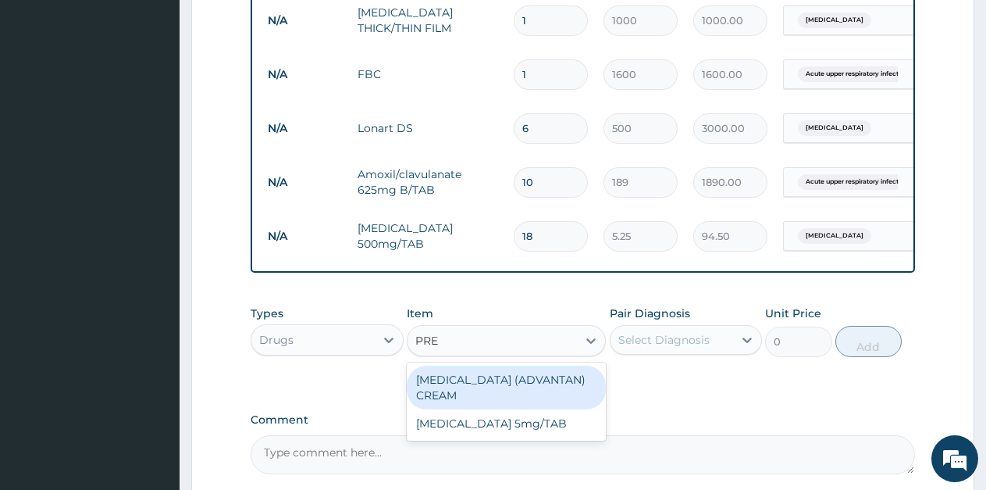
type input "PRED"
click at [595, 344] on icon at bounding box center [590, 340] width 9 height 5
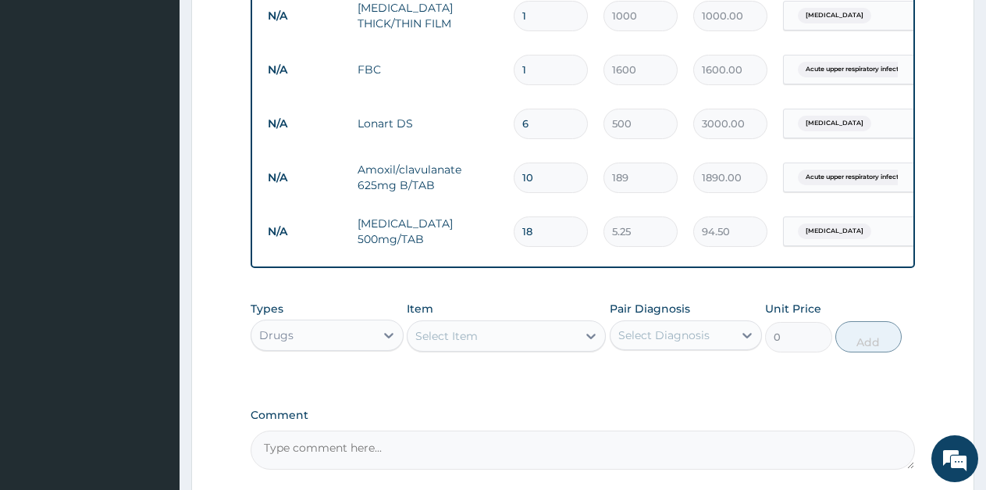
scroll to position [761, 0]
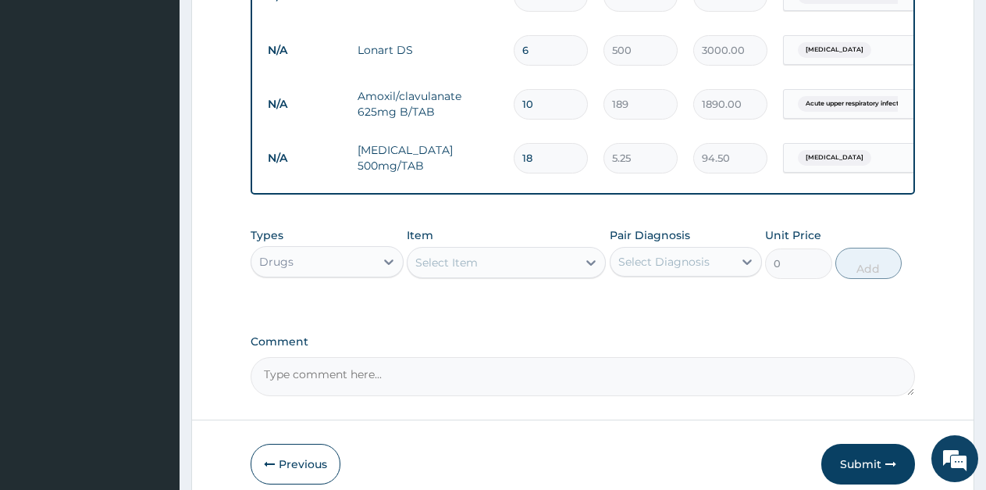
click at [526, 275] on div "Select Item" at bounding box center [492, 262] width 169 height 25
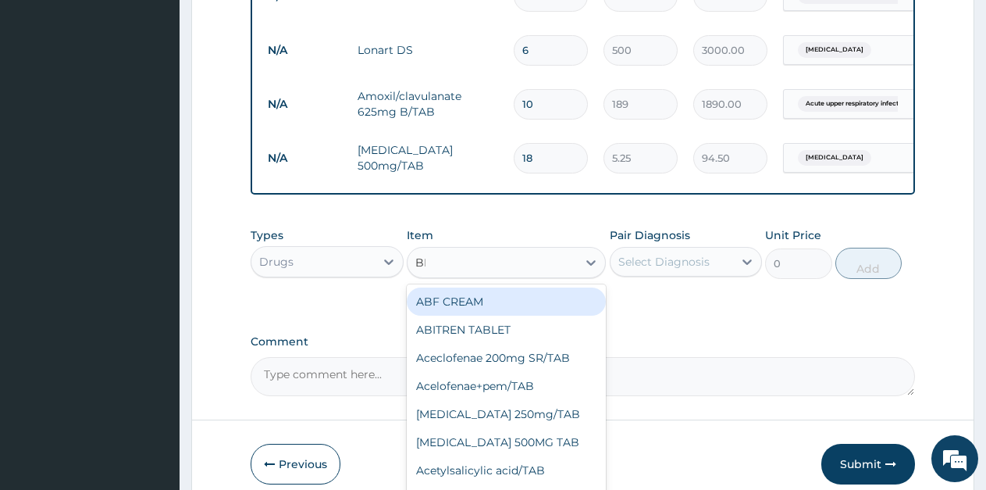
type input "BEE"
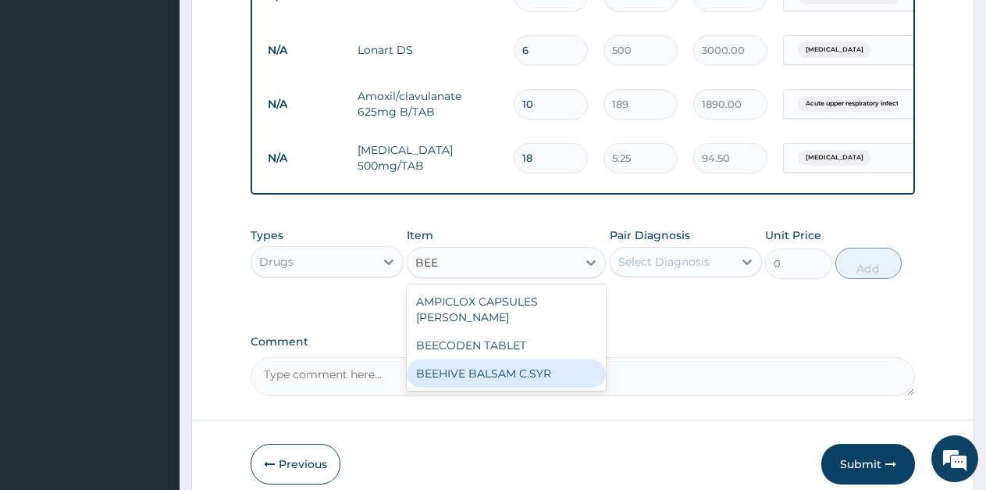
click at [531, 382] on div "BEEHIVE BALSAM C.SYR" at bounding box center [506, 373] width 199 height 28
type input "498.75"
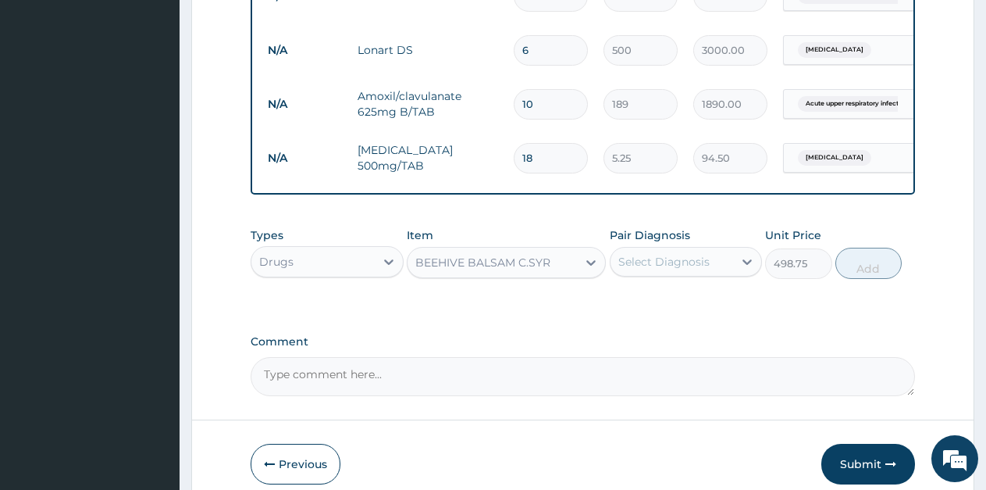
click at [645, 269] on div "Select Diagnosis" at bounding box center [663, 262] width 91 height 16
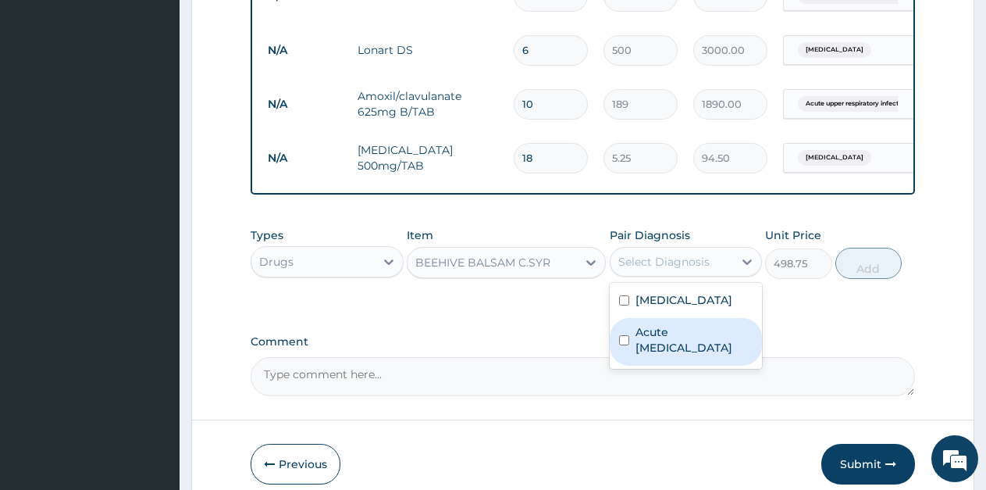
click at [638, 355] on label "Acute upper respiratory infection" at bounding box center [695, 339] width 118 height 31
checkbox input "true"
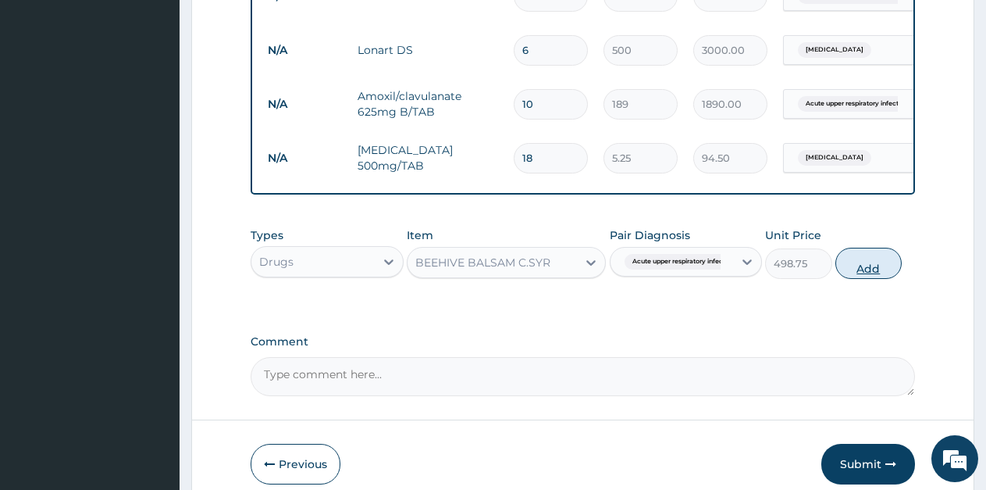
click at [869, 279] on button "Add" at bounding box center [869, 263] width 66 height 31
type input "0"
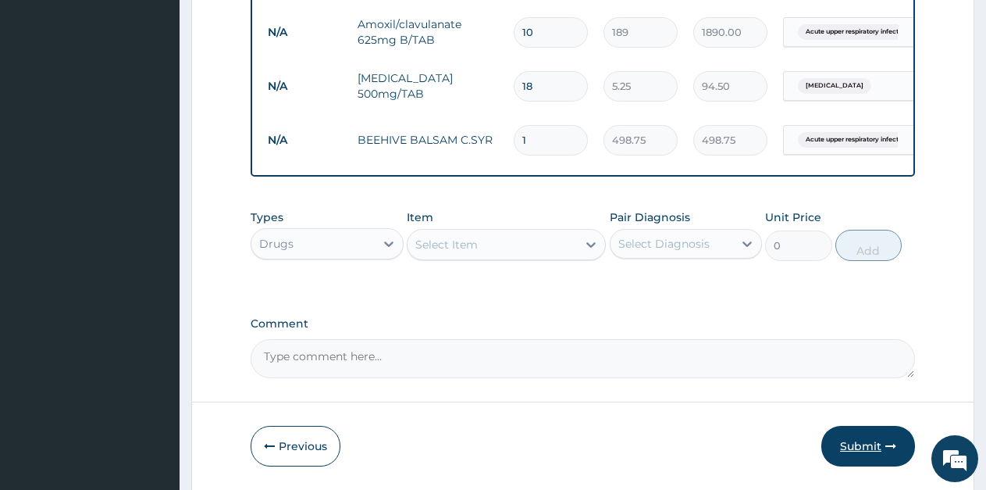
scroll to position [899, 0]
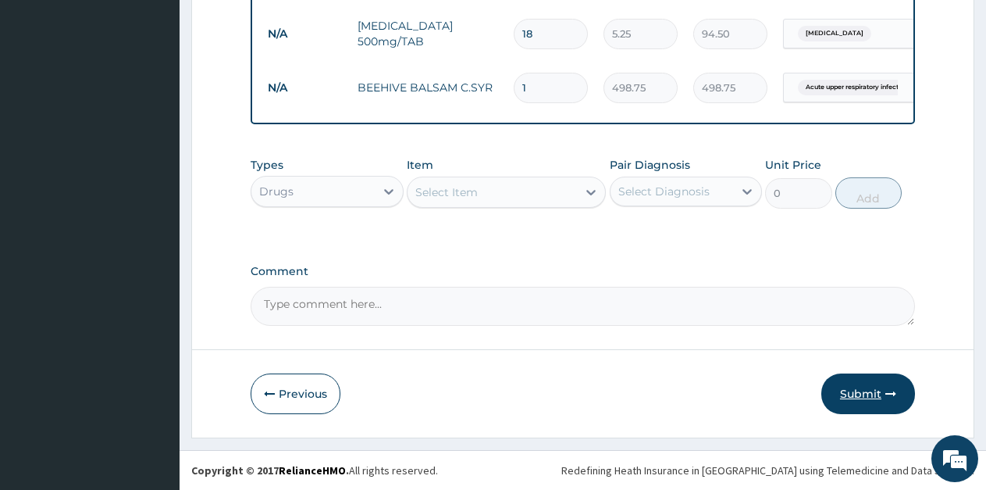
click at [854, 389] on button "Submit" at bounding box center [868, 393] width 94 height 41
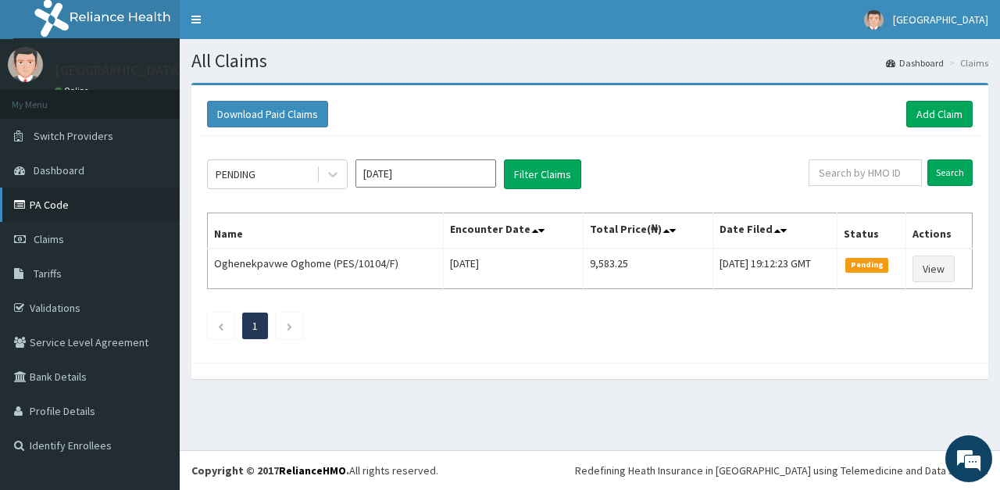
click at [60, 201] on link "PA Code" at bounding box center [90, 204] width 180 height 34
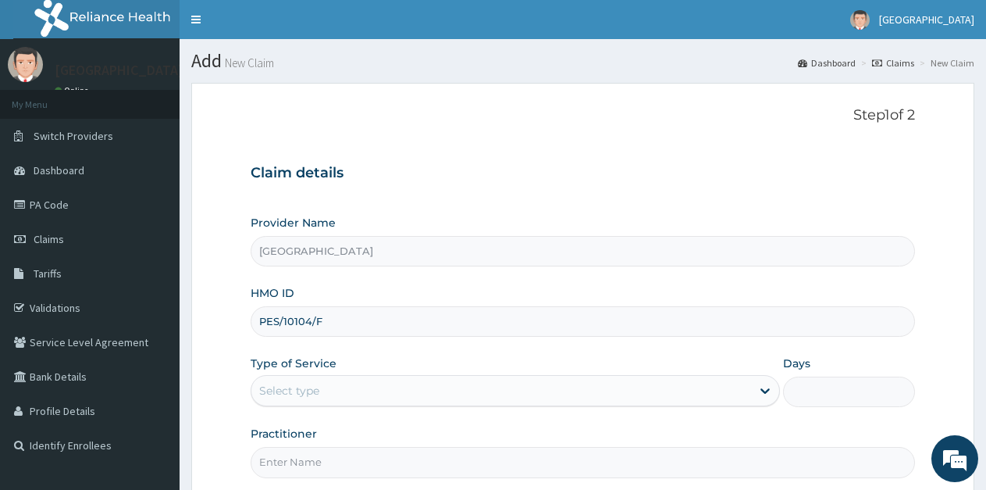
type input "PES/10104/F"
click at [346, 403] on div "Select type" at bounding box center [500, 390] width 499 height 25
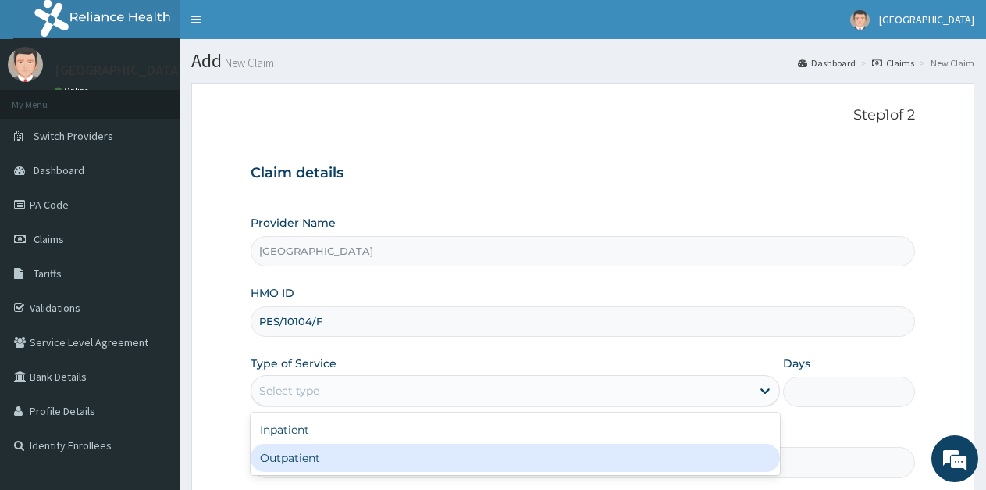
click at [321, 452] on div "Outpatient" at bounding box center [515, 458] width 529 height 28
type input "1"
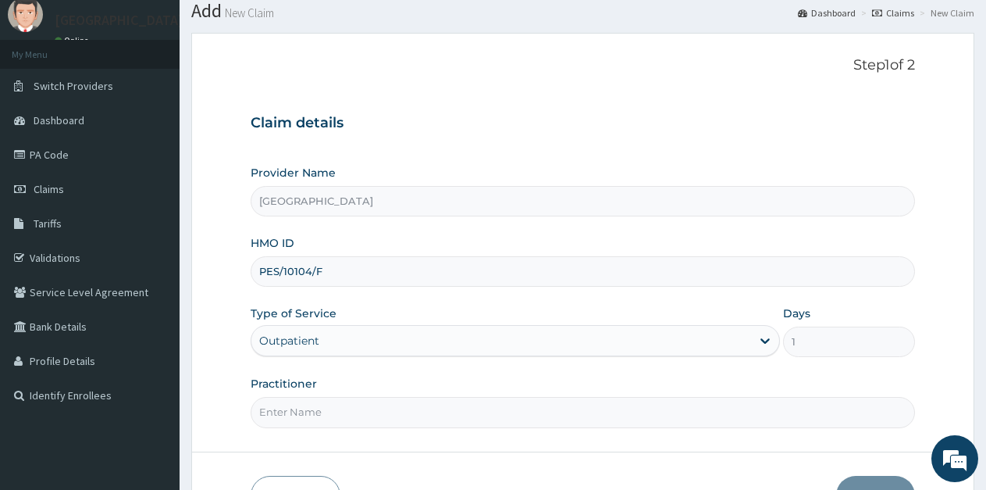
scroll to position [78, 0]
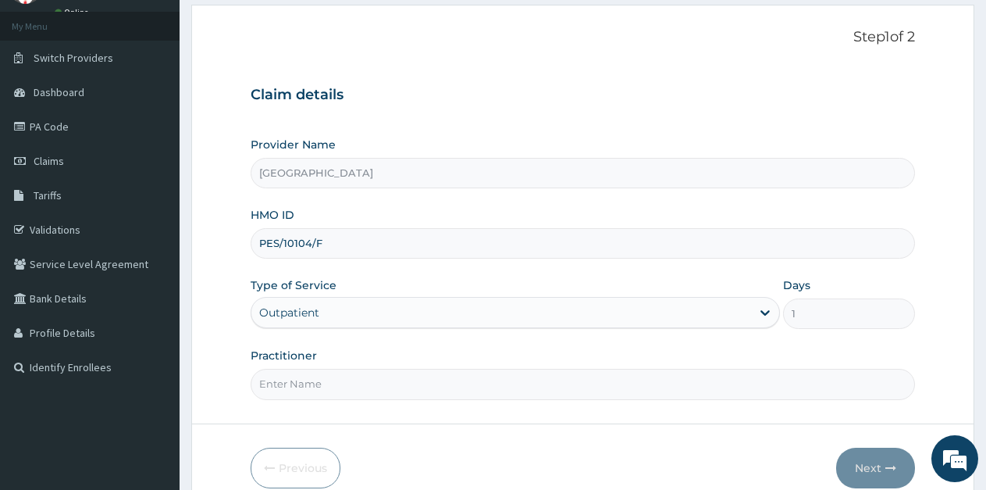
click at [365, 389] on input "Practitioner" at bounding box center [583, 384] width 665 height 30
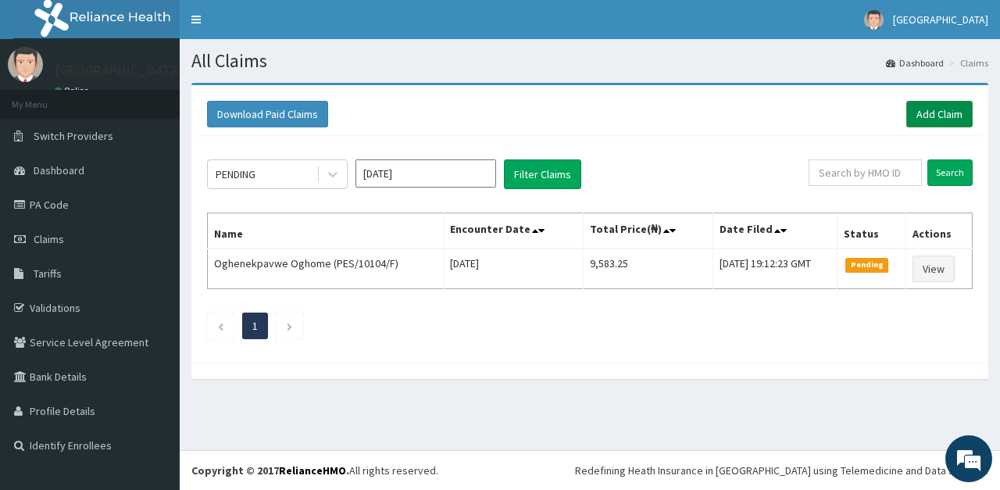
click at [935, 113] on link "Add Claim" at bounding box center [939, 114] width 66 height 27
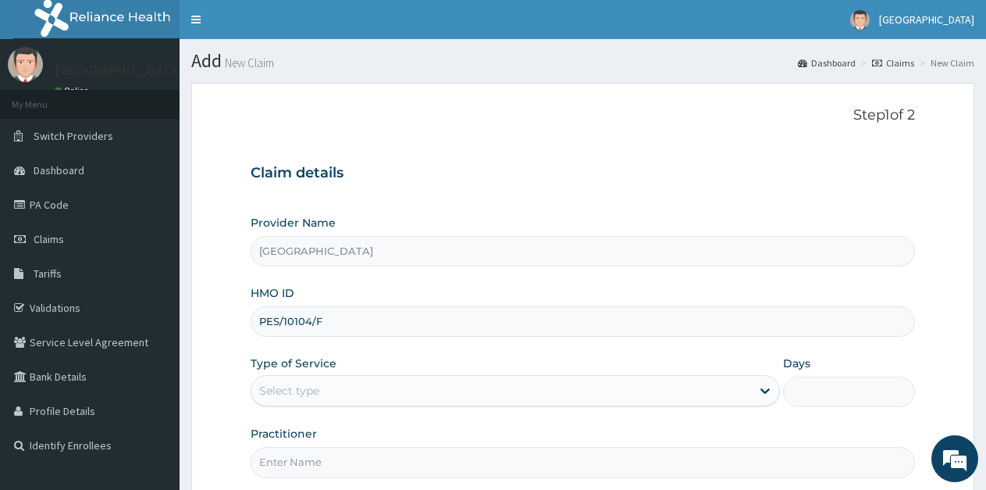
type input "PES/10104/F"
click at [326, 397] on div "Select type" at bounding box center [500, 390] width 499 height 25
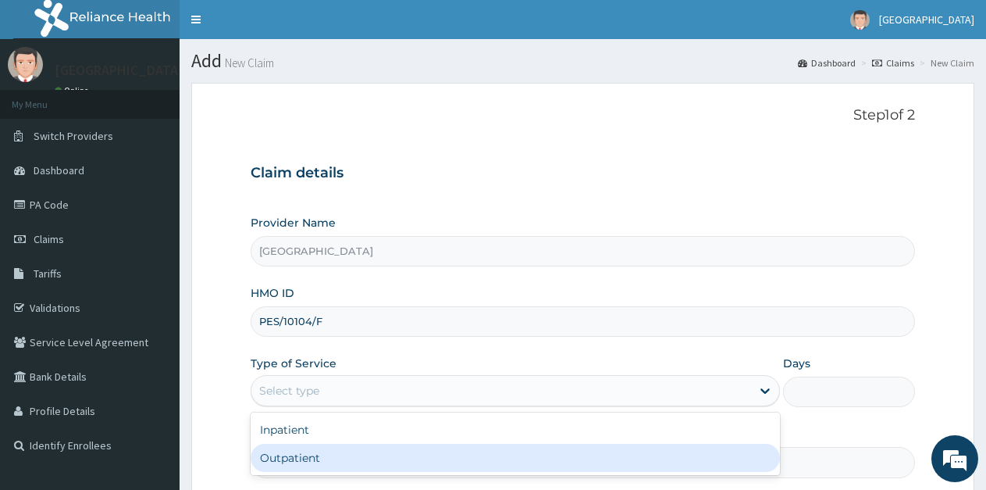
click at [306, 454] on div "Outpatient" at bounding box center [515, 458] width 529 height 28
type input "1"
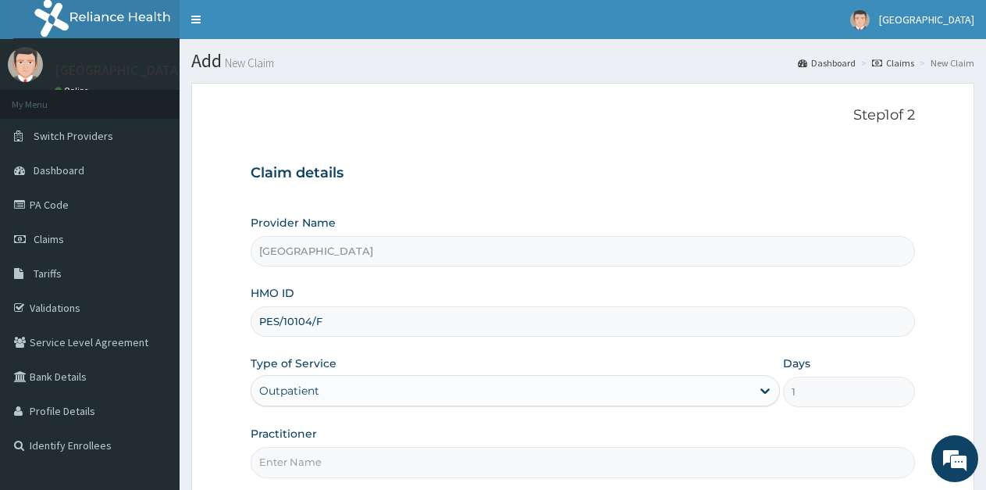
scroll to position [78, 0]
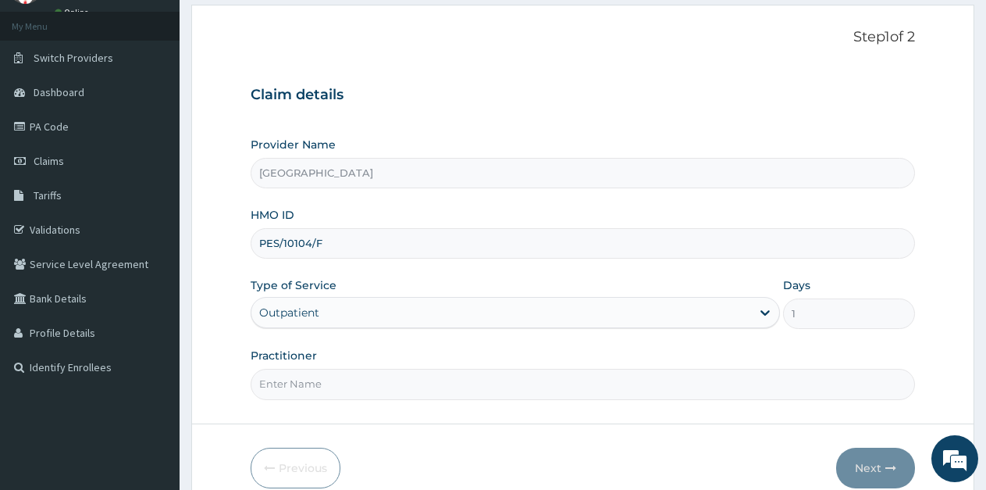
click at [348, 390] on input "Practitioner" at bounding box center [583, 384] width 665 height 30
type input "ikpowomba"
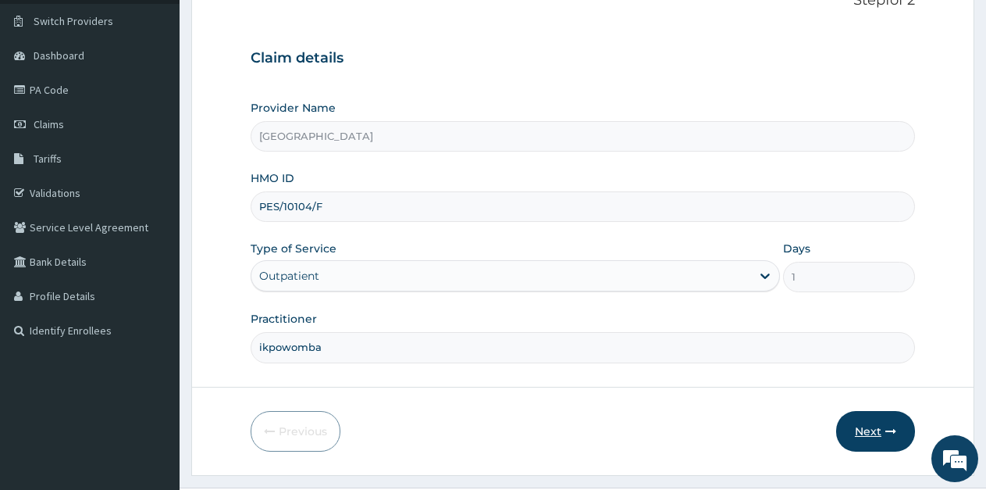
scroll to position [152, 0]
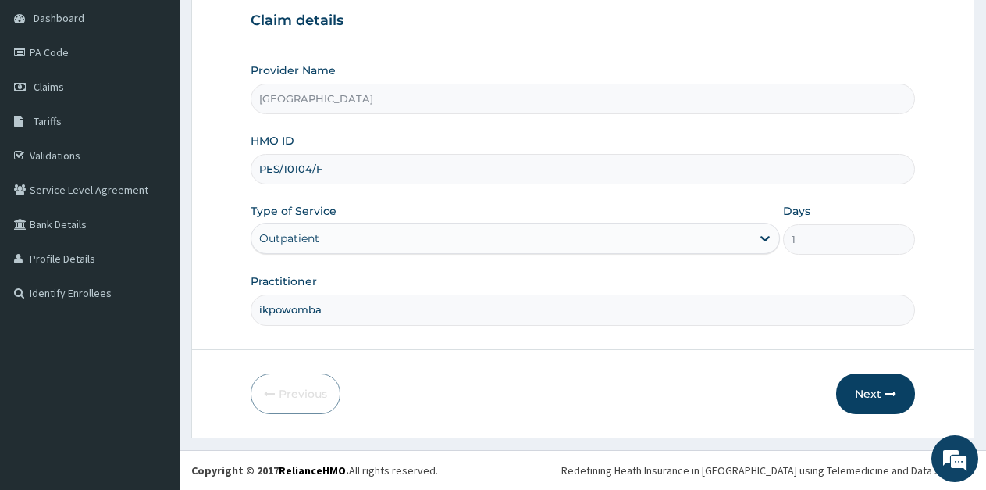
click at [865, 393] on button "Next" at bounding box center [875, 393] width 79 height 41
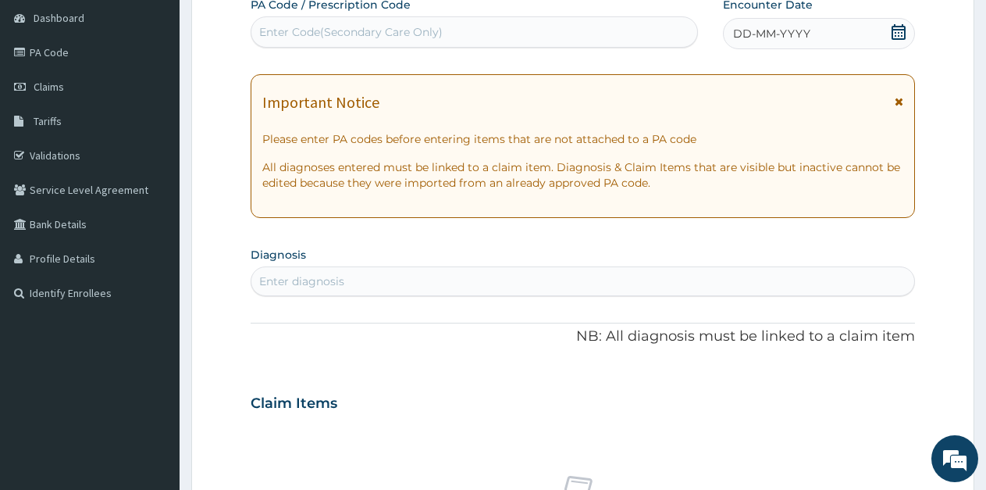
click at [298, 31] on div "Enter Code(Secondary Care Only)" at bounding box center [351, 32] width 184 height 16
paste input "PA/82482F"
type input "PA/82482F"
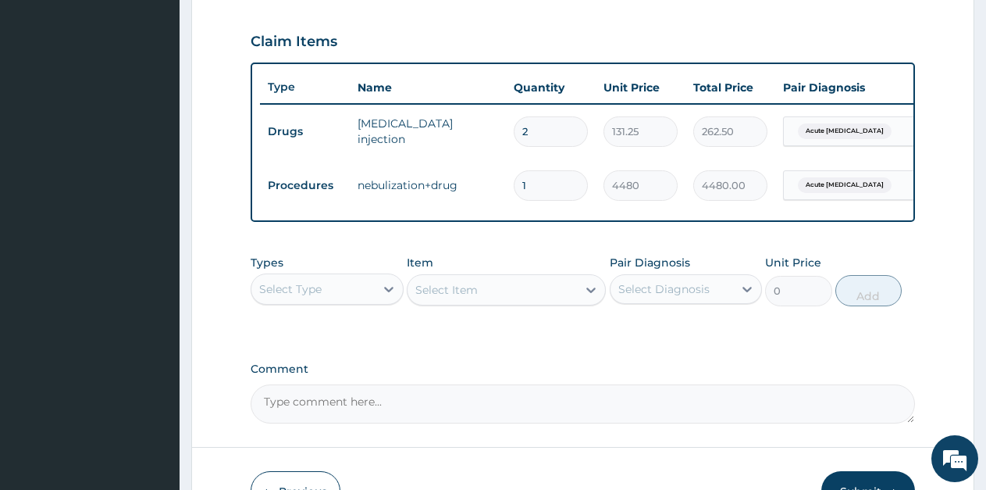
scroll to position [536, 0]
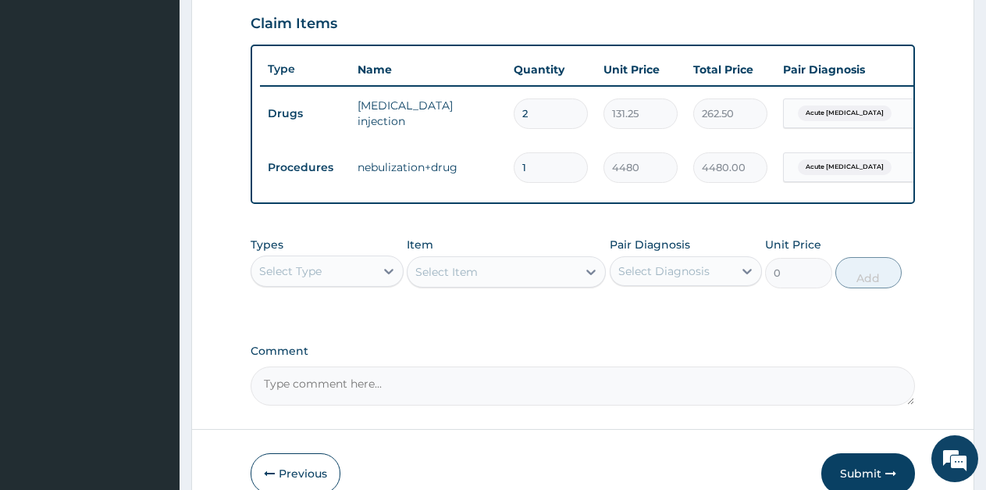
click at [351, 283] on div "Select Type" at bounding box center [312, 270] width 123 height 25
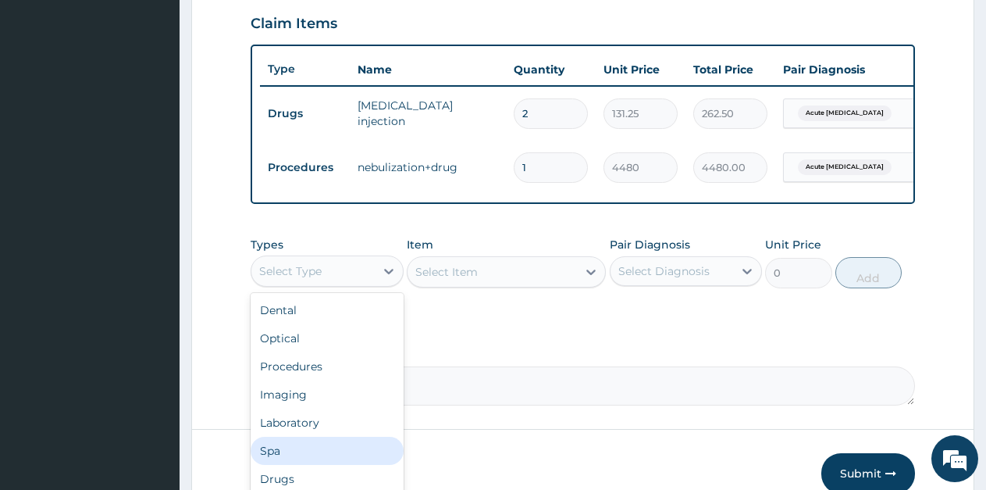
scroll to position [53, 0]
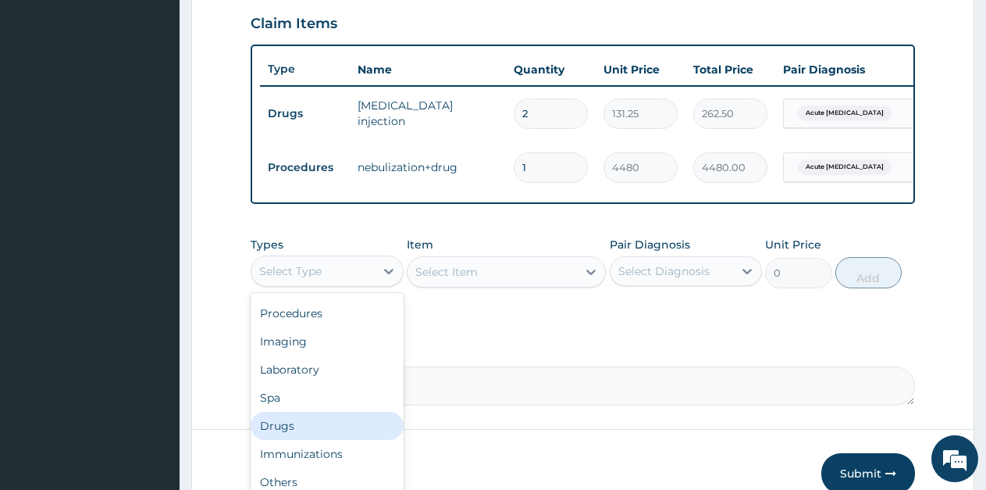
click at [305, 438] on div "Drugs" at bounding box center [327, 426] width 153 height 28
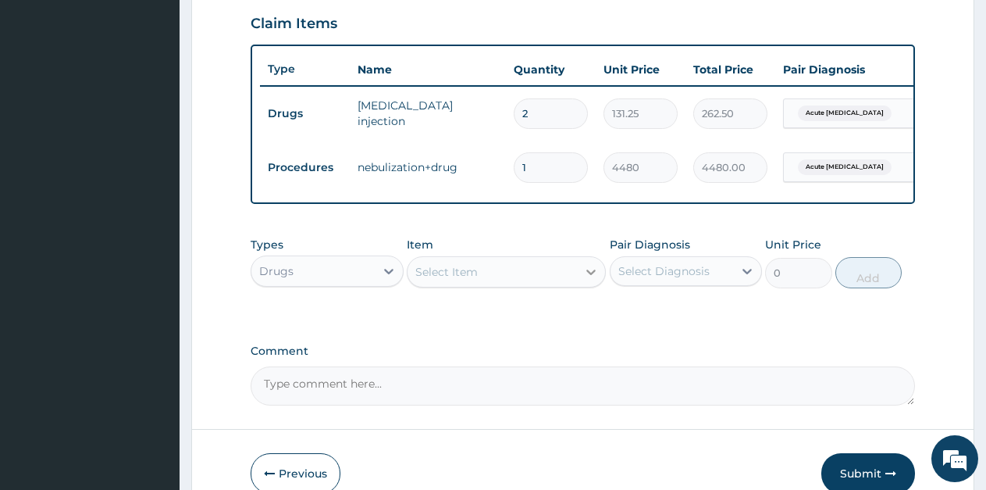
click at [589, 280] on icon at bounding box center [591, 272] width 16 height 16
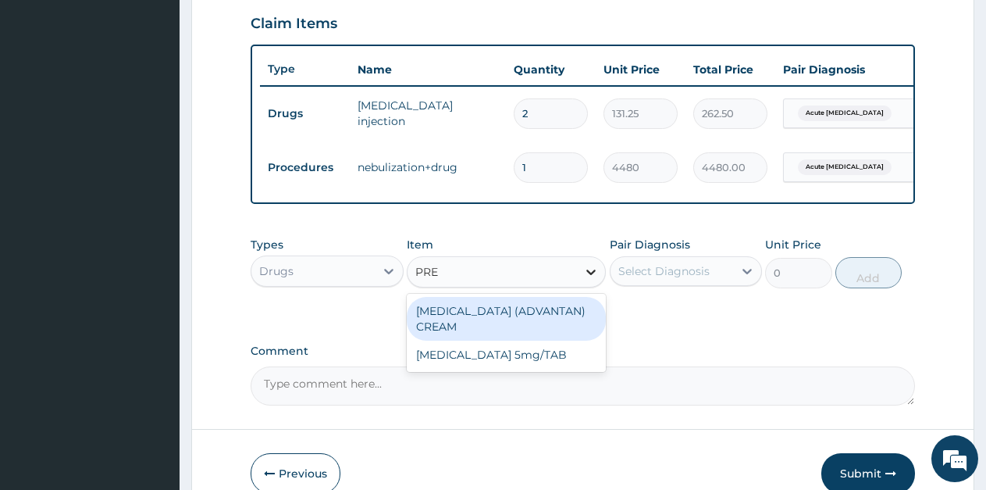
type input "PRED"
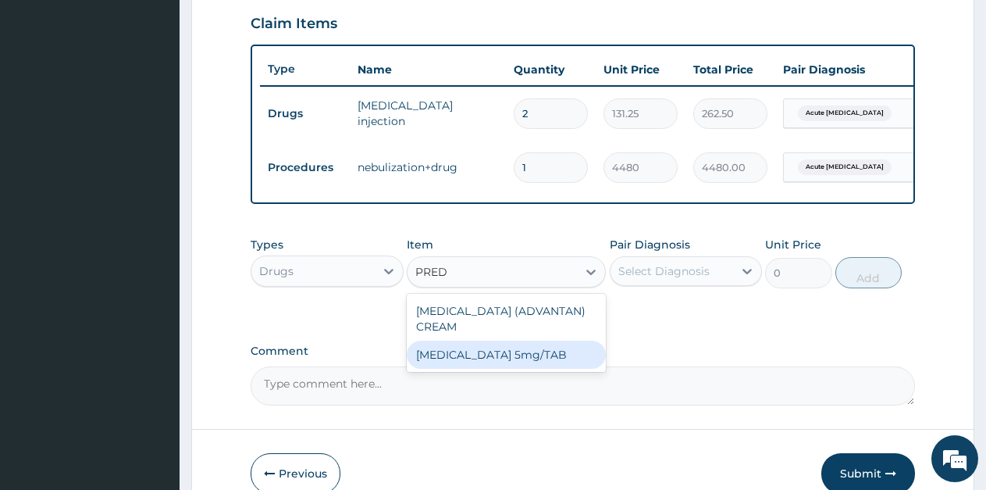
click at [539, 366] on div "[MEDICAL_DATA] 5mg/TAB" at bounding box center [506, 354] width 199 height 28
type input "3.15"
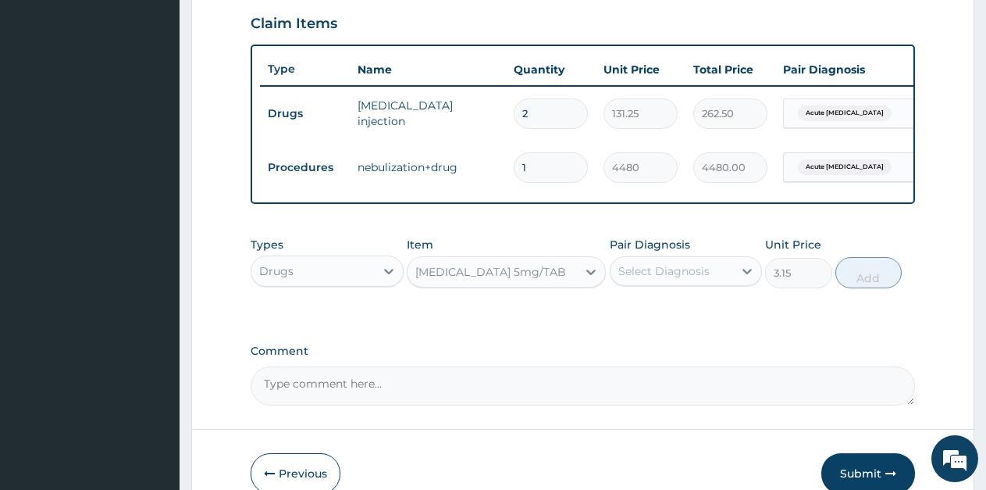
click at [662, 283] on div "Select Diagnosis" at bounding box center [672, 270] width 123 height 25
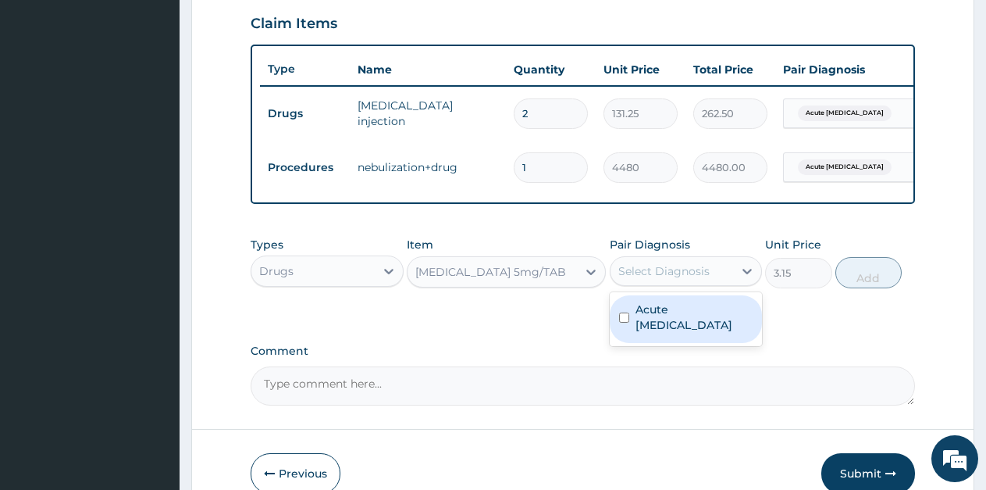
click at [661, 321] on label "Acute asthma" at bounding box center [695, 316] width 118 height 31
checkbox input "true"
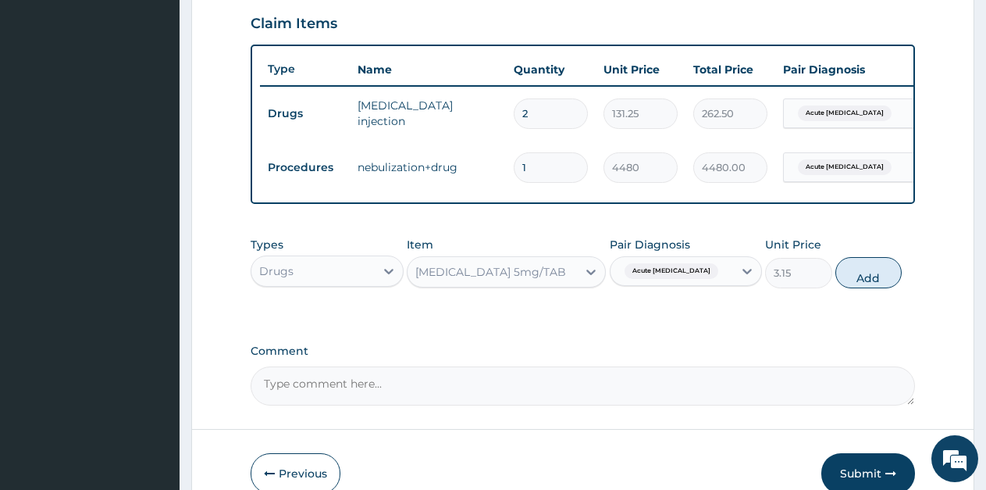
click at [806, 315] on div "Types Drugs Item PREDNISOLONE 5mg/TAB Pair Diagnosis Acute asthma Unit Price 3.…" at bounding box center [583, 274] width 665 height 91
click at [868, 288] on button "Add" at bounding box center [869, 272] width 66 height 31
type input "0"
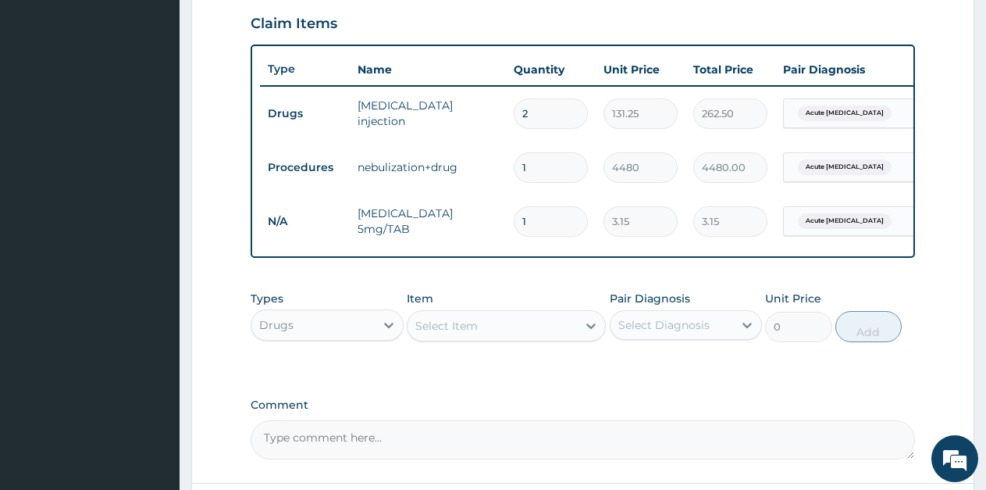
type input "10"
type input "31.50"
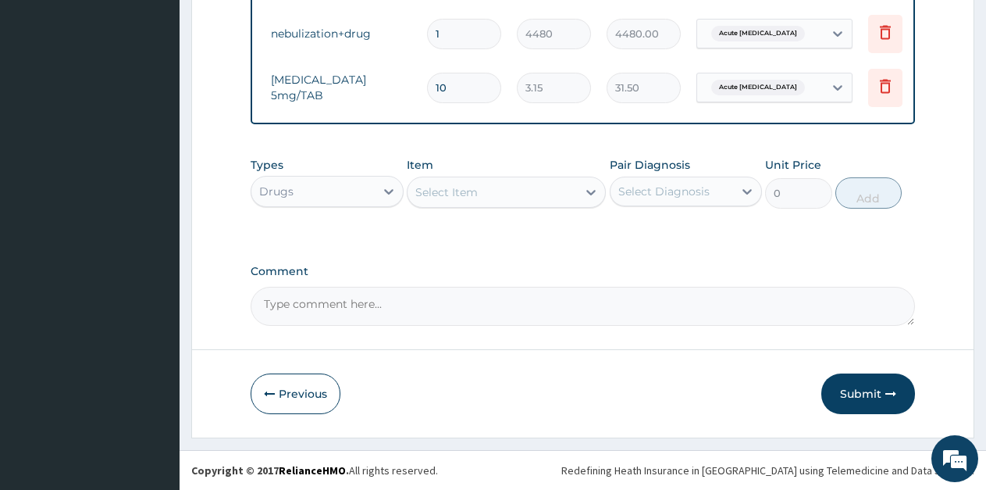
scroll to position [0, 119]
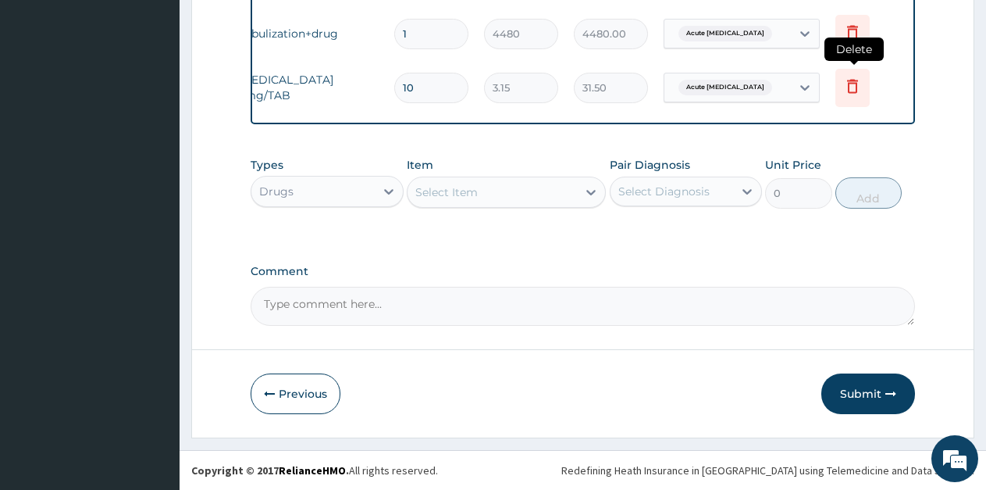
type input "10"
click at [853, 77] on icon at bounding box center [852, 86] width 19 height 19
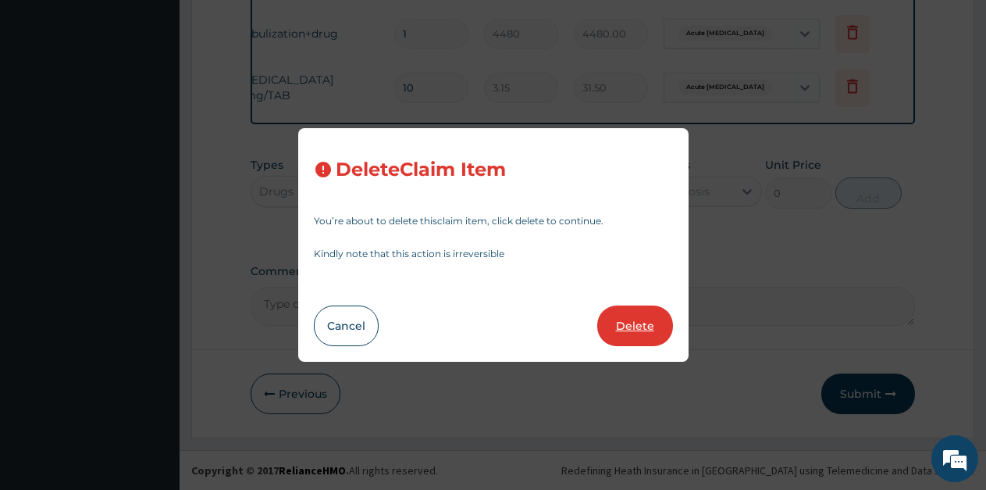
click at [640, 326] on button "Delete" at bounding box center [635, 325] width 76 height 41
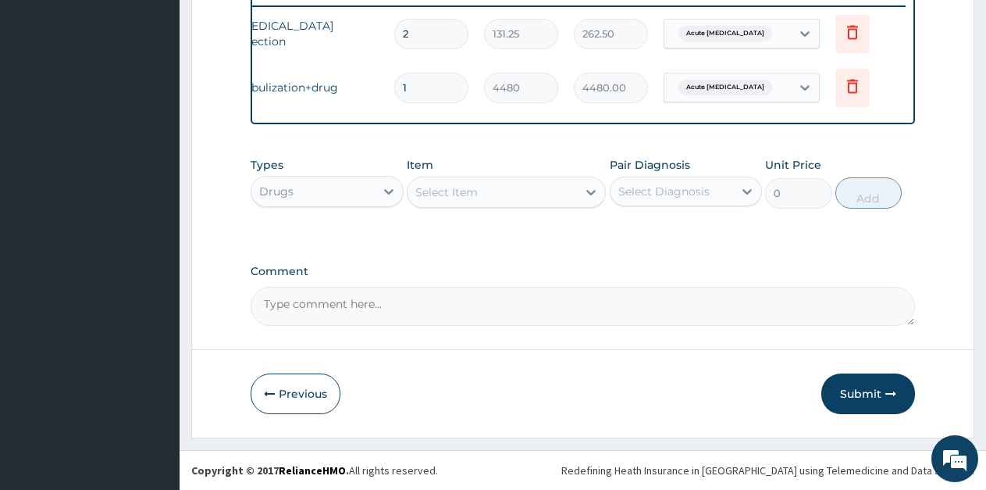
scroll to position [629, 0]
click at [838, 390] on button "Submit" at bounding box center [868, 393] width 94 height 41
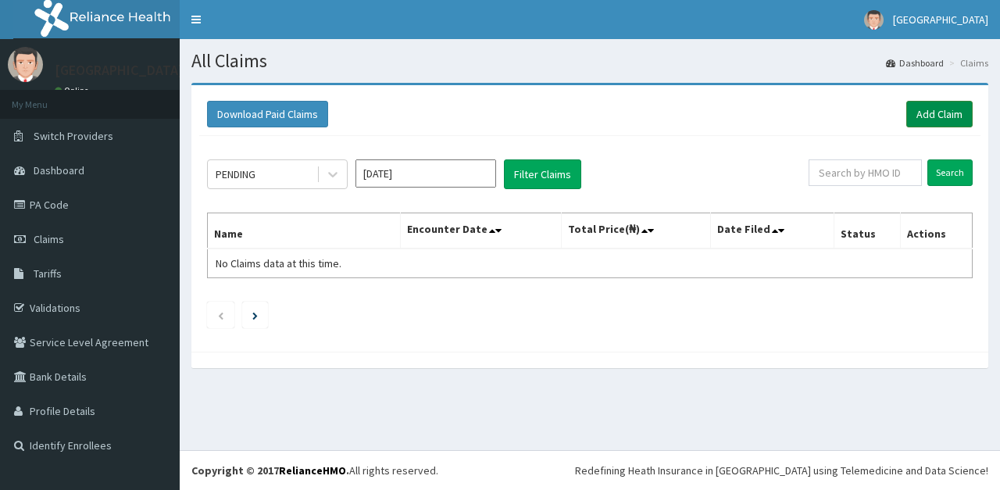
click at [934, 115] on link "Add Claim" at bounding box center [939, 114] width 66 height 27
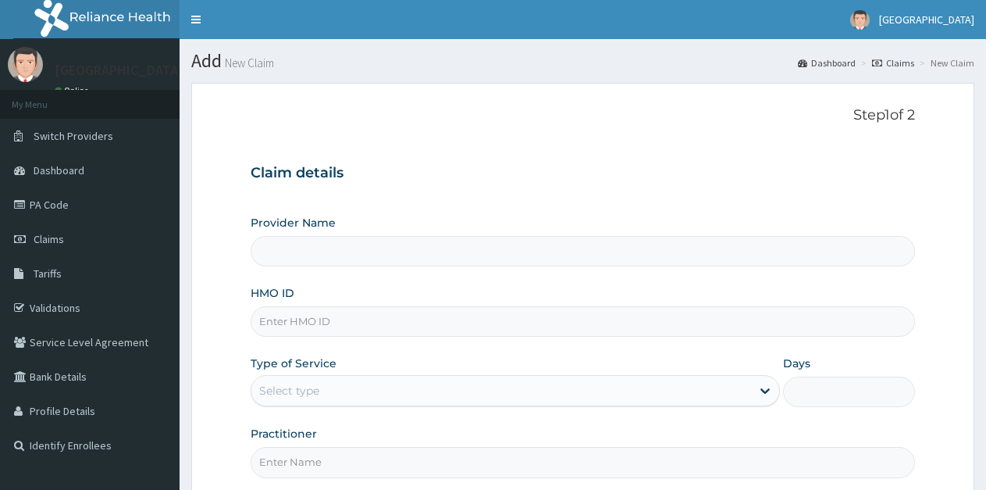
type input "[GEOGRAPHIC_DATA]"
click at [333, 326] on input "HMO ID" at bounding box center [583, 321] width 665 height 30
type input "PES/10104/B"
click at [320, 390] on div "Select type" at bounding box center [500, 390] width 499 height 25
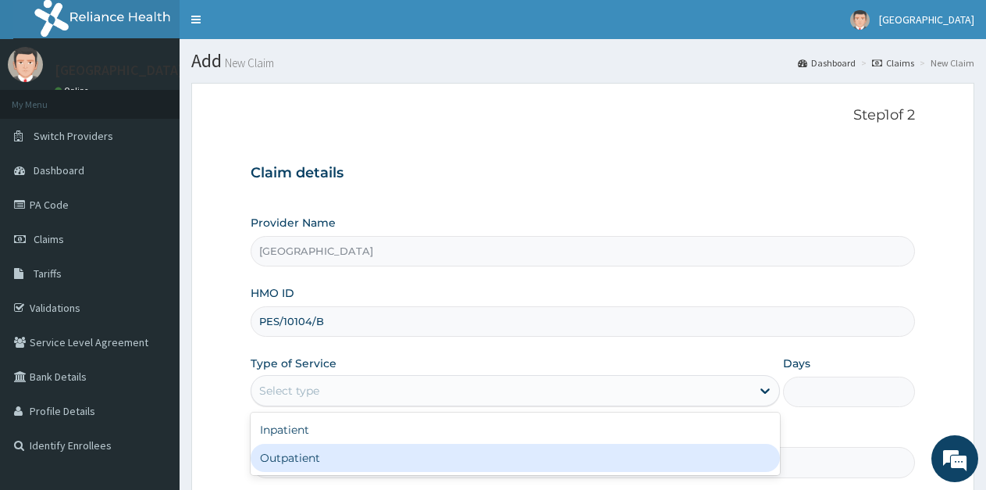
click at [292, 454] on div "Outpatient" at bounding box center [515, 458] width 529 height 28
type input "1"
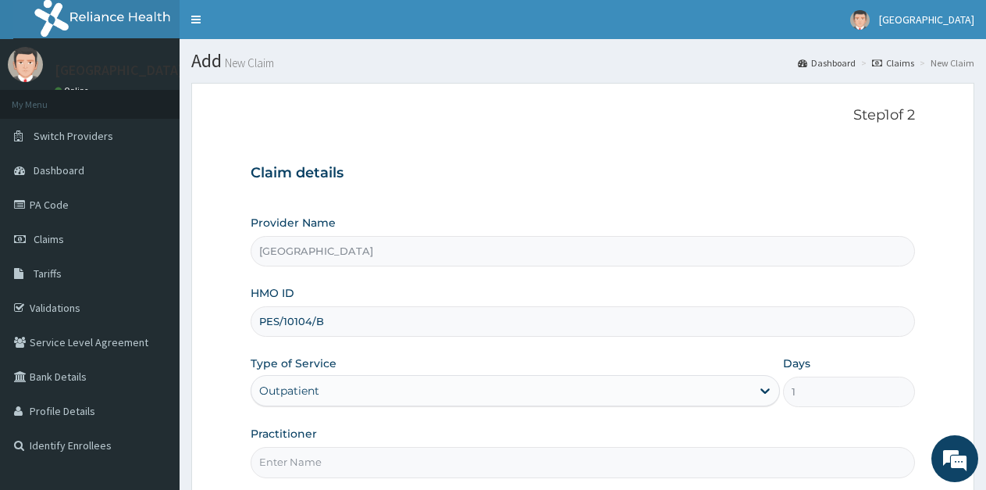
scroll to position [78, 0]
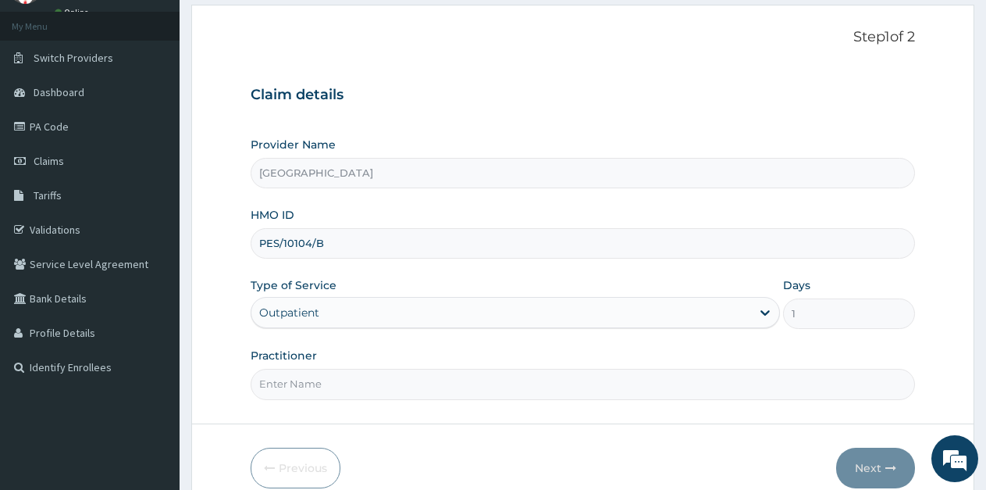
click at [304, 396] on input "Practitioner" at bounding box center [583, 384] width 665 height 30
type input "ikpowomba"
click at [863, 453] on button "Next" at bounding box center [875, 467] width 79 height 41
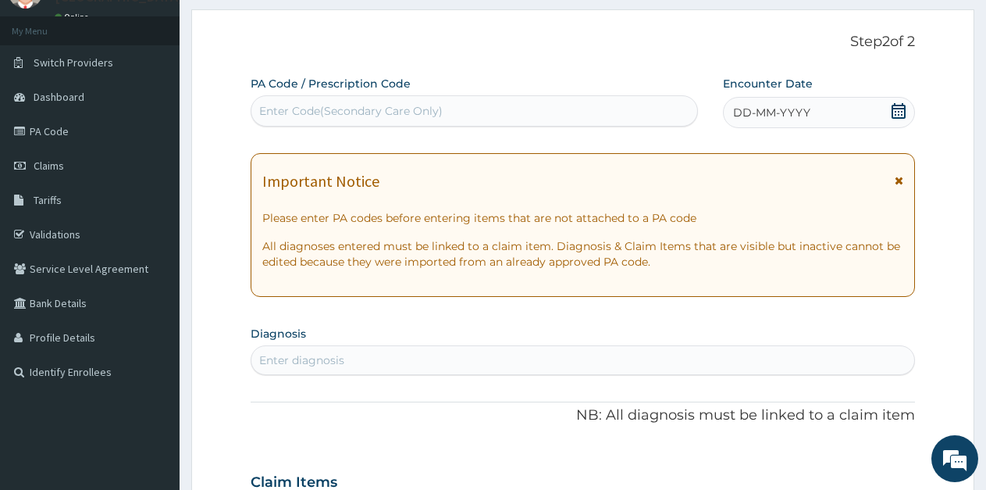
scroll to position [156, 0]
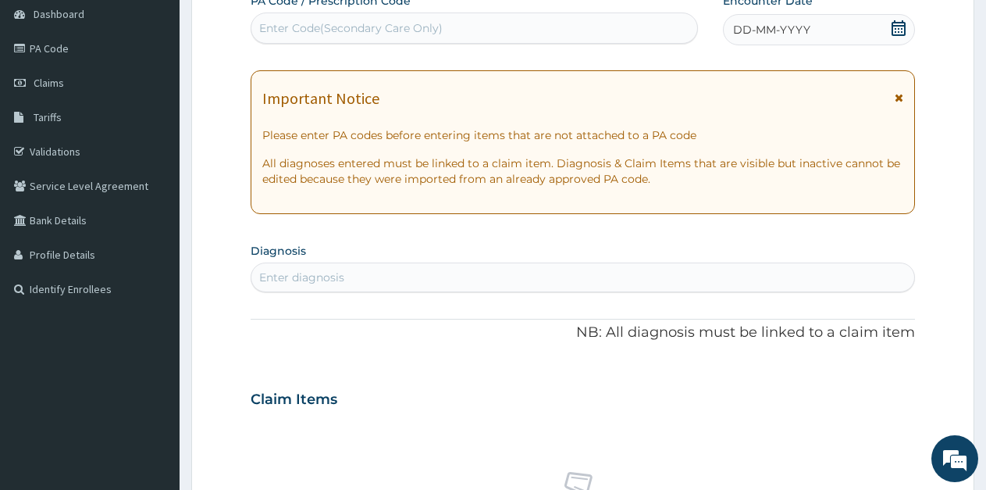
click at [364, 277] on div "Enter diagnosis" at bounding box center [582, 277] width 663 height 25
type input "FALCIPA"
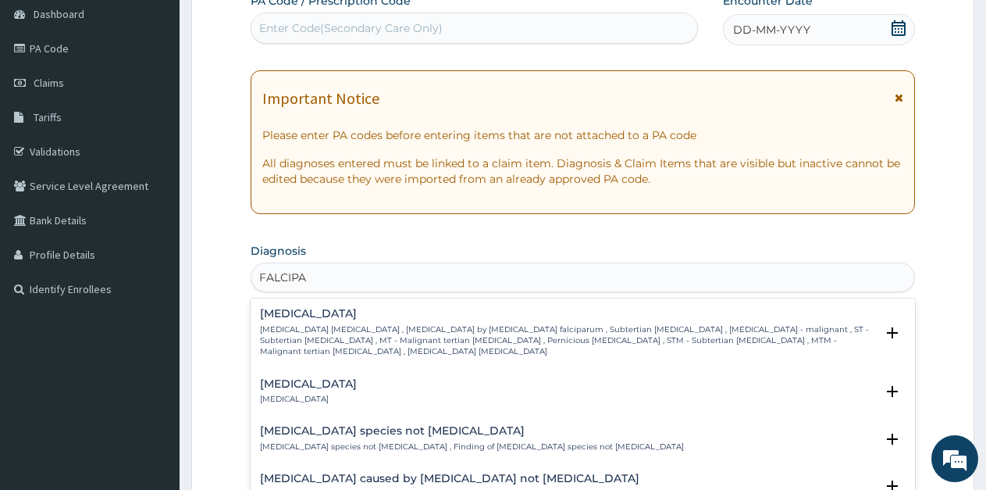
click at [344, 317] on h4 "[MEDICAL_DATA]" at bounding box center [567, 314] width 615 height 12
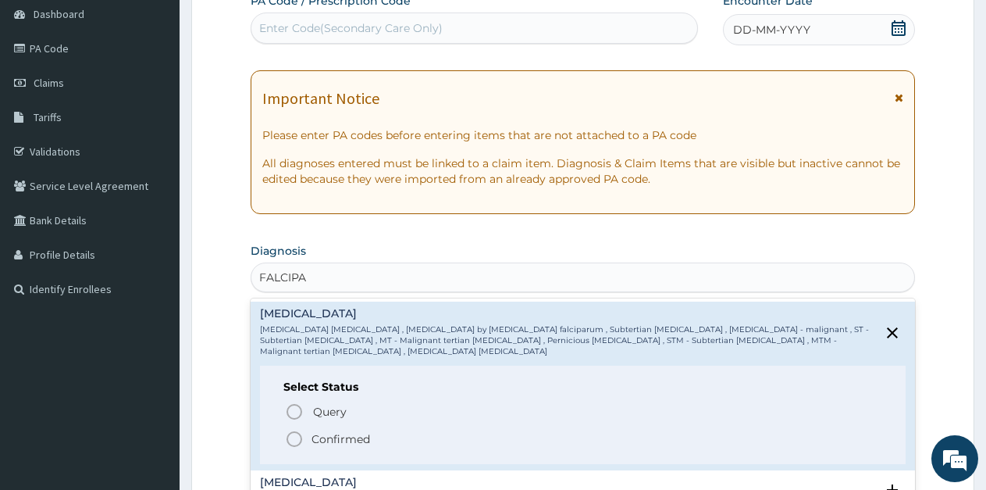
click at [287, 429] on icon "status option filled" at bounding box center [294, 438] width 19 height 19
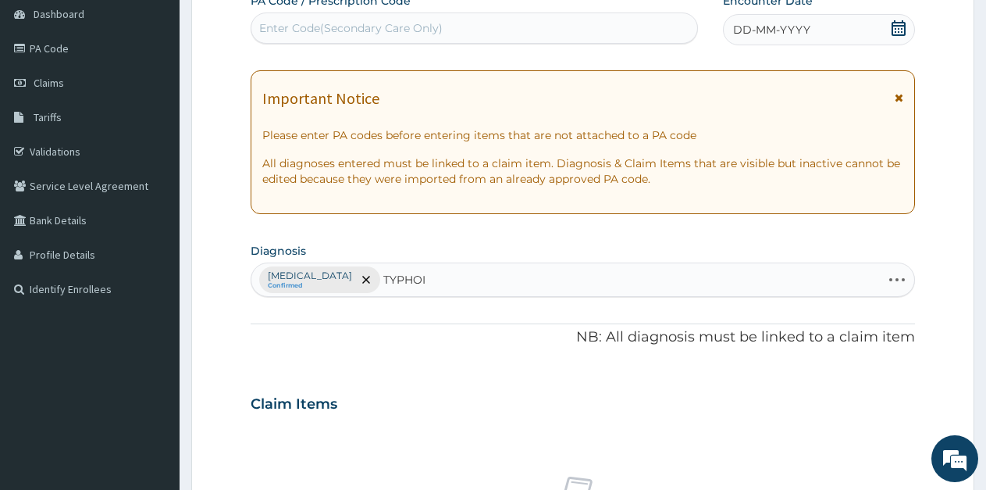
type input "[MEDICAL_DATA]"
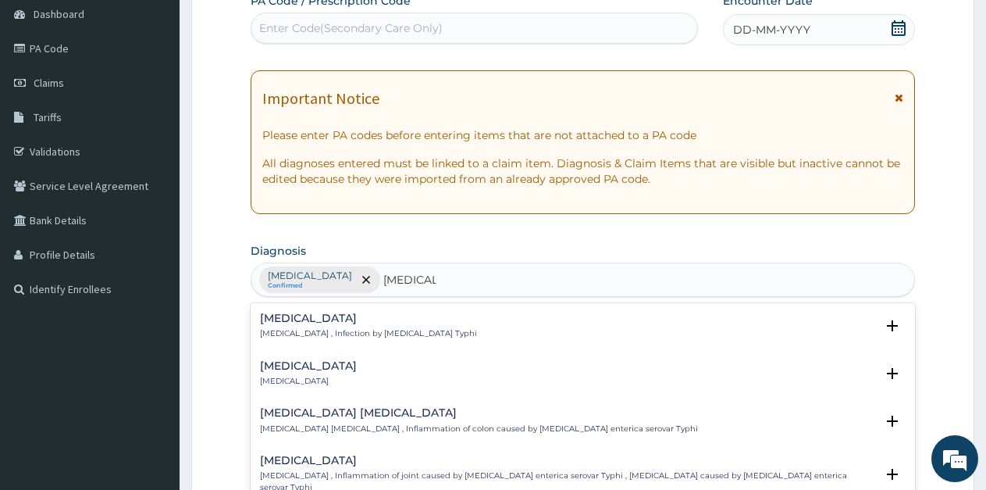
click at [333, 333] on p "[MEDICAL_DATA] , Infection by [MEDICAL_DATA] Typhi" at bounding box center [368, 333] width 217 height 11
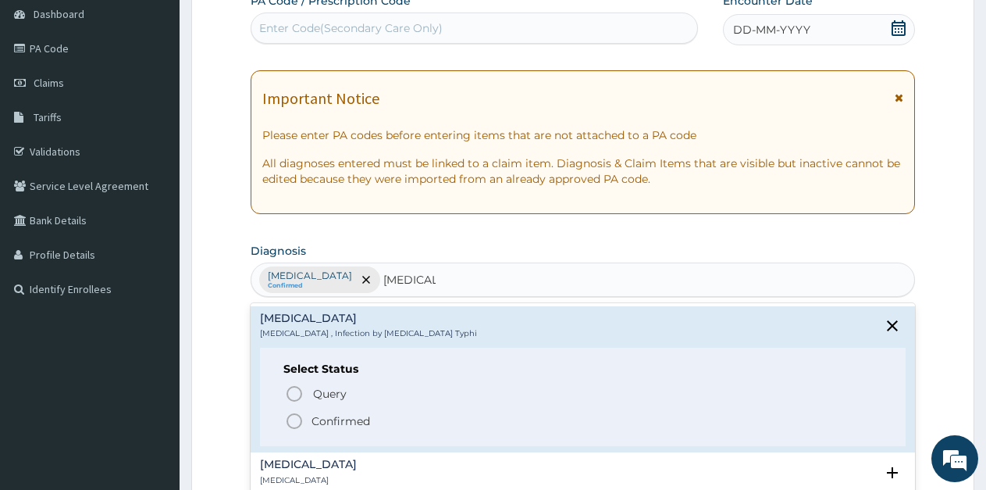
click at [293, 422] on icon "status option filled" at bounding box center [294, 421] width 19 height 19
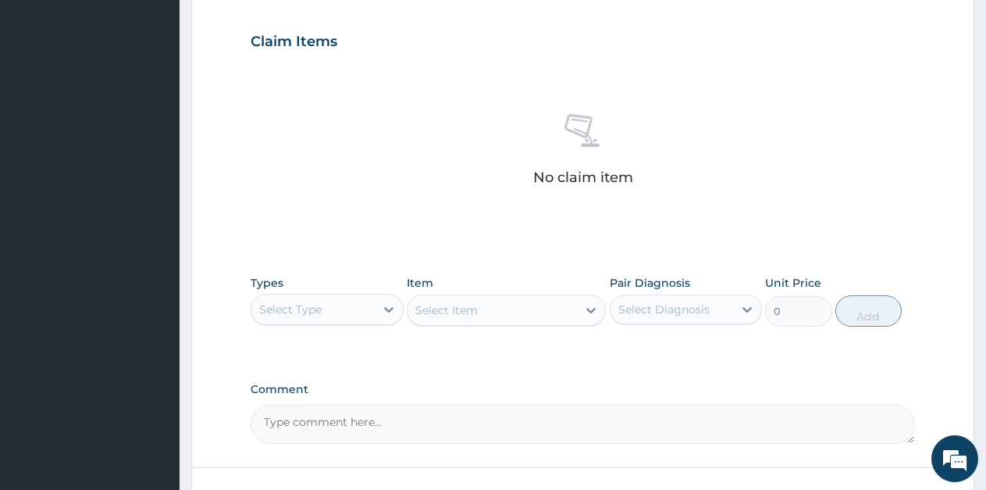
scroll to position [547, 0]
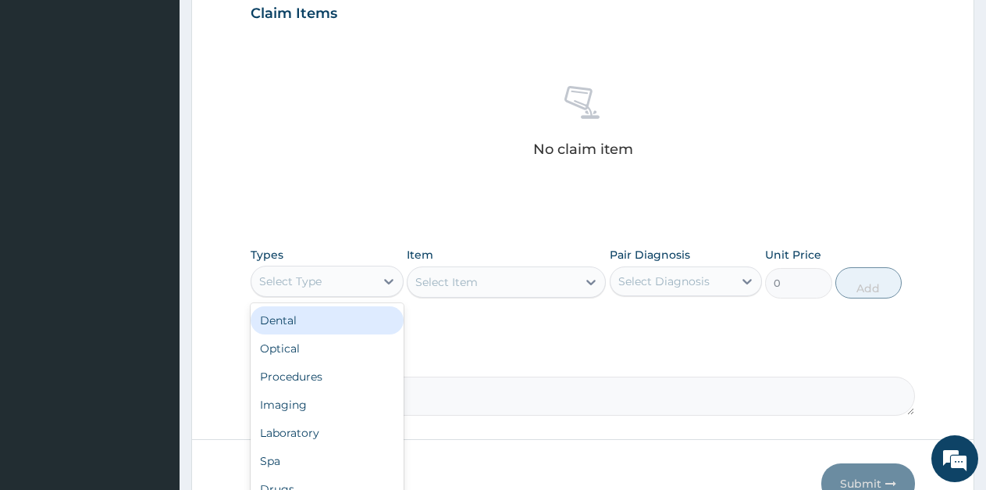
click at [361, 278] on div "Select Type" at bounding box center [312, 281] width 123 height 25
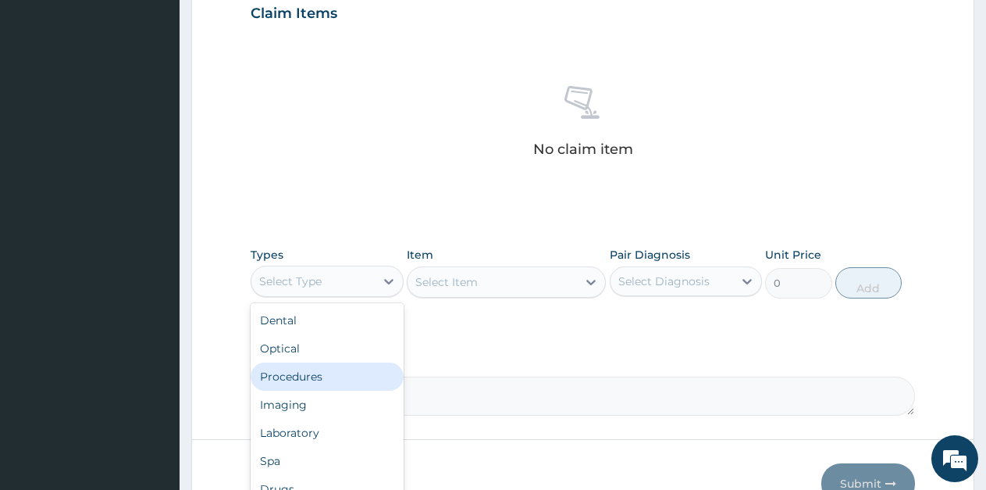
click at [305, 381] on div "Procedures" at bounding box center [327, 376] width 153 height 28
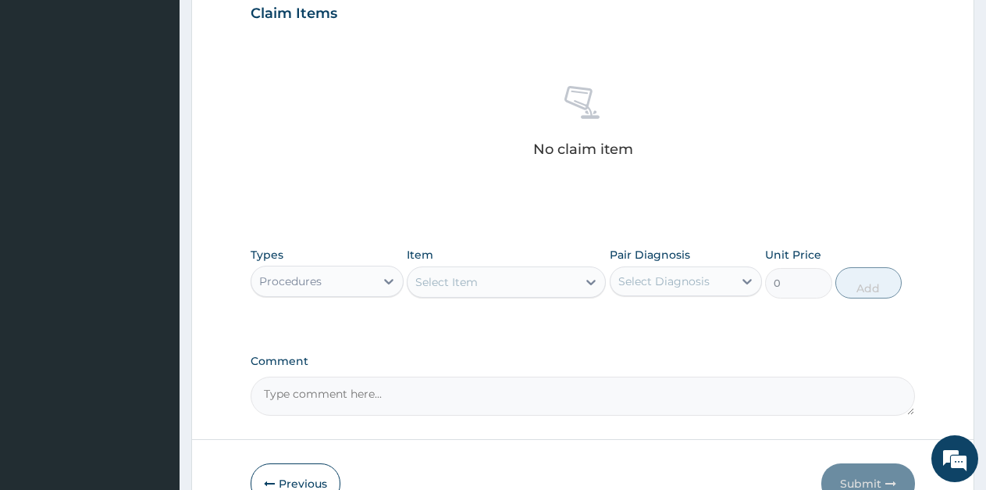
click at [478, 283] on div "Select Item" at bounding box center [492, 281] width 169 height 25
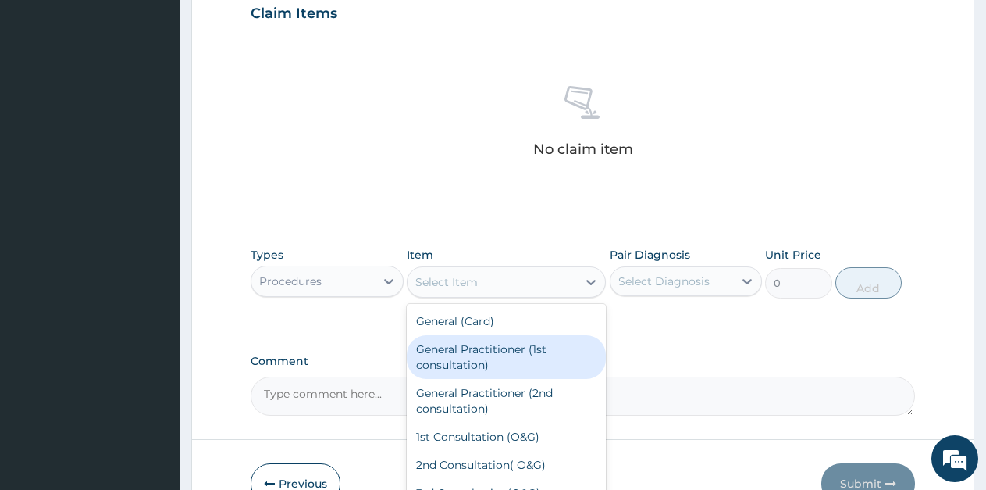
click at [494, 352] on div "General Practitioner (1st consultation)" at bounding box center [506, 357] width 199 height 44
type input "1500"
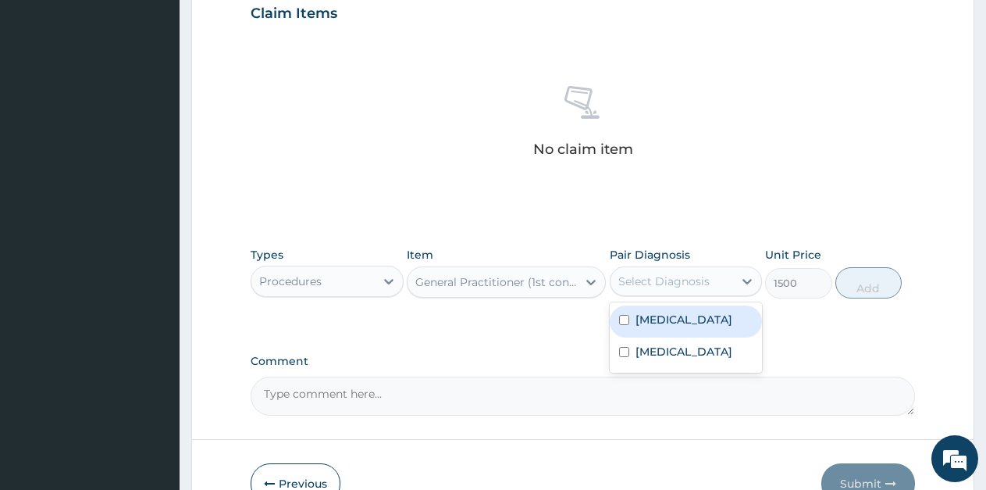
click at [678, 281] on div "Select Diagnosis" at bounding box center [663, 281] width 91 height 16
click at [685, 319] on label "[MEDICAL_DATA]" at bounding box center [684, 320] width 97 height 16
checkbox input "true"
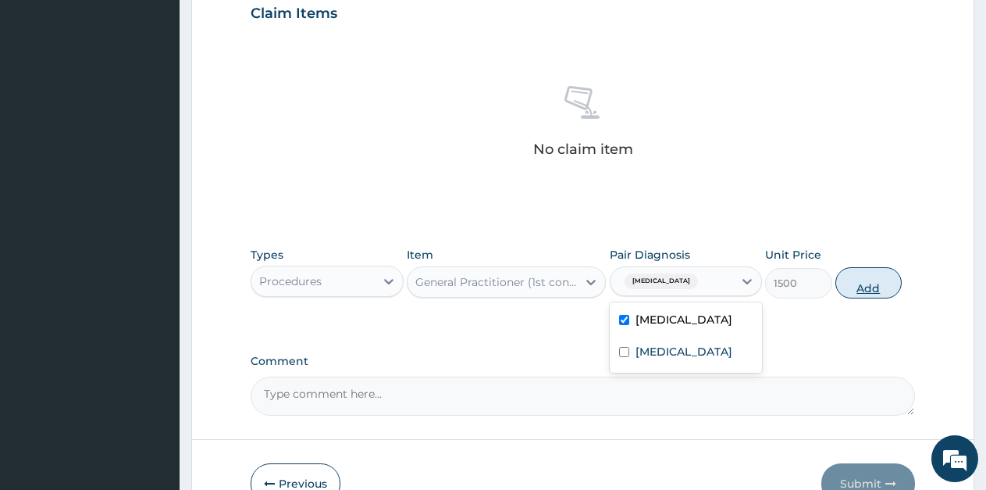
click at [871, 285] on button "Add" at bounding box center [869, 282] width 66 height 31
type input "0"
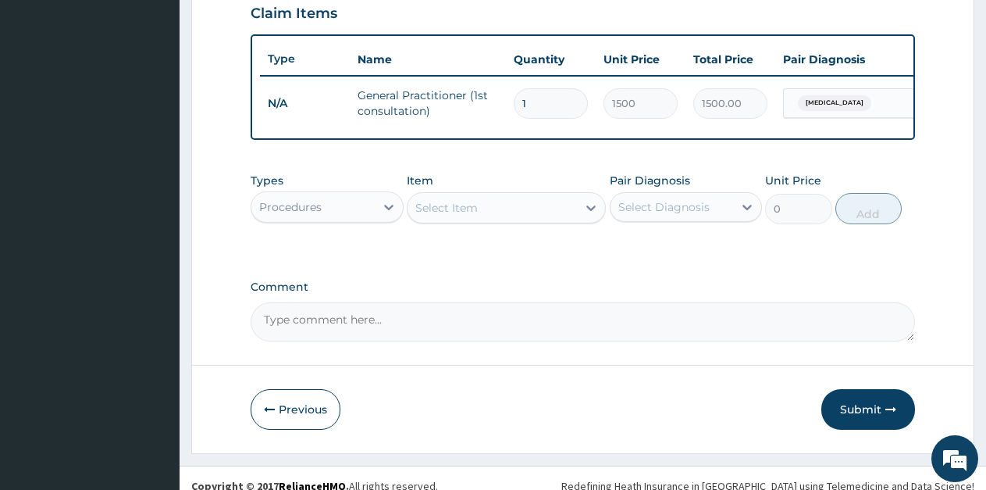
click at [369, 219] on div "Procedures" at bounding box center [312, 206] width 123 height 25
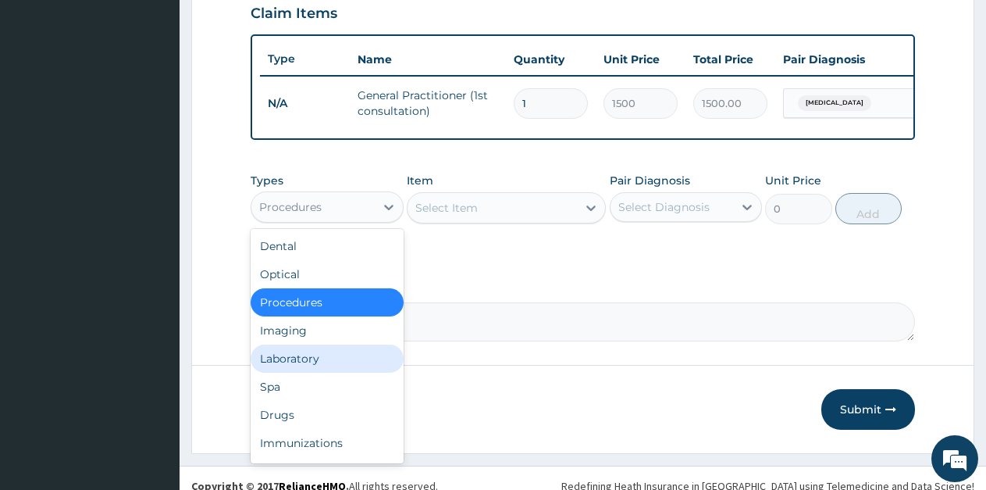
click at [300, 370] on div "Laboratory" at bounding box center [327, 358] width 153 height 28
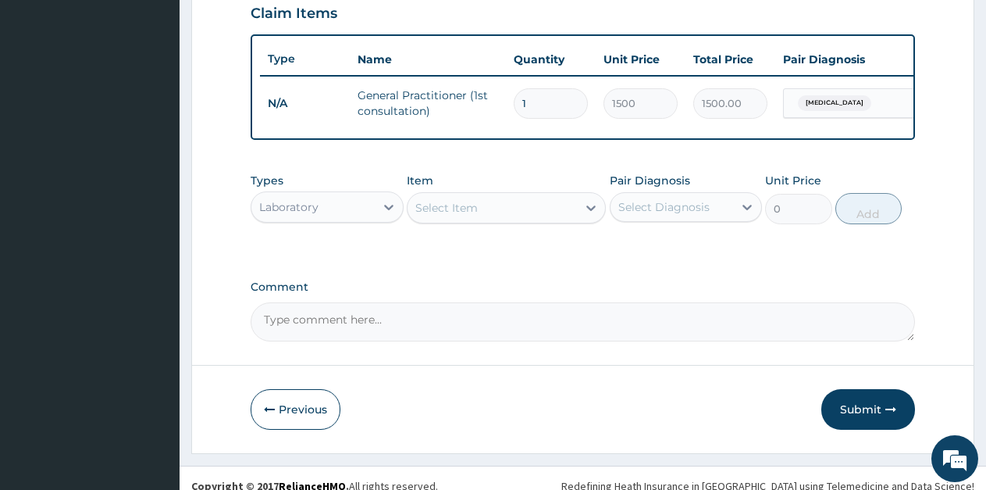
click at [570, 220] on div "Select Item" at bounding box center [492, 207] width 169 height 25
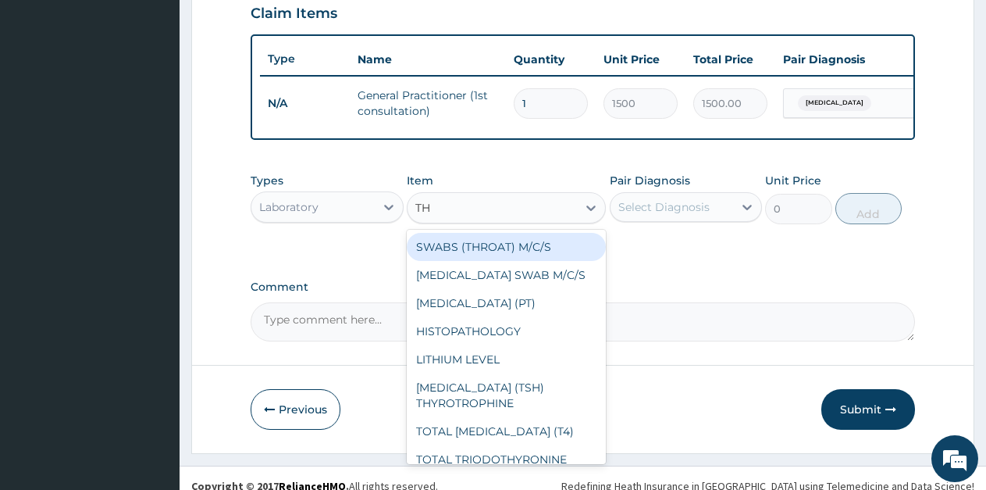
type input "THI"
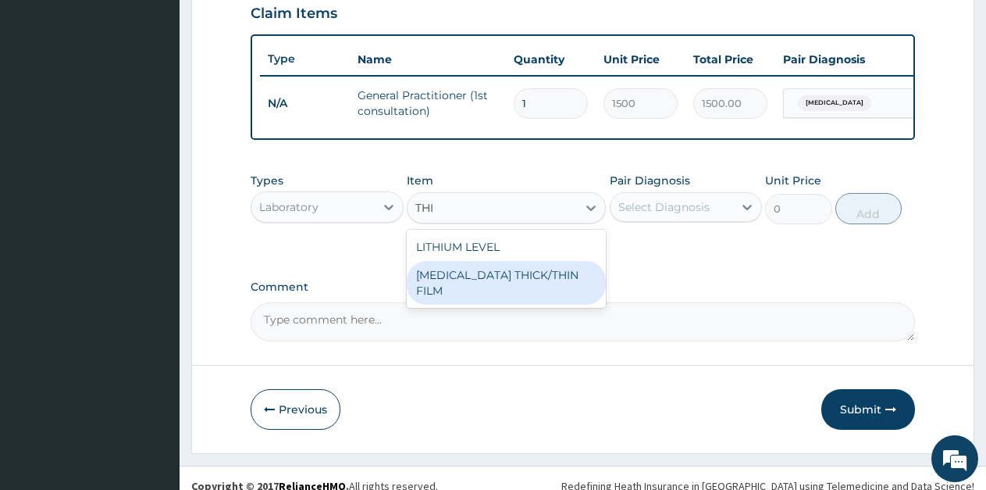
click at [539, 290] on div "[MEDICAL_DATA] THICK/THIN FILM" at bounding box center [506, 283] width 199 height 44
type input "1000"
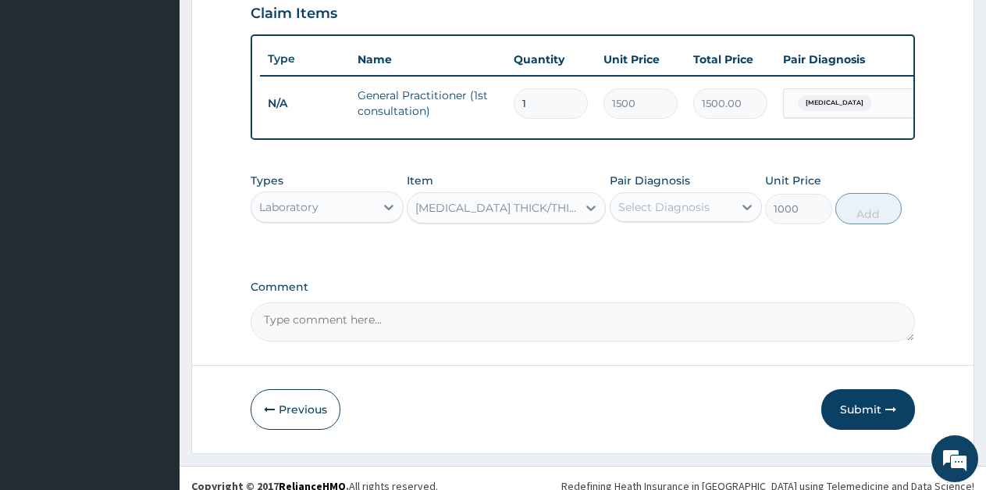
click at [670, 215] on div "Select Diagnosis" at bounding box center [663, 207] width 91 height 16
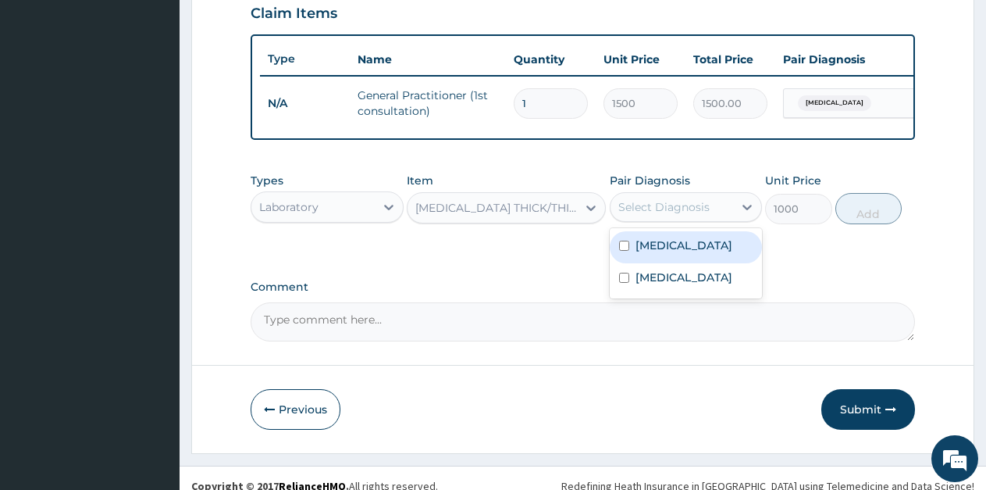
click at [661, 253] on label "[MEDICAL_DATA]" at bounding box center [684, 245] width 97 height 16
checkbox input "true"
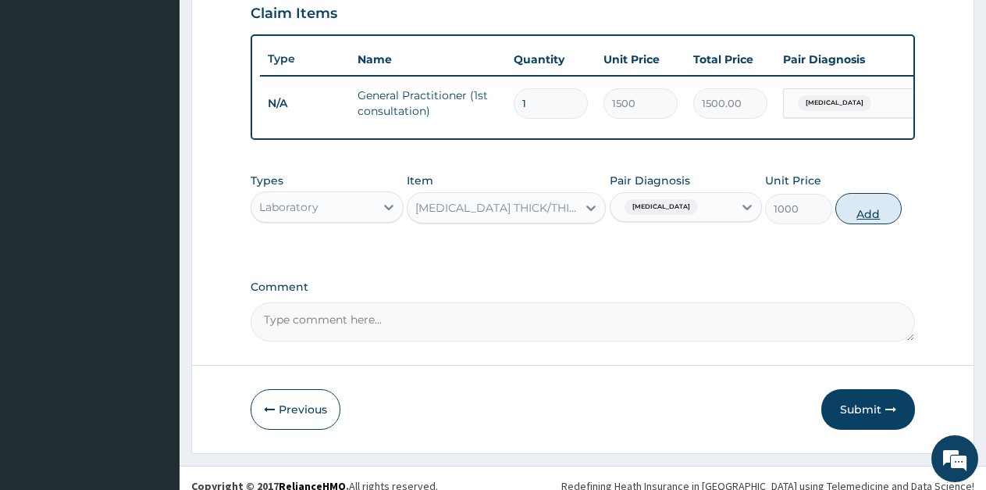
click at [857, 220] on button "Add" at bounding box center [869, 208] width 66 height 31
type input "0"
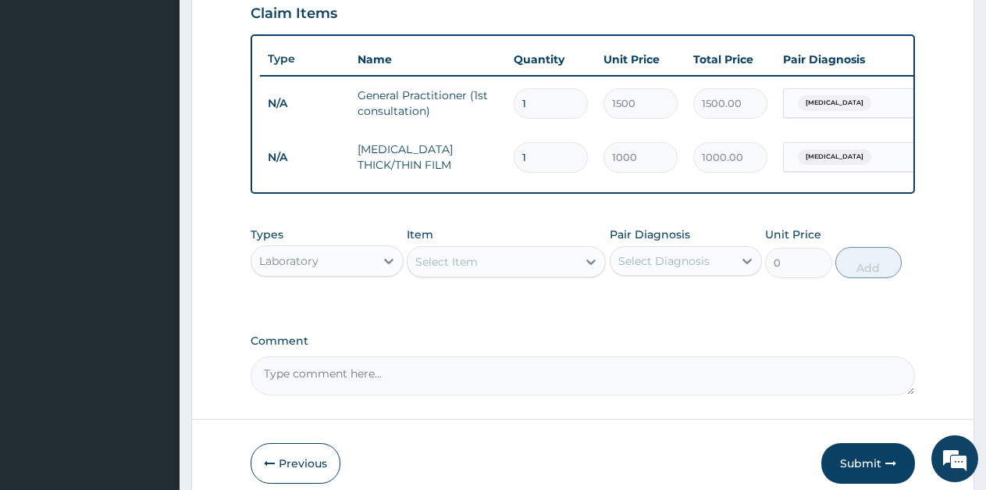
click at [443, 269] on div "Select Item" at bounding box center [446, 262] width 62 height 16
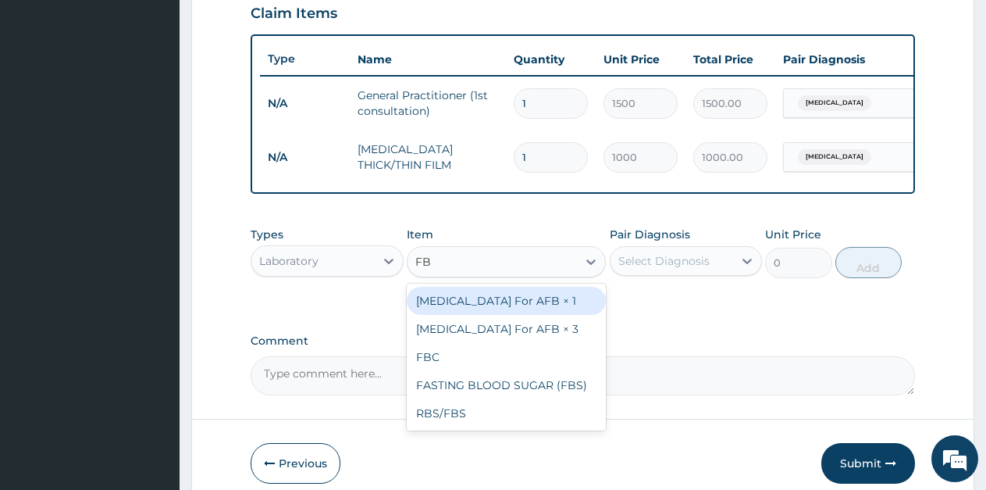
type input "FBC"
click at [518, 312] on div "FBC" at bounding box center [506, 301] width 199 height 28
type input "1600"
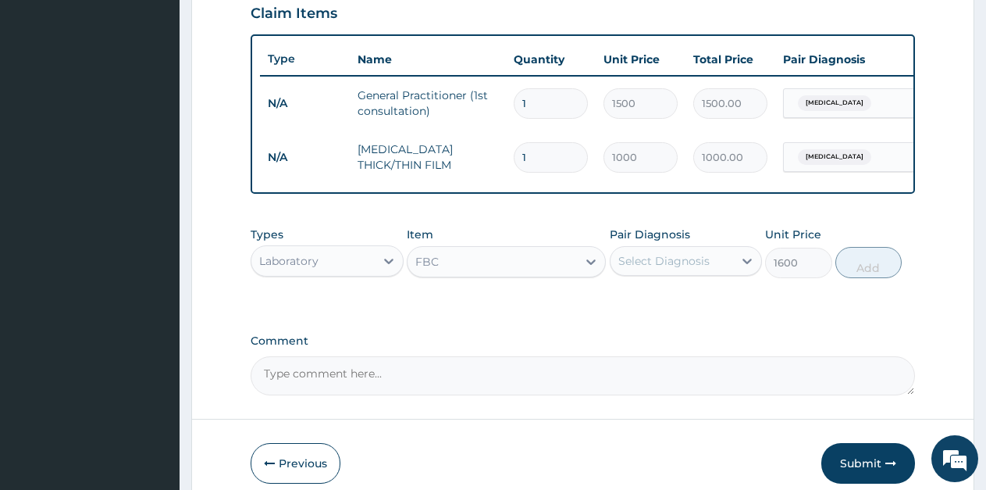
click at [649, 269] on div "Select Diagnosis" at bounding box center [663, 261] width 91 height 16
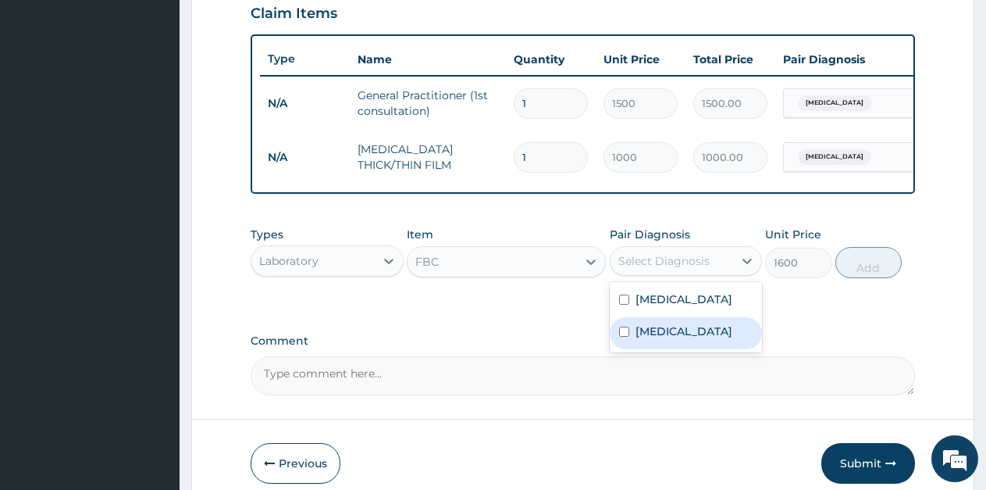
click at [636, 349] on div "[MEDICAL_DATA]" at bounding box center [686, 333] width 153 height 32
checkbox input "true"
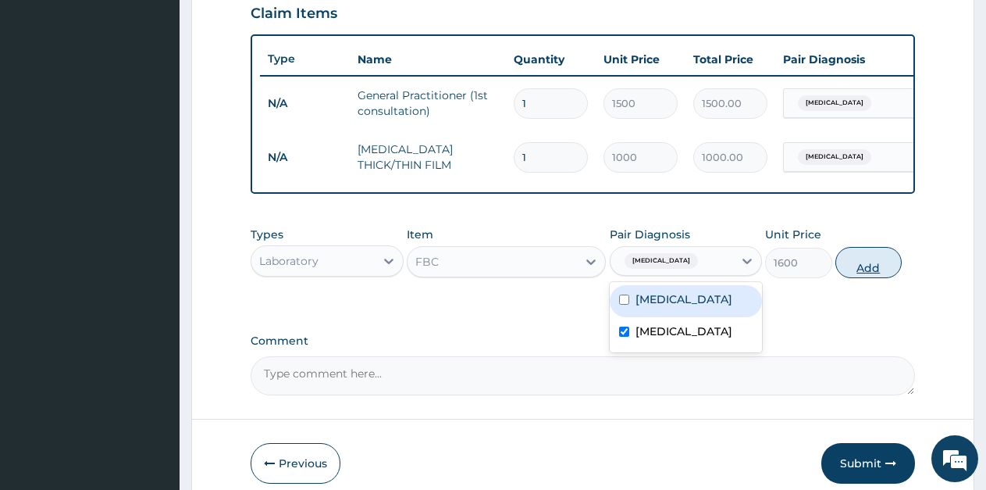
click at [858, 276] on button "Add" at bounding box center [869, 262] width 66 height 31
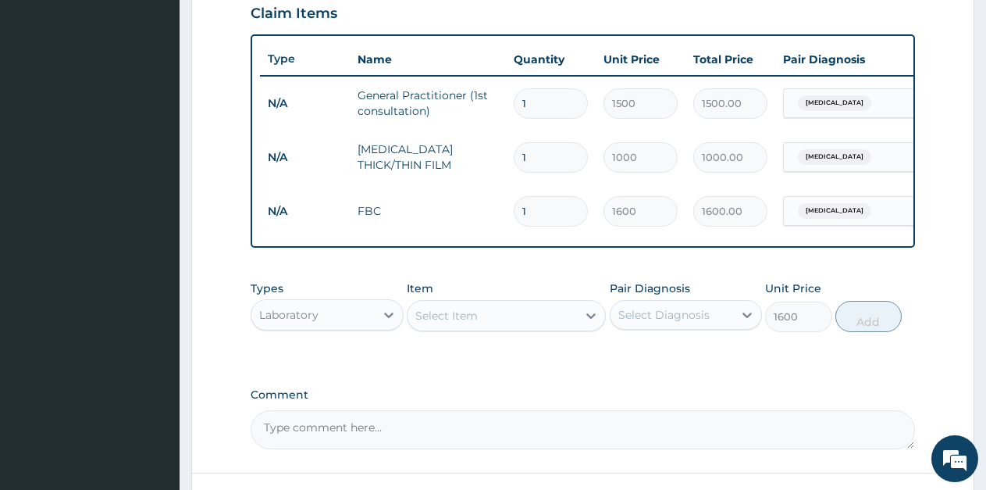
type input "0"
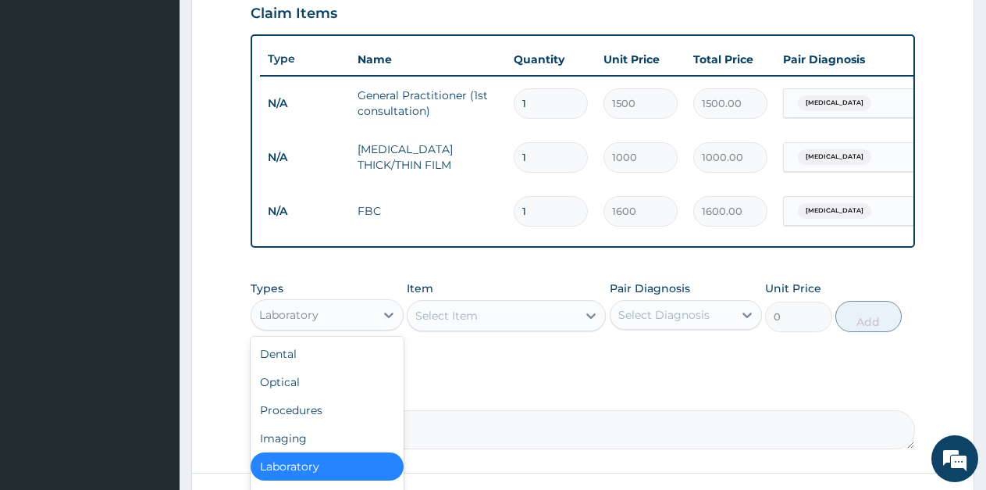
click at [319, 327] on div "Laboratory" at bounding box center [312, 314] width 123 height 25
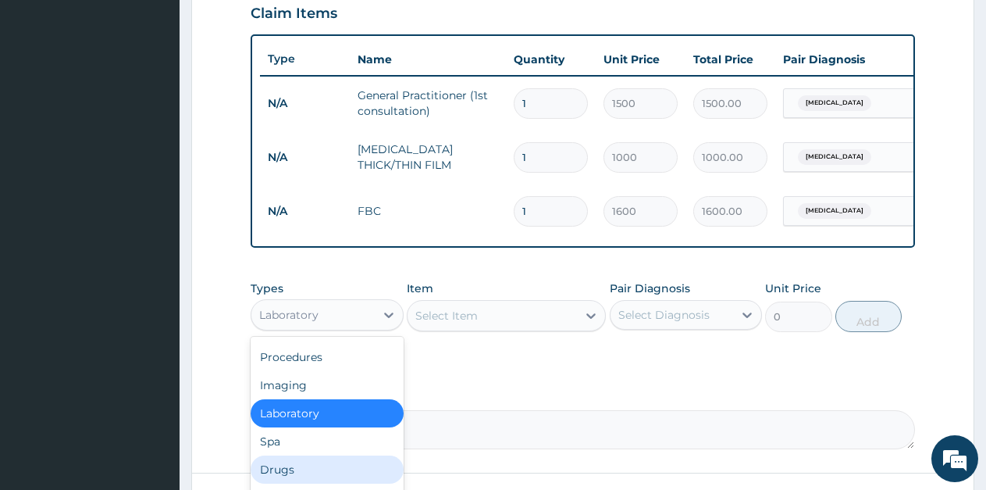
click at [301, 477] on div "Drugs" at bounding box center [327, 469] width 153 height 28
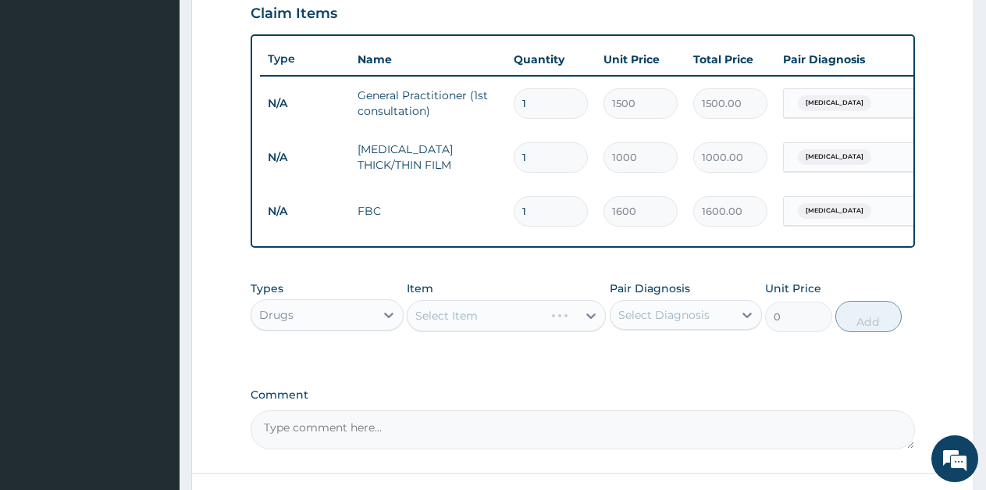
click at [586, 329] on div "Select Item" at bounding box center [506, 315] width 199 height 31
click at [464, 323] on div "Select Item" at bounding box center [446, 316] width 62 height 16
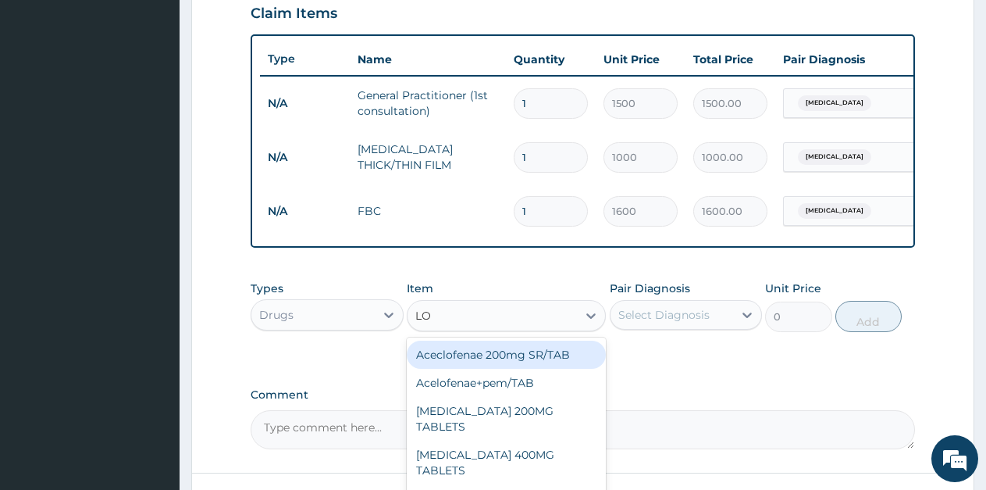
type input "LON"
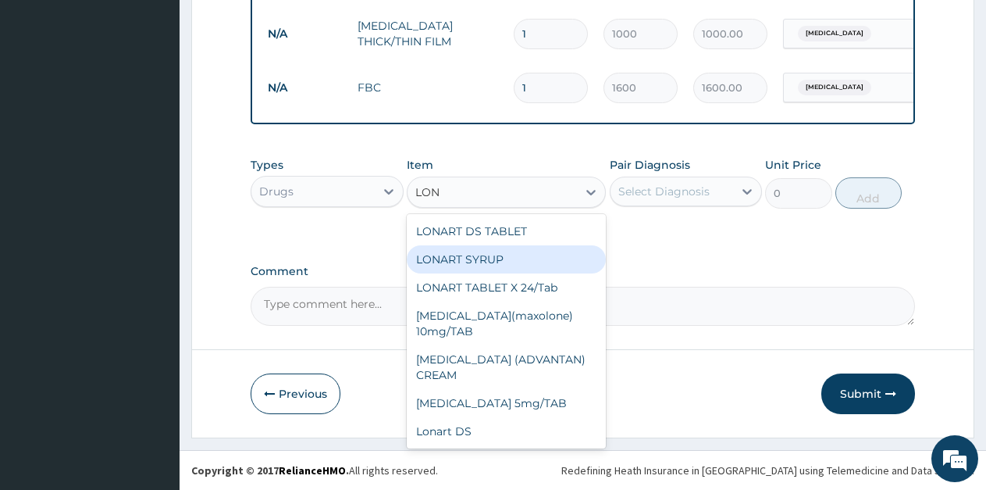
scroll to position [683, 0]
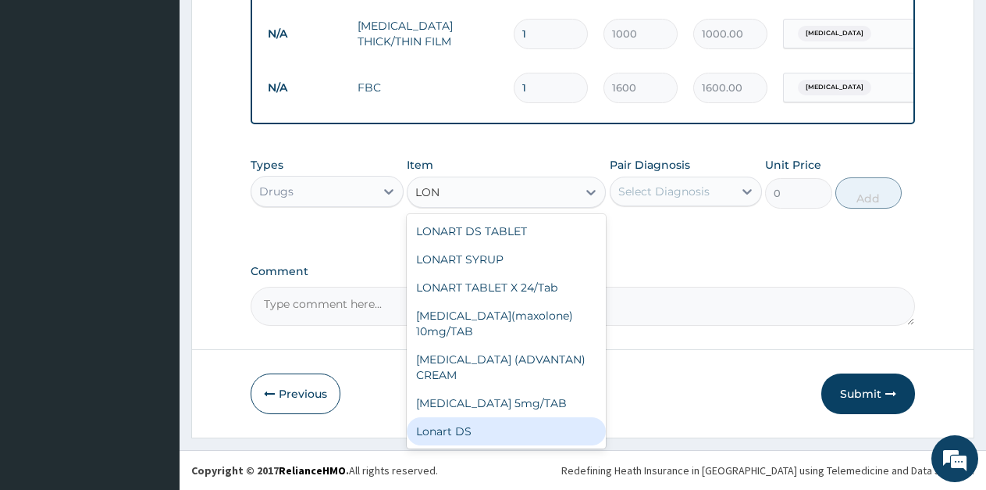
click at [476, 428] on div "Lonart DS" at bounding box center [506, 431] width 199 height 28
type input "500"
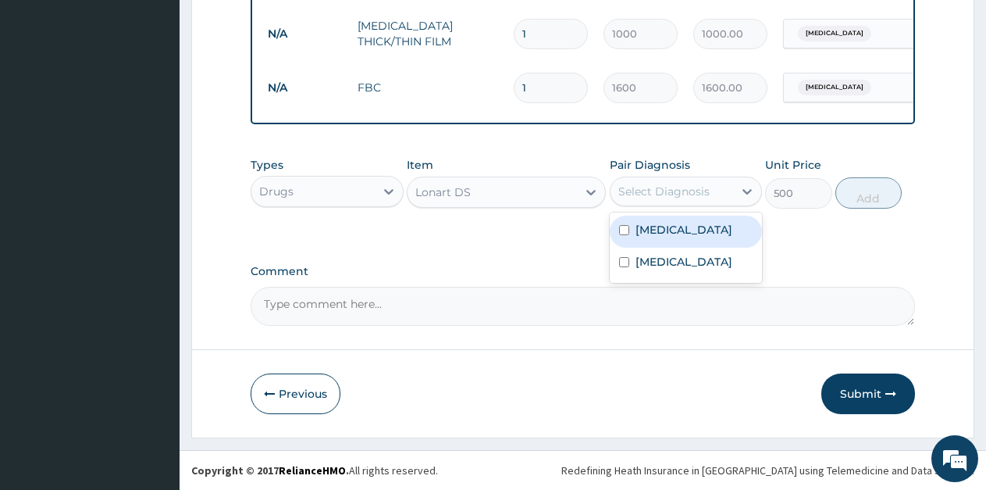
click at [673, 193] on div "Select Diagnosis" at bounding box center [663, 192] width 91 height 16
click at [666, 226] on label "[MEDICAL_DATA]" at bounding box center [684, 230] width 97 height 16
checkbox input "true"
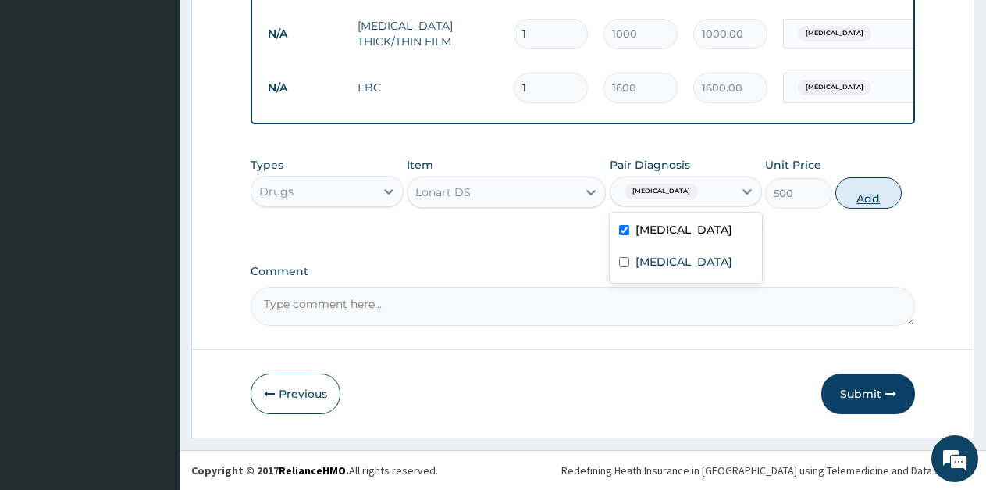
click at [861, 194] on button "Add" at bounding box center [869, 192] width 66 height 31
type input "0"
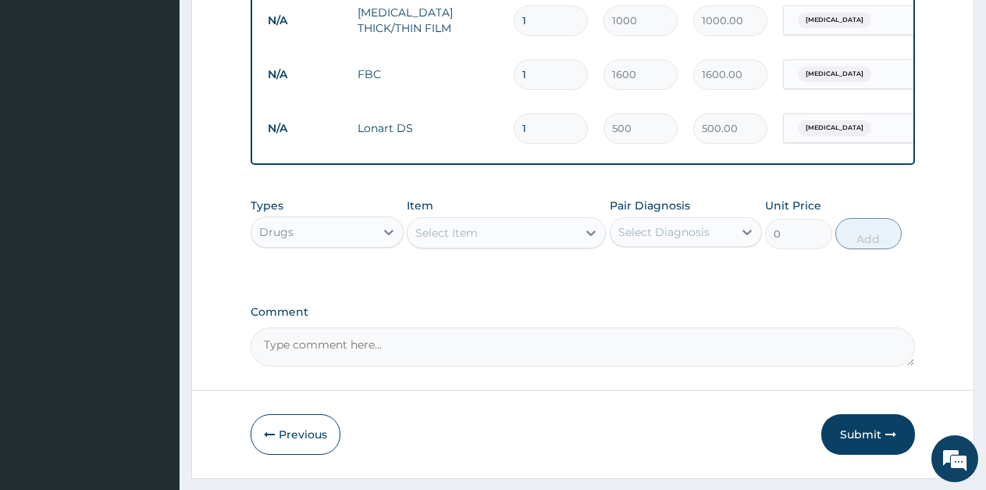
click at [455, 241] on div "Select Item" at bounding box center [446, 233] width 62 height 16
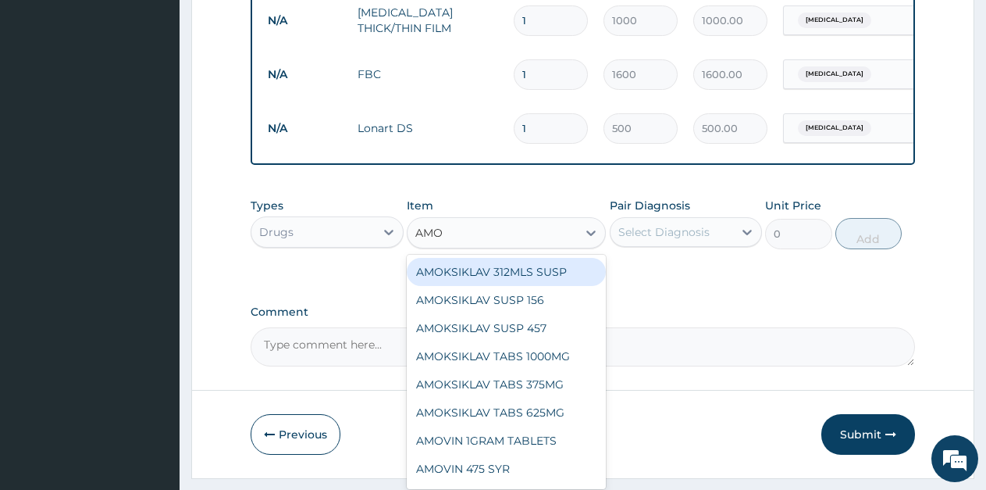
type input "AMOX"
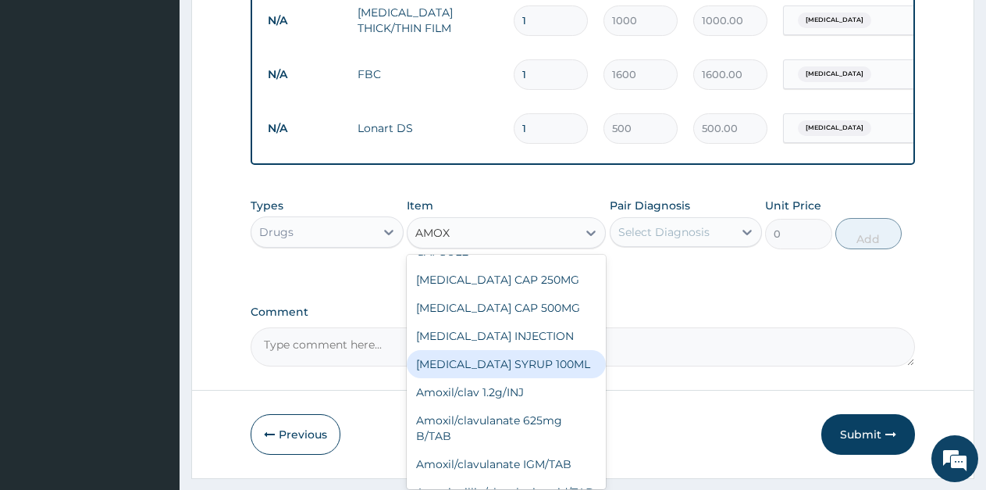
scroll to position [312, 0]
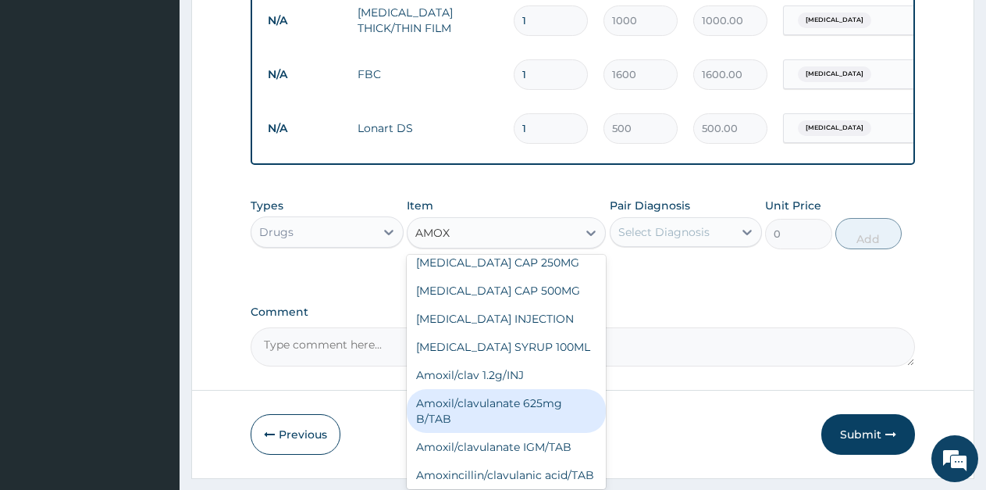
click at [479, 389] on div "Amoxil/clavulanate 625mg B/TAB" at bounding box center [506, 411] width 199 height 44
type input "189"
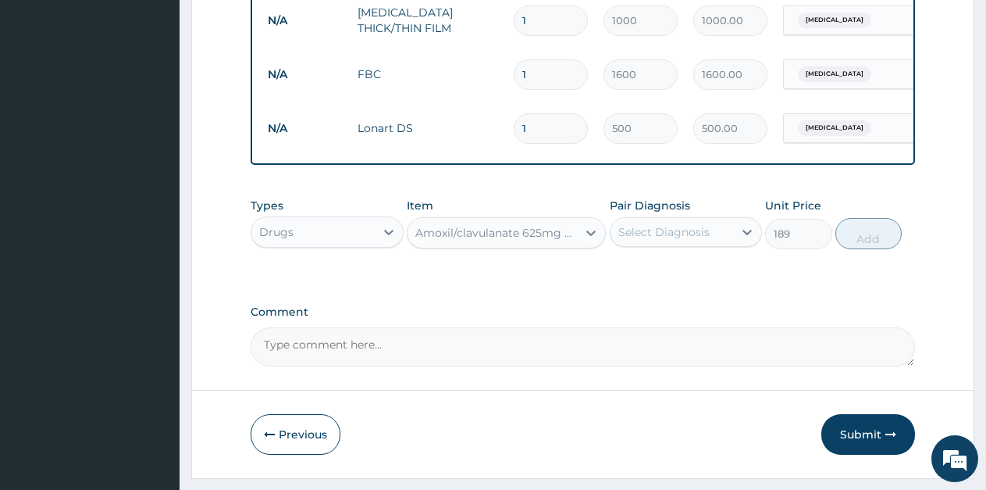
click at [689, 240] on div "Select Diagnosis" at bounding box center [663, 232] width 91 height 16
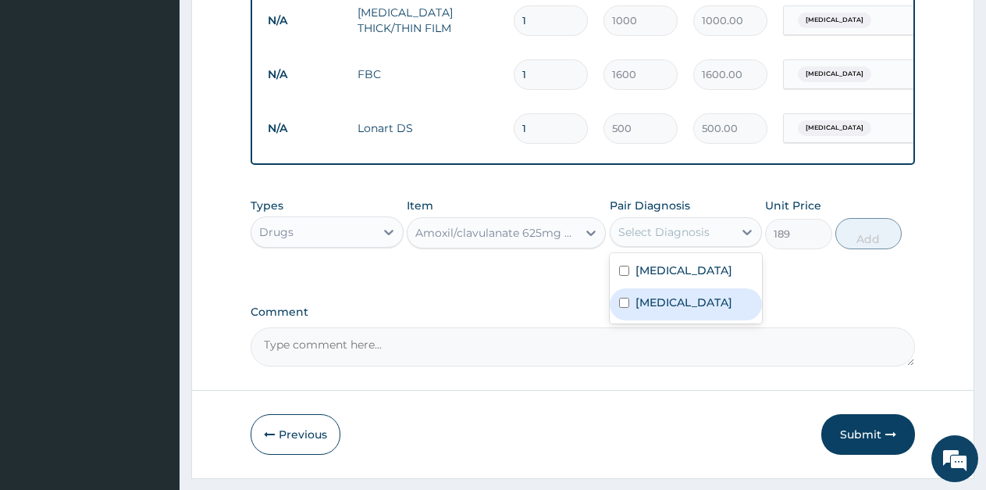
click at [668, 310] on label "[MEDICAL_DATA]" at bounding box center [684, 302] width 97 height 16
checkbox input "true"
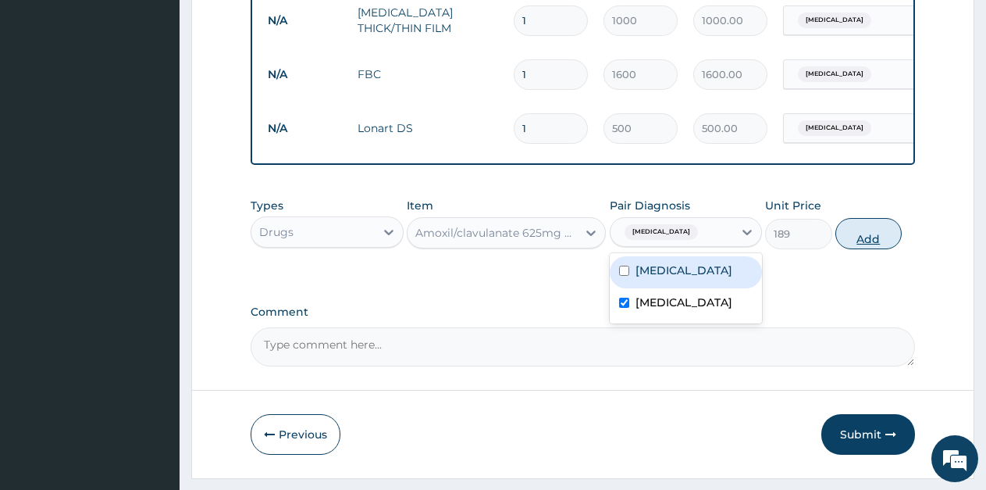
click at [856, 248] on button "Add" at bounding box center [869, 233] width 66 height 31
type input "0"
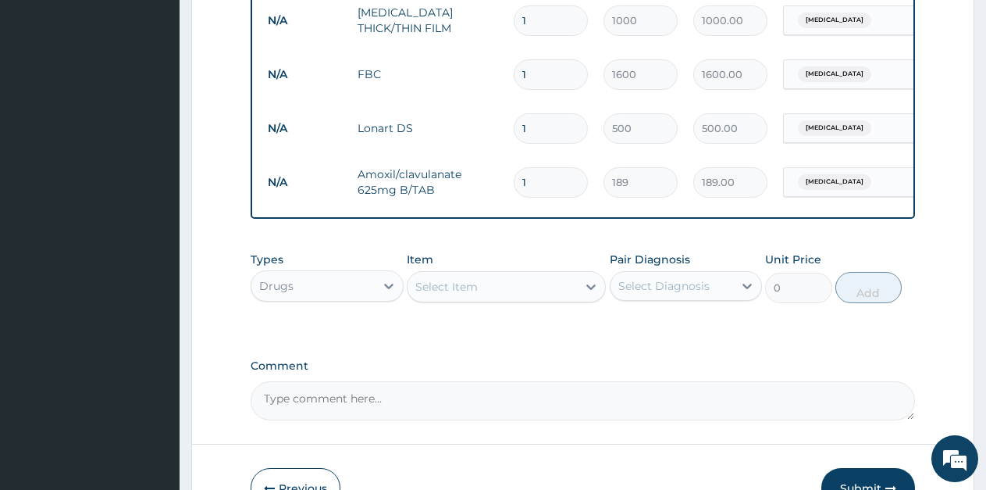
type input "10"
type input "1890.00"
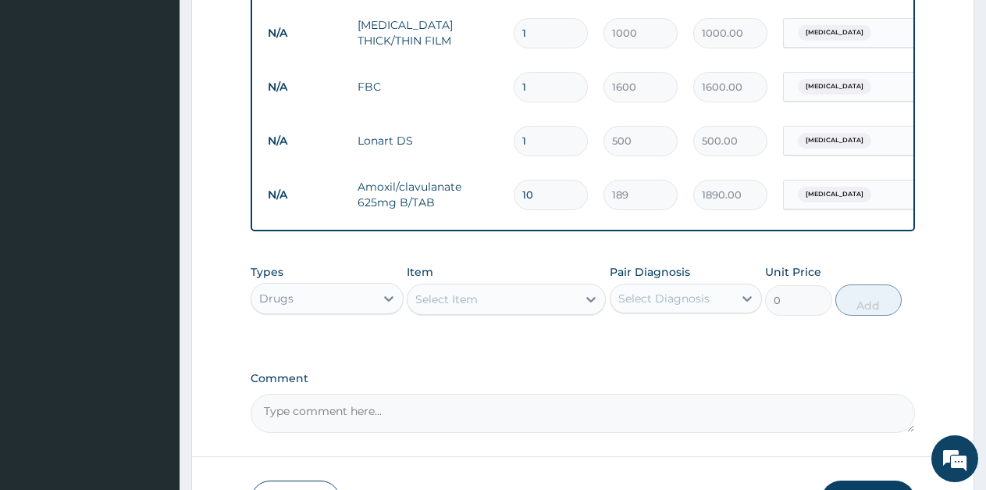
scroll to position [683, 0]
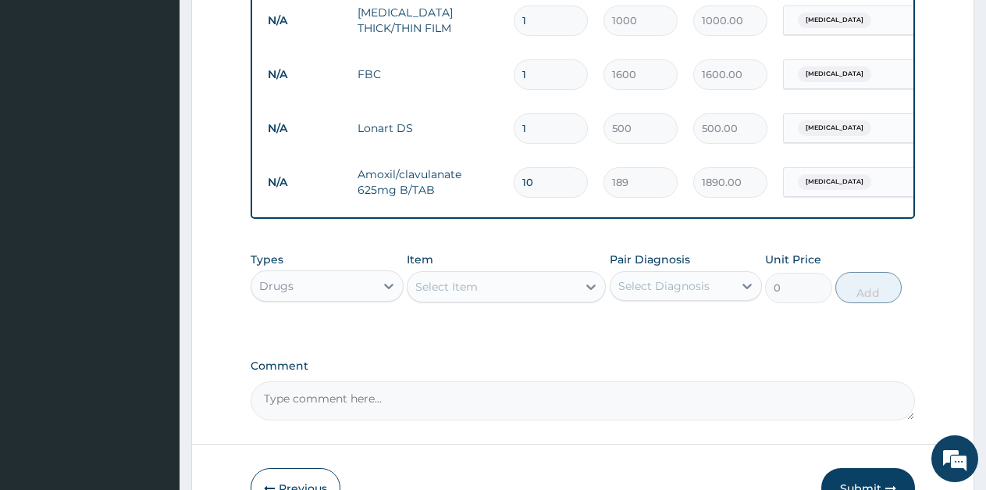
type input "10"
click at [452, 294] on div "Select Item" at bounding box center [446, 287] width 62 height 16
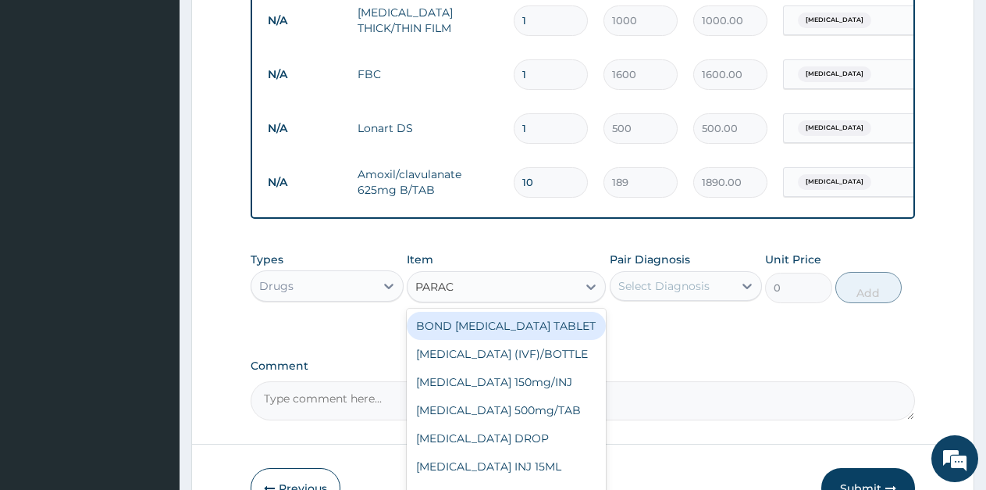
type input "PARACE"
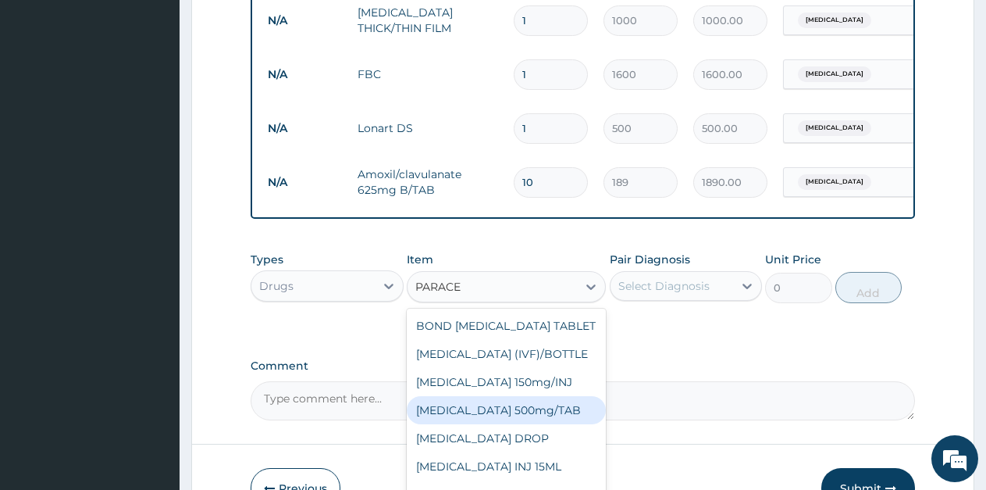
click at [490, 424] on div "[MEDICAL_DATA] 500mg/TAB" at bounding box center [506, 410] width 199 height 28
type input "5.25"
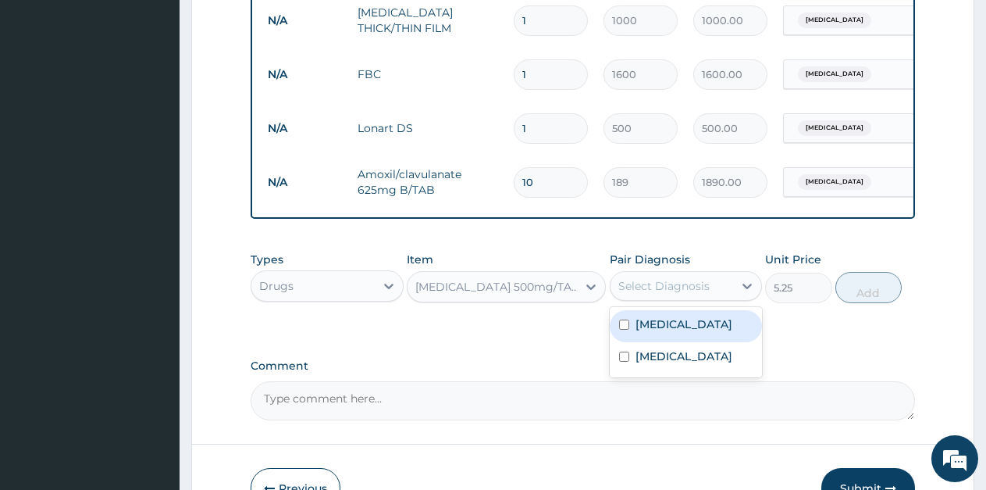
click at [690, 294] on div "Select Diagnosis" at bounding box center [663, 286] width 91 height 16
click at [675, 332] on label "[MEDICAL_DATA]" at bounding box center [684, 324] width 97 height 16
checkbox input "true"
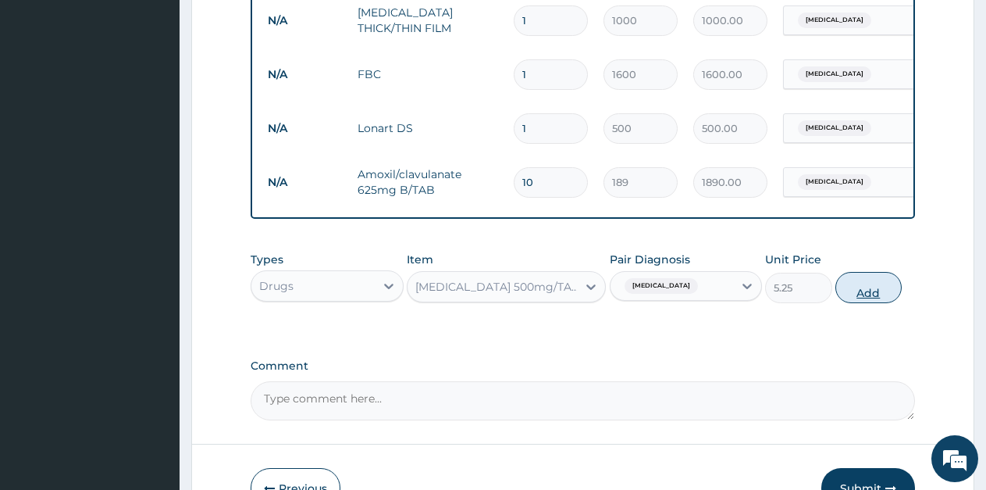
click at [871, 303] on button "Add" at bounding box center [869, 287] width 66 height 31
type input "0"
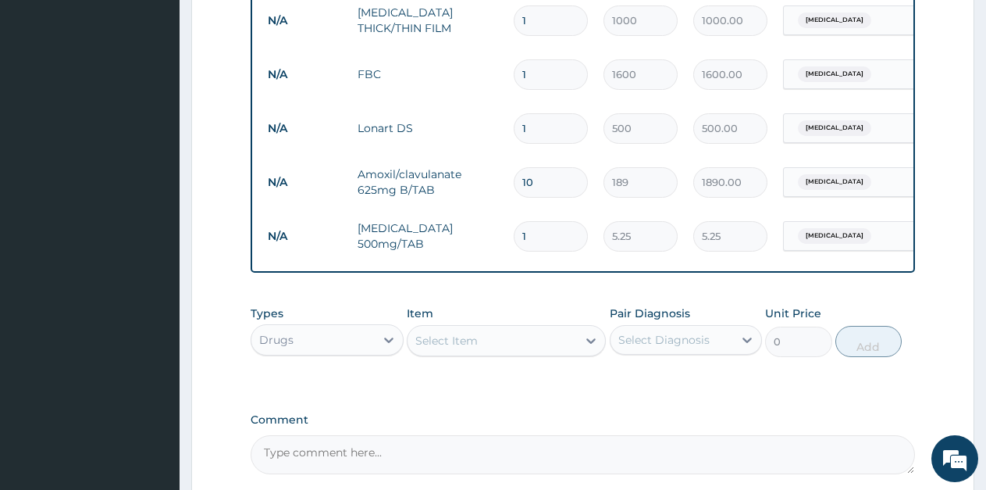
type input "18"
type input "94.50"
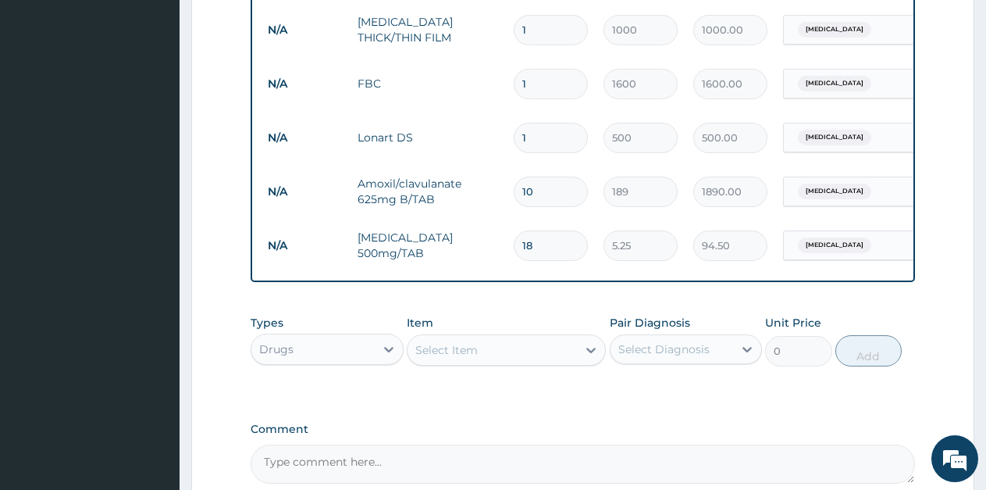
scroll to position [605, 0]
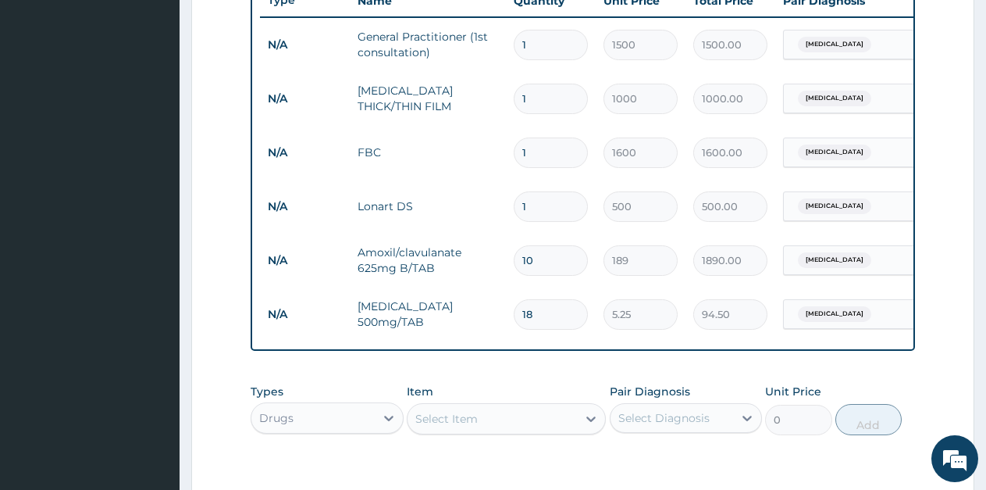
type input "18"
drag, startPoint x: 535, startPoint y: 208, endPoint x: 507, endPoint y: 208, distance: 28.1
click at [507, 208] on td "1" at bounding box center [551, 207] width 90 height 46
type input "6"
type input "3000.00"
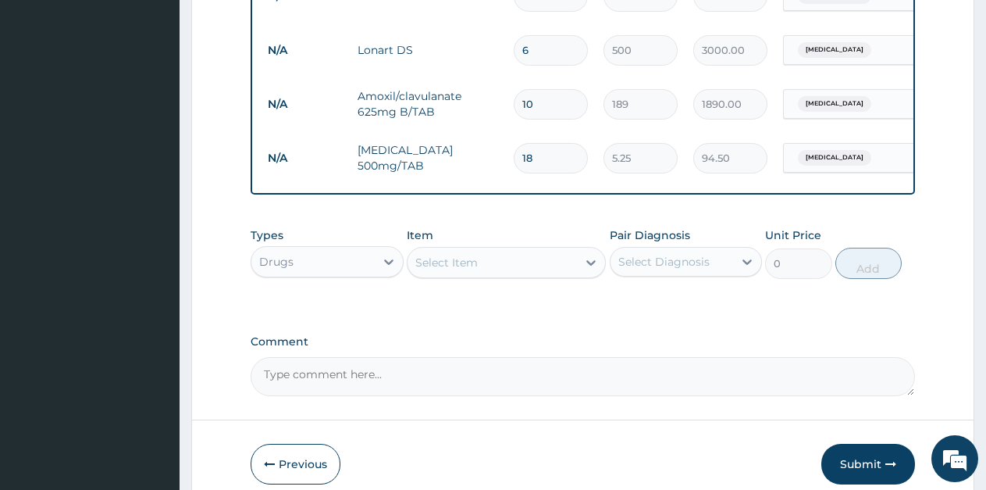
scroll to position [839, 0]
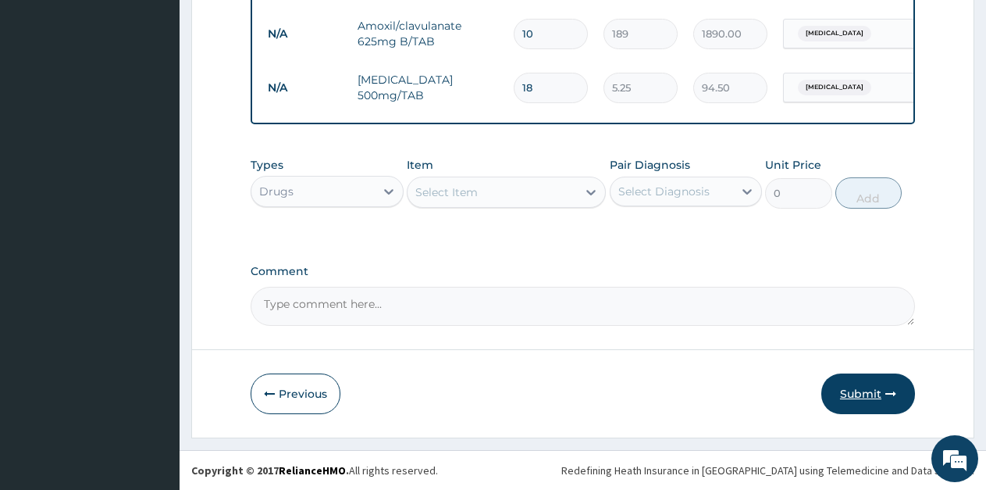
type input "6"
click at [852, 396] on button "Submit" at bounding box center [868, 393] width 94 height 41
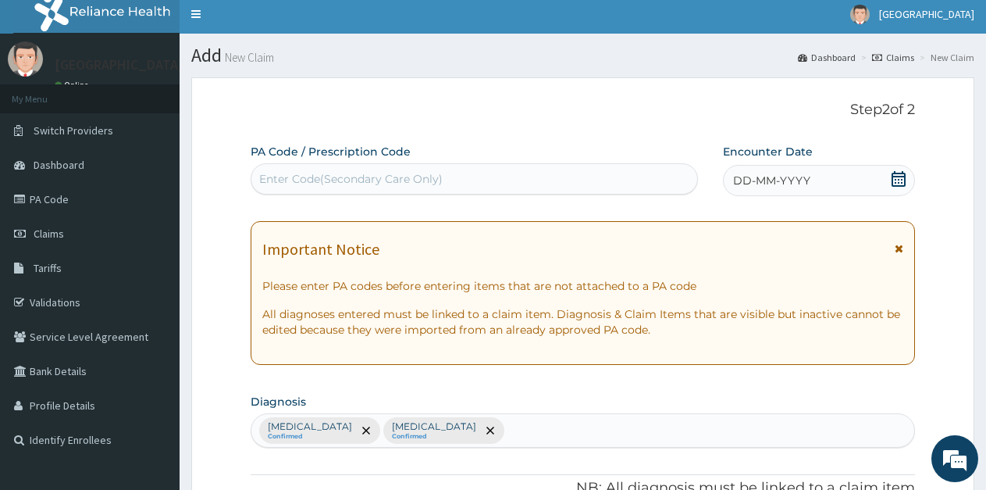
scroll to position [0, 0]
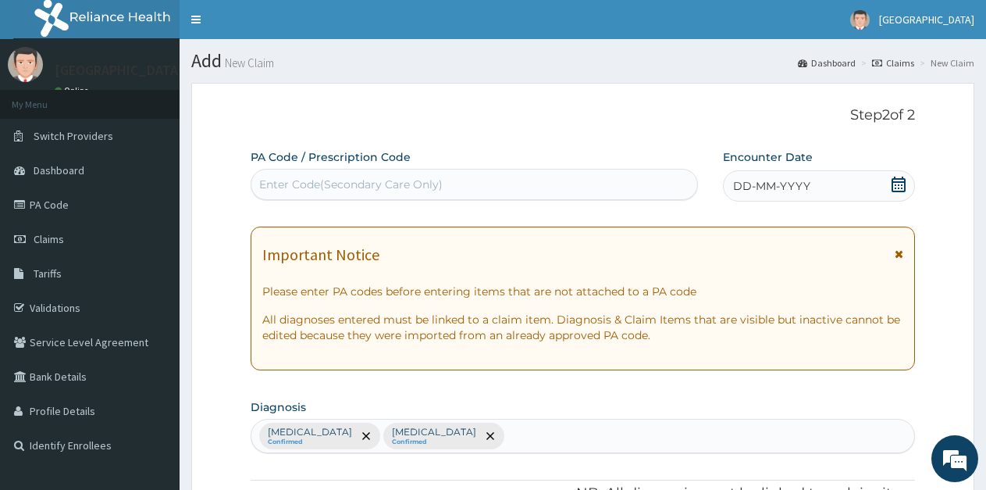
click at [896, 184] on icon at bounding box center [899, 184] width 16 height 16
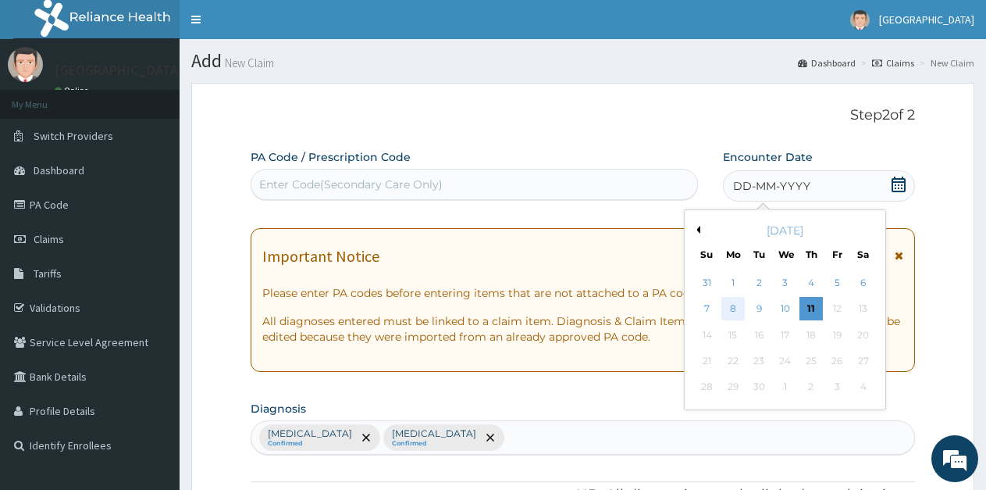
click at [730, 310] on div "8" at bounding box center [733, 309] width 23 height 23
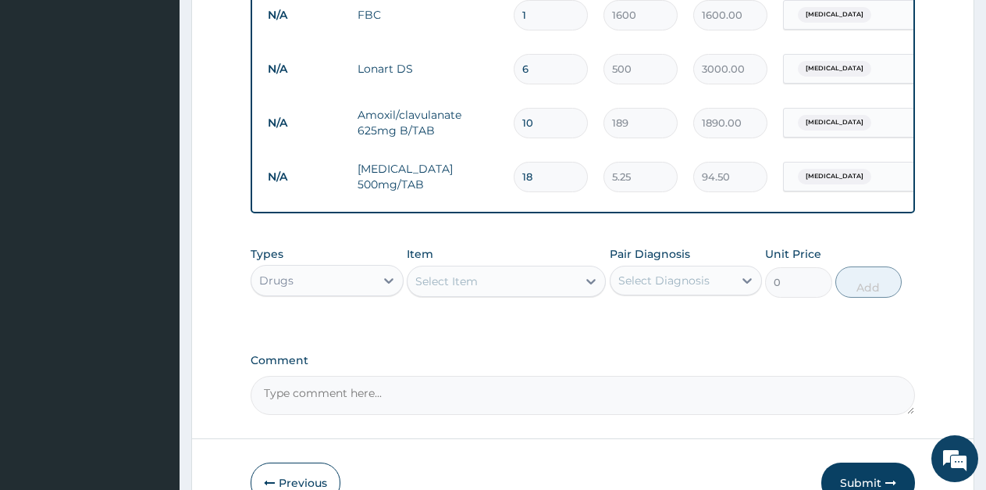
scroll to position [845, 0]
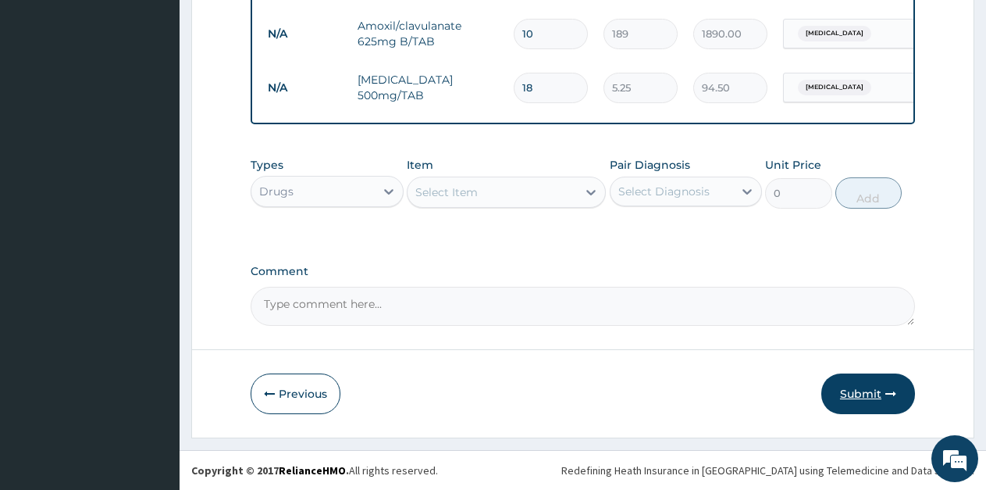
click at [859, 389] on button "Submit" at bounding box center [868, 393] width 94 height 41
